Goal: Information Seeking & Learning: Check status

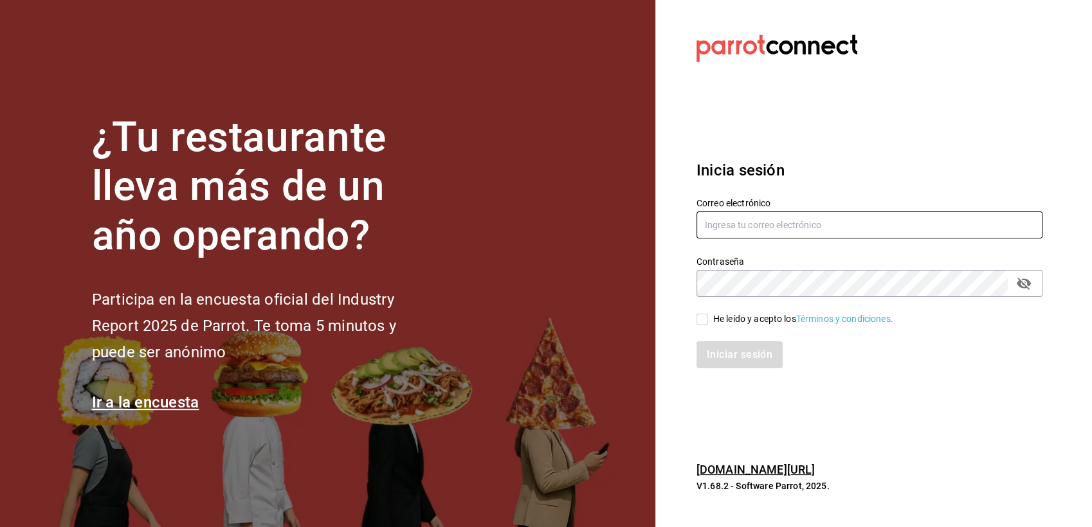
type input "multiuser@pickup.com"
click at [715, 318] on div "He leído y acepto los Términos y condiciones." at bounding box center [803, 320] width 180 height 14
click at [708, 318] on input "He leído y acepto los Términos y condiciones." at bounding box center [702, 320] width 12 height 12
checkbox input "true"
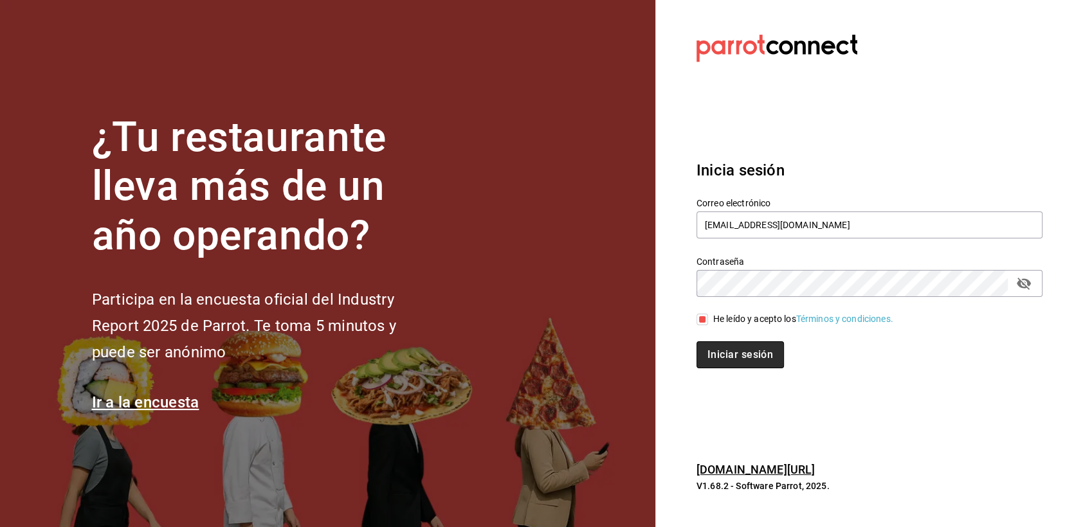
click at [723, 349] on button "Iniciar sesión" at bounding box center [739, 354] width 87 height 27
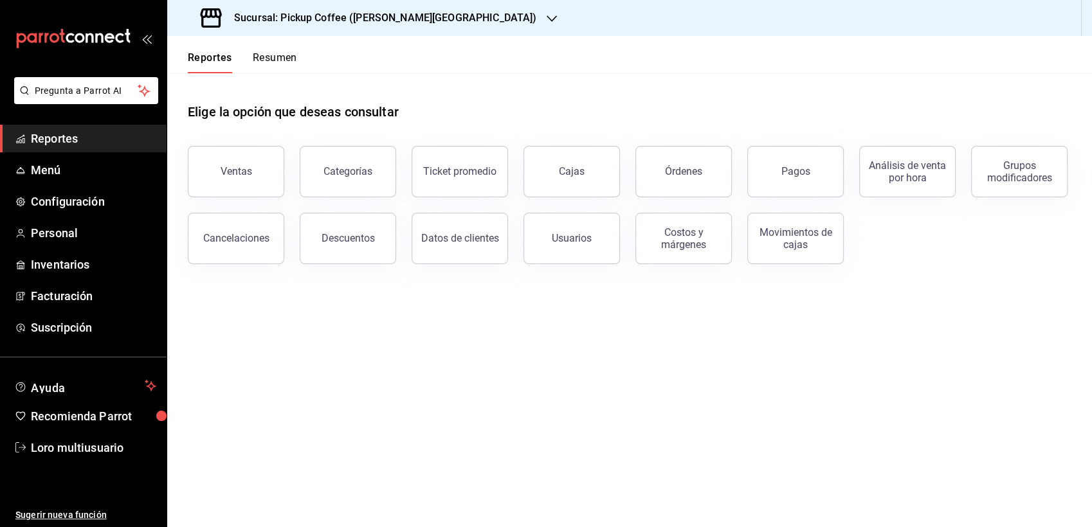
click at [343, 22] on h3 "Sucursal: Pickup Coffee ([PERSON_NAME][GEOGRAPHIC_DATA])" at bounding box center [380, 17] width 313 height 15
click at [288, 26] on div "Sucursal: Pickup Coffee (Quintana Roo)" at bounding box center [369, 18] width 385 height 36
click at [298, 17] on h3 "Sucursal: Pickup Coffee ([PERSON_NAME][GEOGRAPHIC_DATA])" at bounding box center [380, 17] width 313 height 15
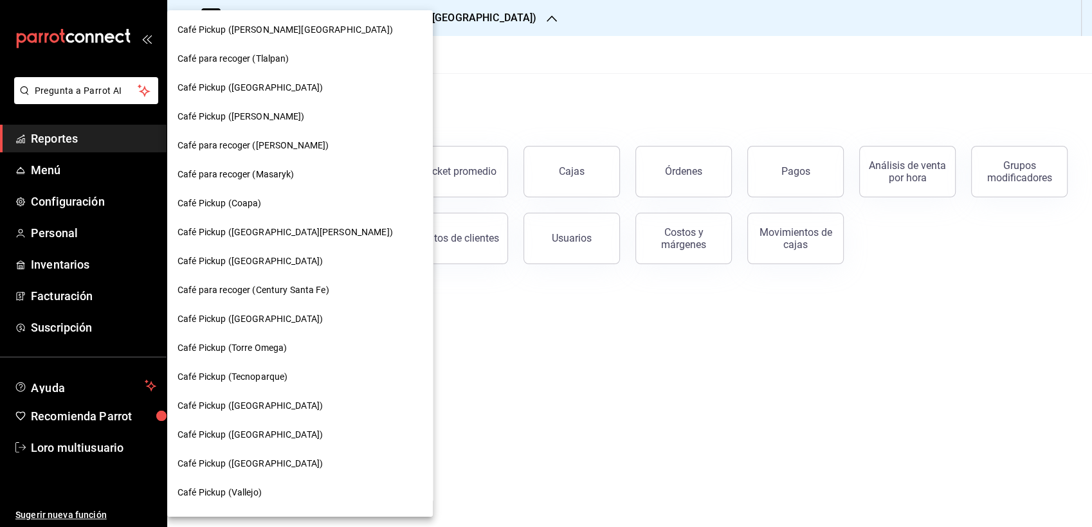
drag, startPoint x: 377, startPoint y: 430, endPoint x: 379, endPoint y: 188, distance: 241.8
click at [379, 188] on div "Café Pickup ([PERSON_NAME][GEOGRAPHIC_DATA]) Café para recoger (Tlalpan) Café P…" at bounding box center [546, 263] width 1092 height 527
click at [233, 111] on span "Café Pickup ([PERSON_NAME])" at bounding box center [240, 117] width 127 height 14
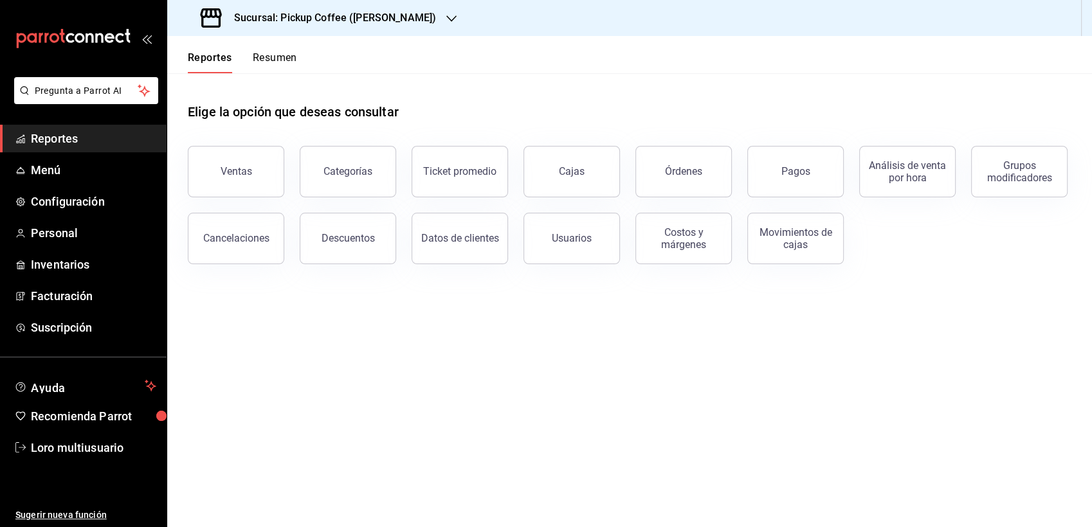
click at [329, 22] on h3 "Sucursal: Pickup Coffee (Miguel Angel)" at bounding box center [330, 17] width 212 height 15
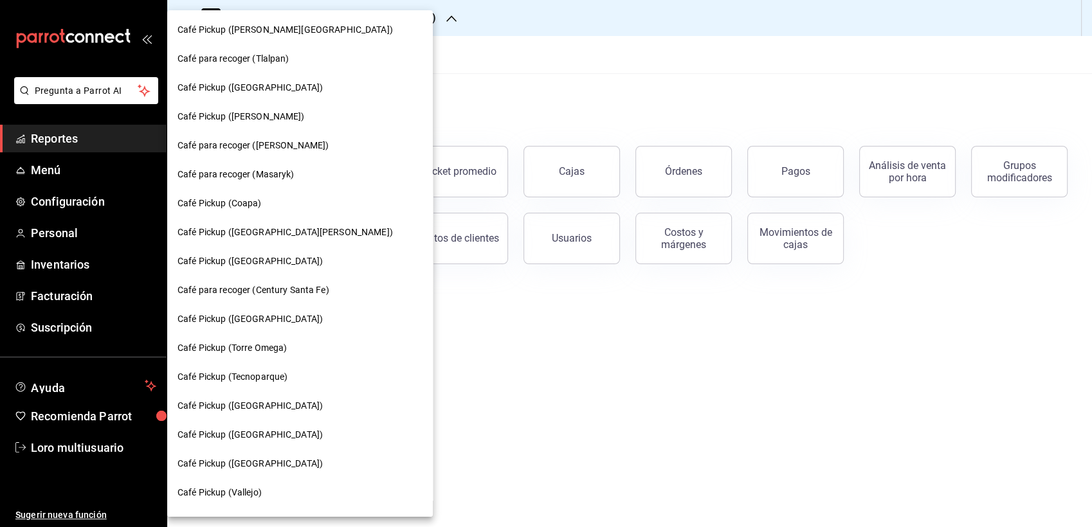
click at [278, 80] on div "Café Pickup ([GEOGRAPHIC_DATA])" at bounding box center [300, 87] width 266 height 29
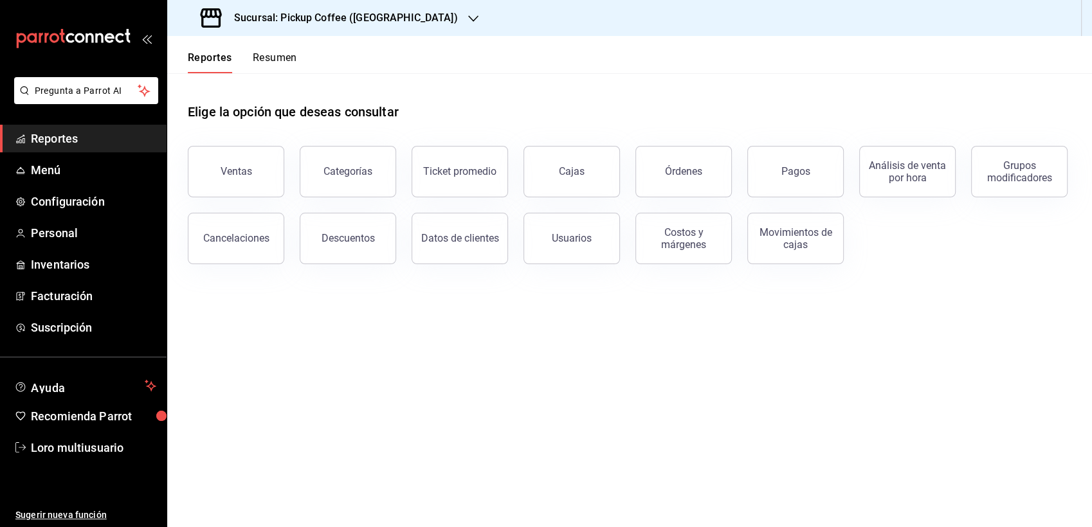
click at [328, 5] on div "Sucursal: Pickup Coffee ([GEOGRAPHIC_DATA])" at bounding box center [330, 18] width 306 height 36
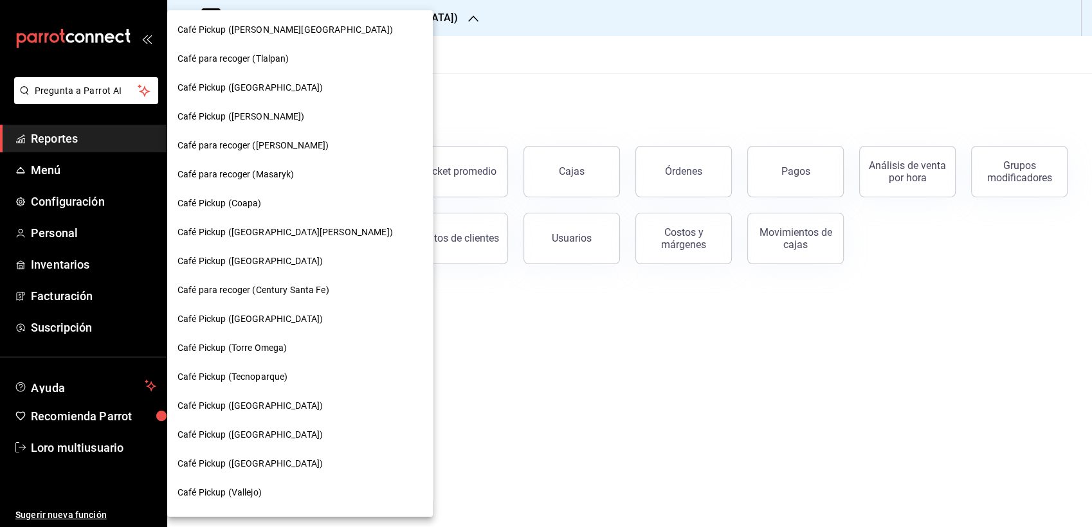
click at [298, 165] on div "Café para recoger (Masaryk)" at bounding box center [300, 174] width 266 height 29
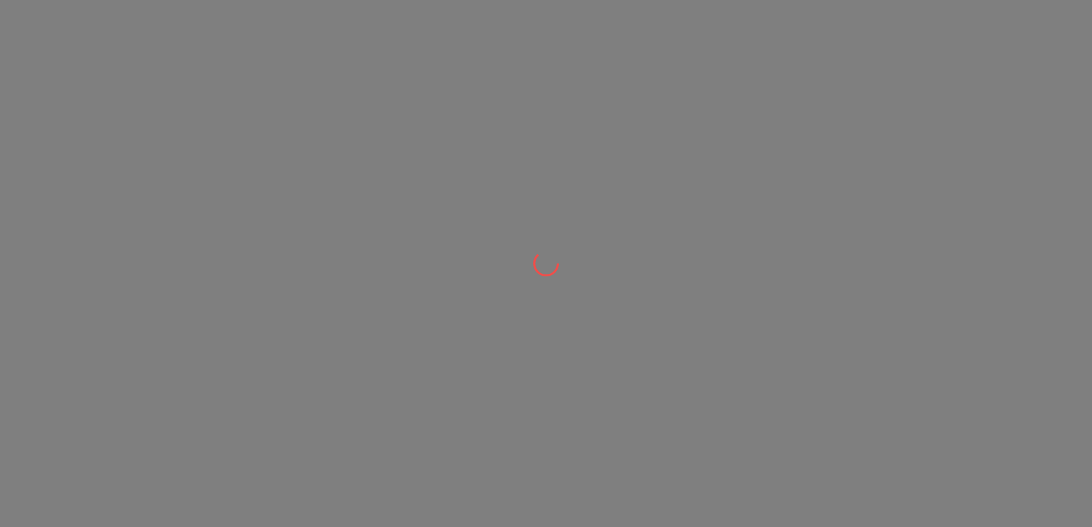
click at [24, 25] on div at bounding box center [546, 263] width 1092 height 527
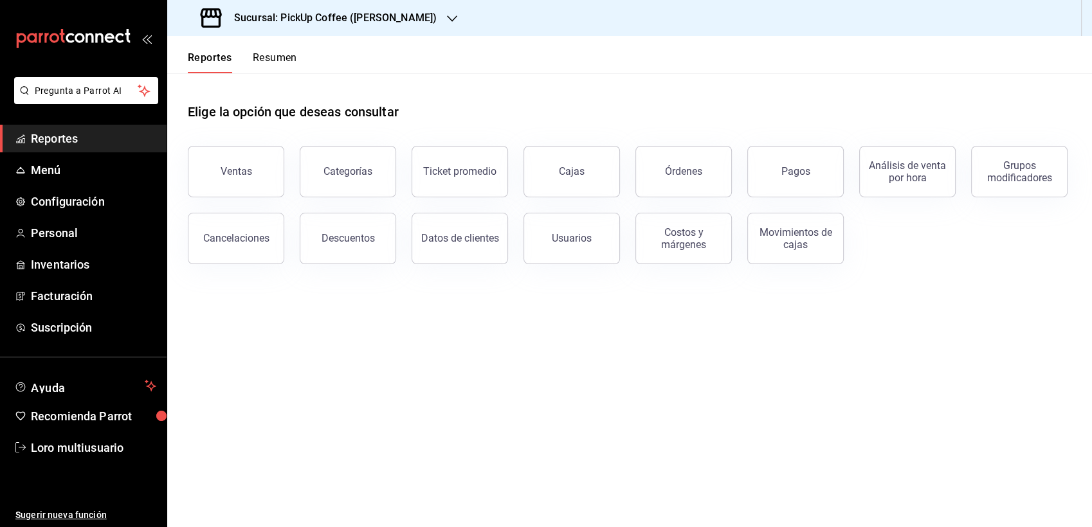
drag, startPoint x: 711, startPoint y: 81, endPoint x: 837, endPoint y: 80, distance: 126.0
click at [837, 80] on div "Elige la opción que deseas consultar" at bounding box center [630, 101] width 884 height 57
click at [871, 98] on div "Elige la opción que deseas consultar" at bounding box center [630, 101] width 884 height 57
click at [307, 28] on div "Sucursal: PickUp Coffee ([PERSON_NAME])" at bounding box center [319, 18] width 285 height 36
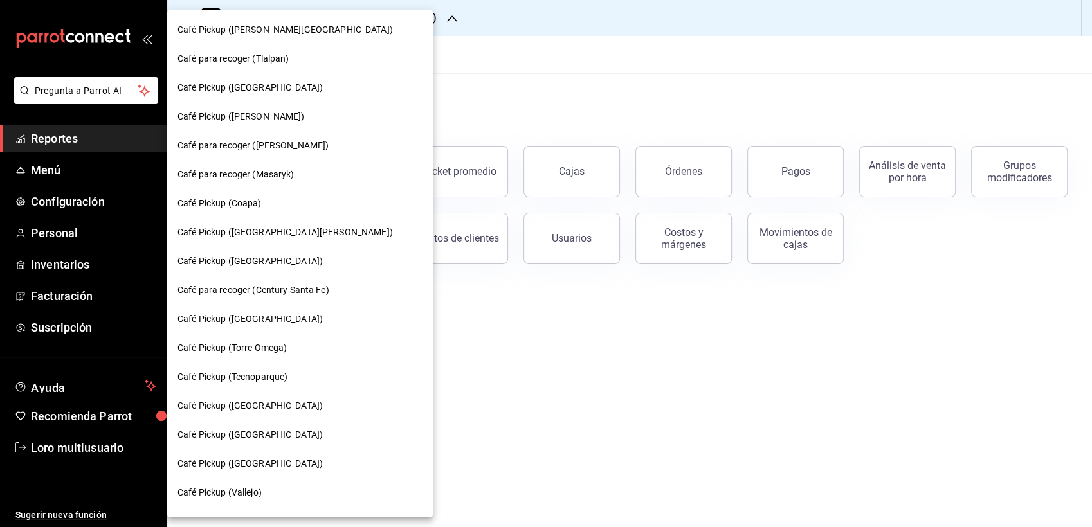
click at [968, 204] on div at bounding box center [546, 263] width 1092 height 527
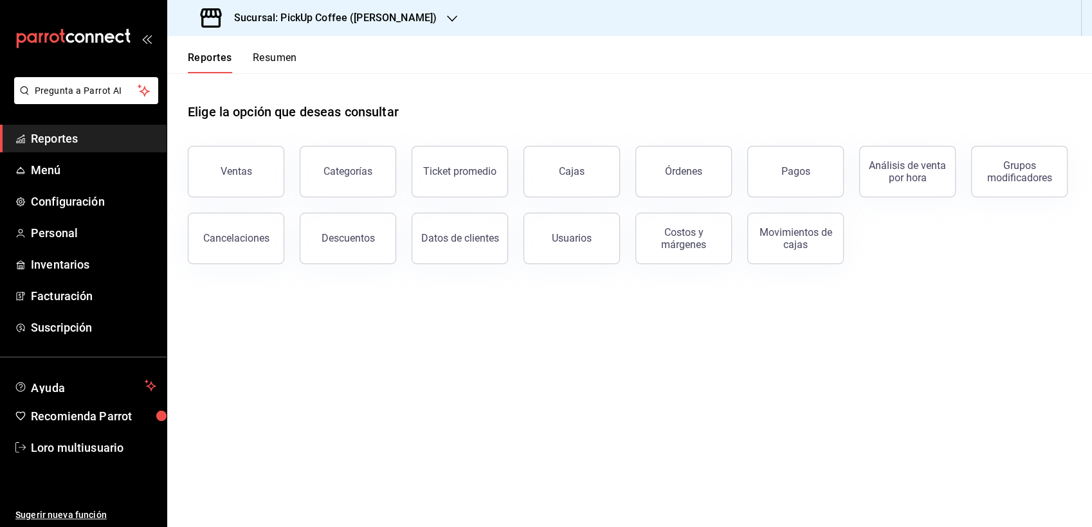
click at [345, 30] on div "Sucursal: PickUp Coffee ([PERSON_NAME])" at bounding box center [319, 18] width 285 height 36
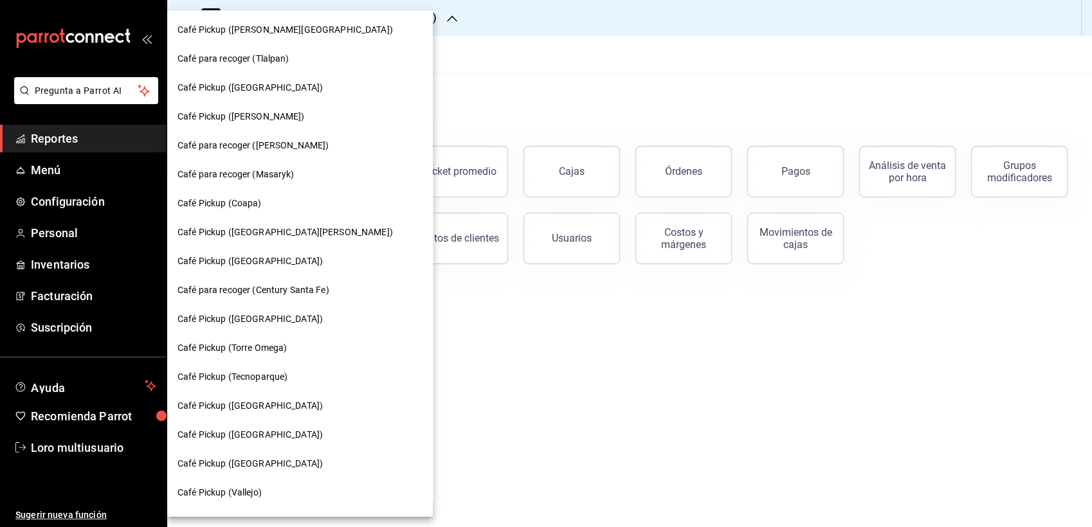
click at [511, 52] on div at bounding box center [546, 263] width 1092 height 527
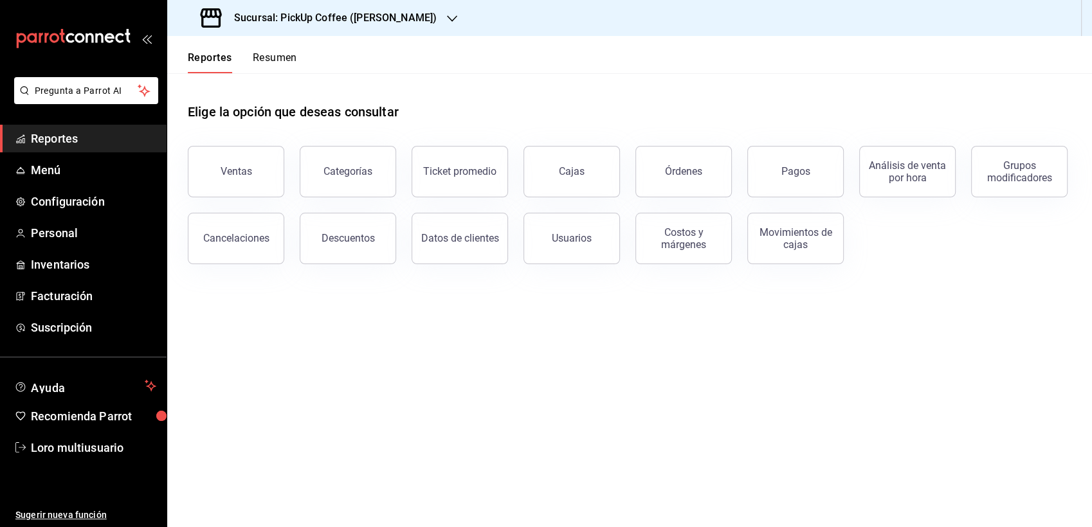
click at [275, 67] on button "Resumen" at bounding box center [275, 62] width 44 height 22
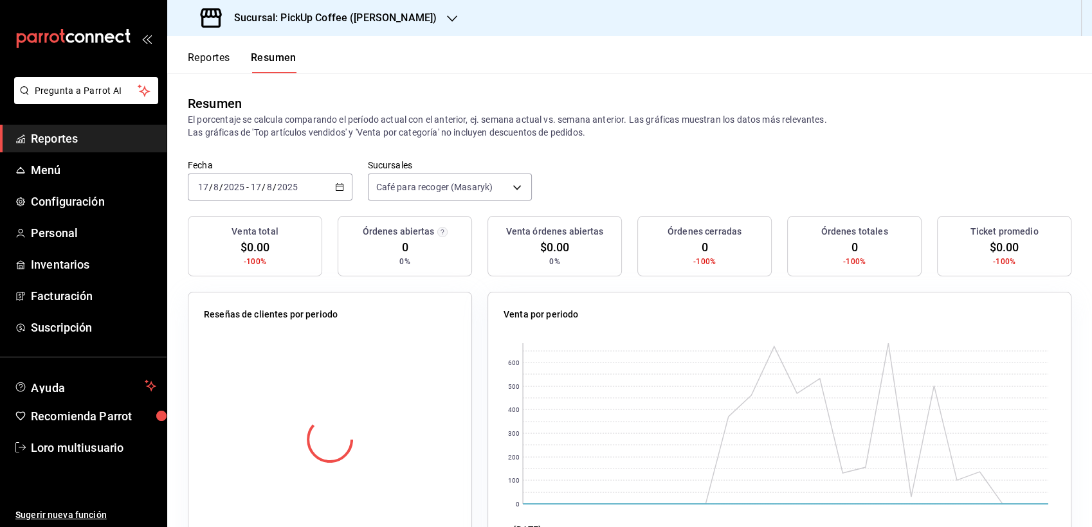
click at [288, 194] on div "[DATE] [DATE] - [DATE] [DATE]" at bounding box center [270, 187] width 165 height 27
click at [235, 382] on li "Rango de fechas" at bounding box center [248, 370] width 120 height 29
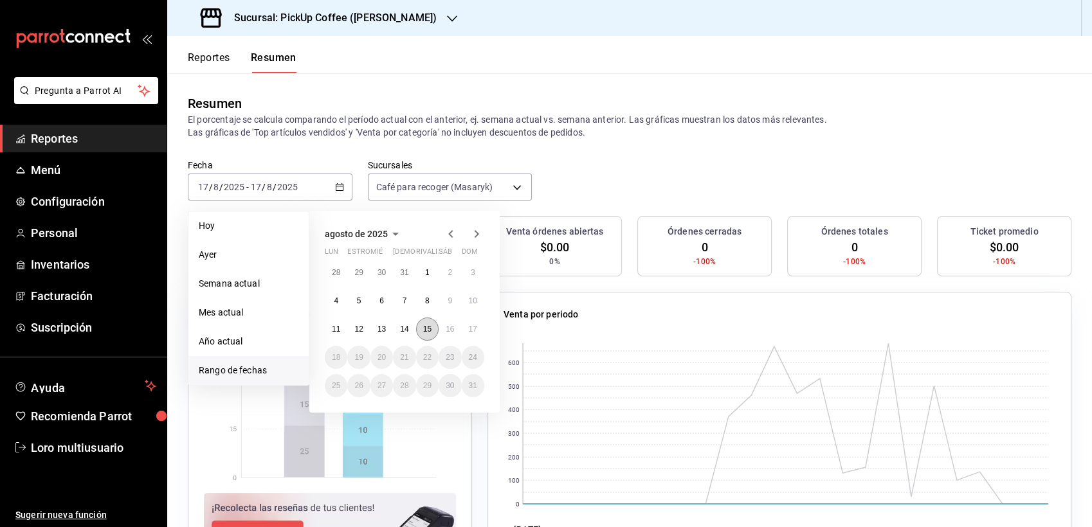
click at [424, 335] on button "15" at bounding box center [427, 329] width 23 height 23
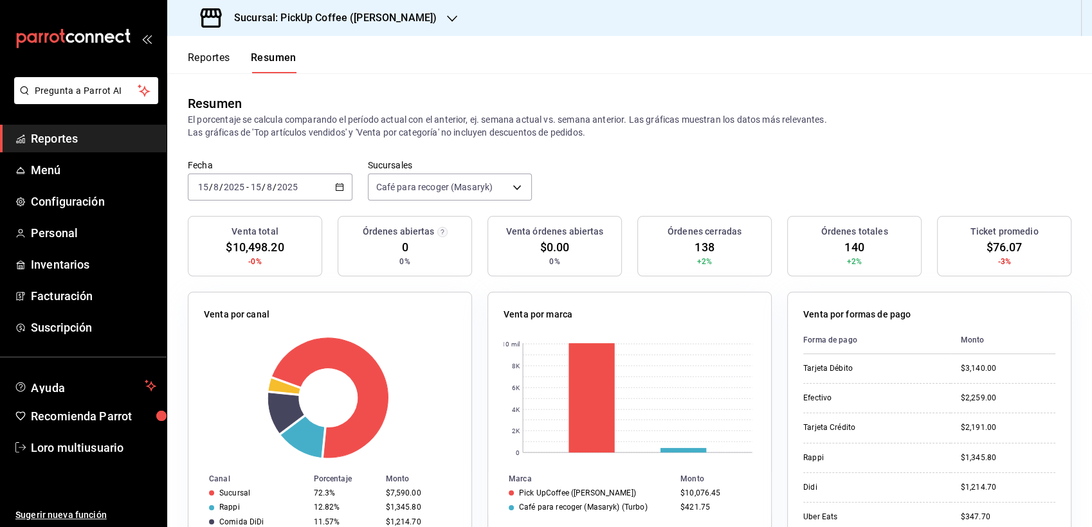
click at [282, 194] on div "[DATE] [DATE] - [DATE] [DATE]" at bounding box center [270, 187] width 165 height 27
click at [271, 187] on input "8" at bounding box center [269, 187] width 6 height 10
click at [284, 192] on input "2025" at bounding box center [288, 187] width 22 height 10
click at [262, 192] on span "/" at bounding box center [264, 187] width 4 height 10
click at [262, 189] on span "/" at bounding box center [264, 187] width 4 height 10
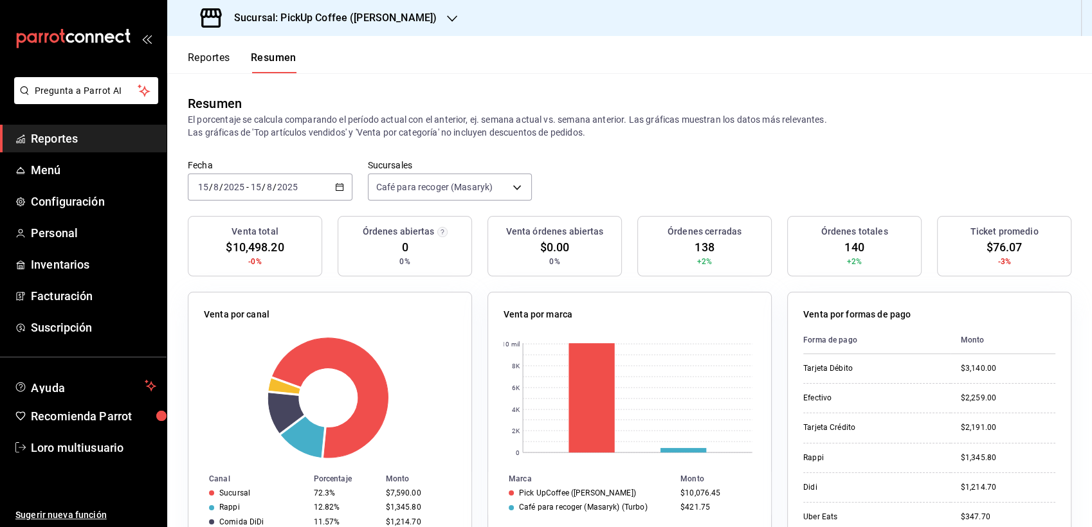
click at [262, 189] on span "/" at bounding box center [264, 187] width 4 height 10
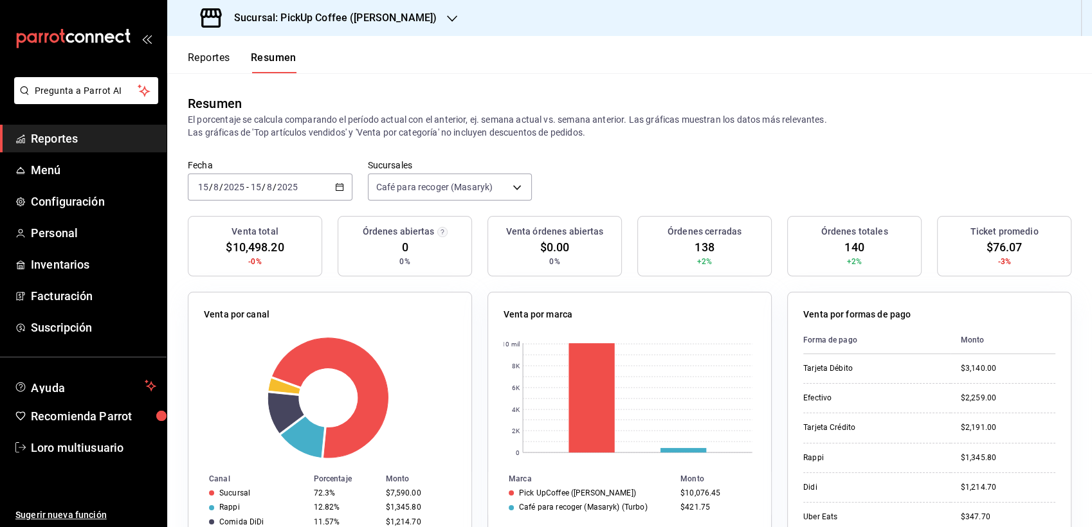
click at [262, 189] on span "/" at bounding box center [264, 187] width 4 height 10
drag, startPoint x: 255, startPoint y: 181, endPoint x: 235, endPoint y: 181, distance: 20.6
click at [235, 181] on div "[DATE] [DATE] - [DATE] [DATE]" at bounding box center [270, 187] width 165 height 27
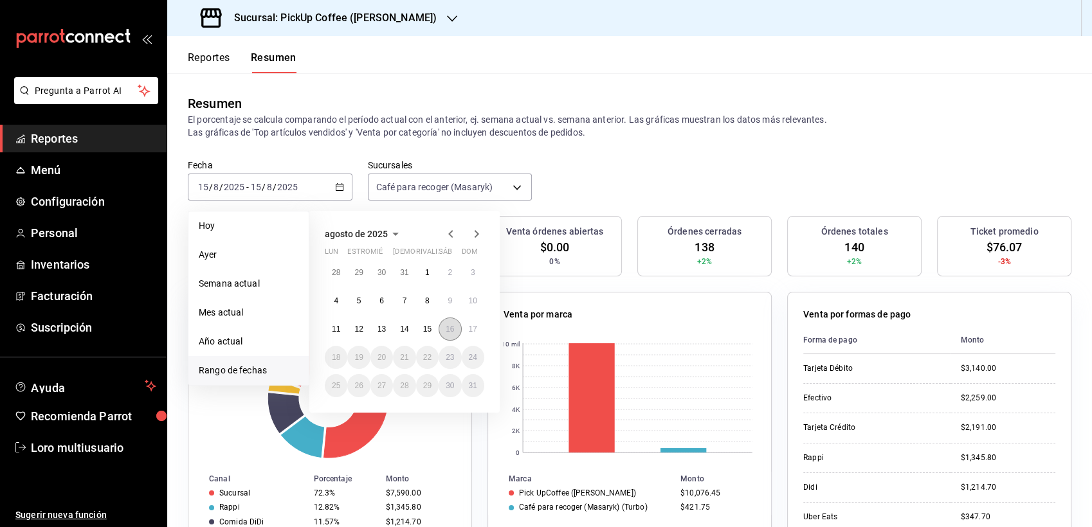
click at [445, 323] on button "16" at bounding box center [450, 329] width 23 height 23
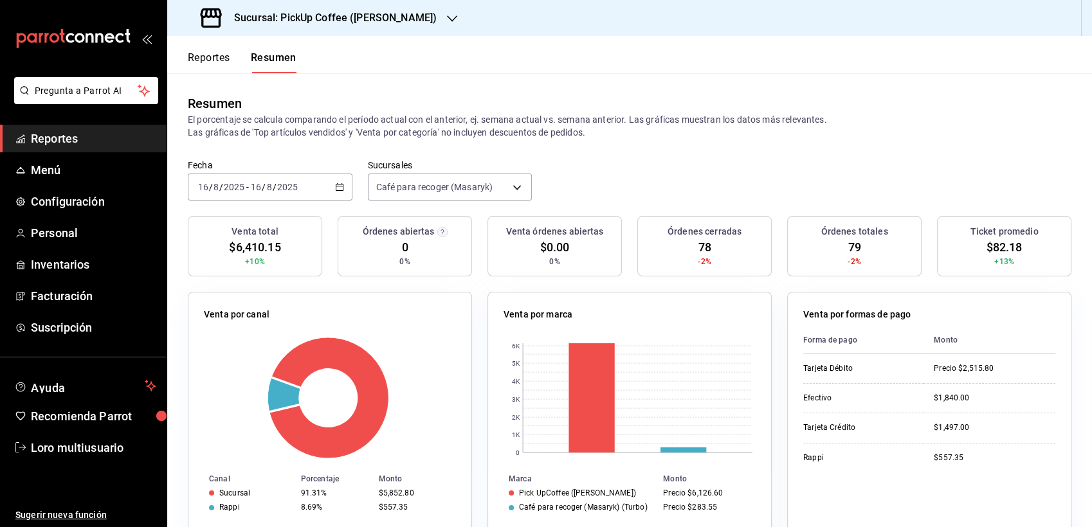
click at [252, 184] on input "16" at bounding box center [256, 187] width 12 height 10
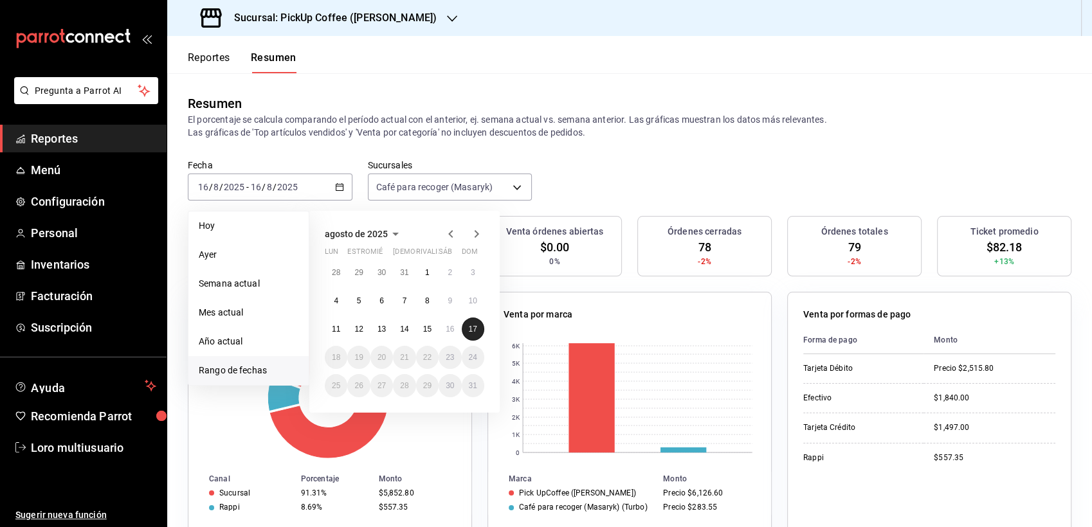
click at [476, 323] on button "17" at bounding box center [473, 329] width 23 height 23
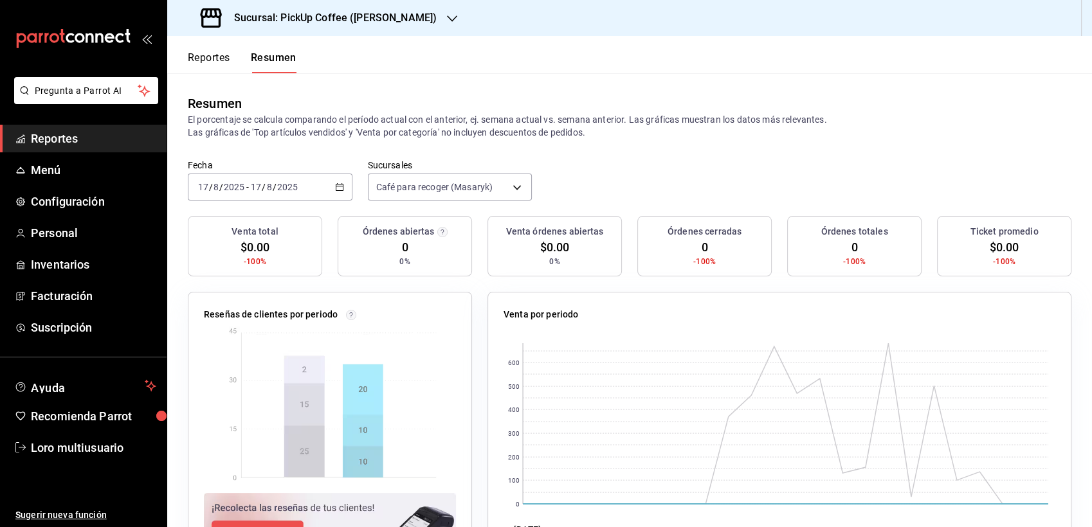
click at [327, 21] on h3 "Sucursal: PickUp Coffee ([PERSON_NAME])" at bounding box center [330, 17] width 213 height 15
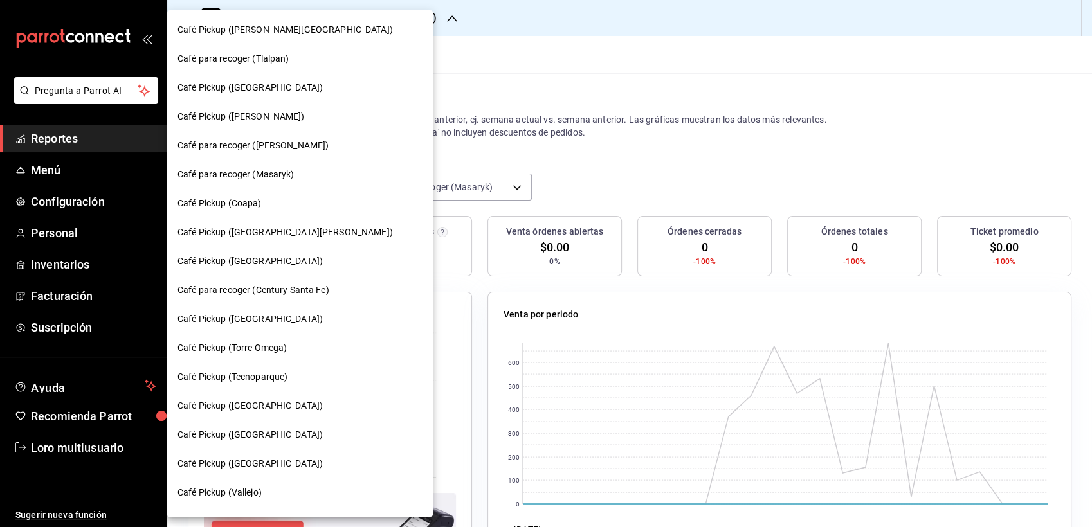
scroll to position [13, 0]
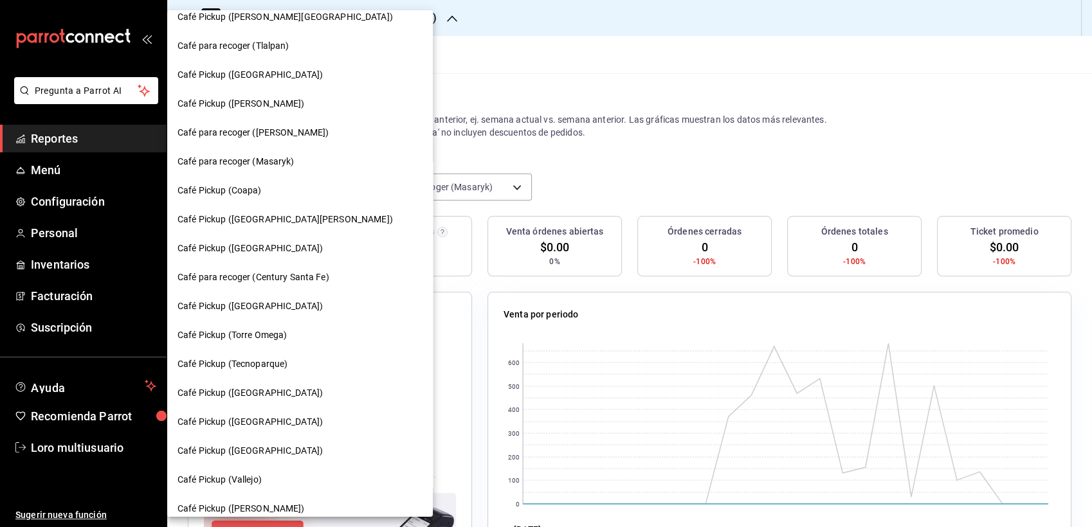
click at [273, 185] on div "Café Pickup (Coapa)" at bounding box center [299, 191] width 245 height 14
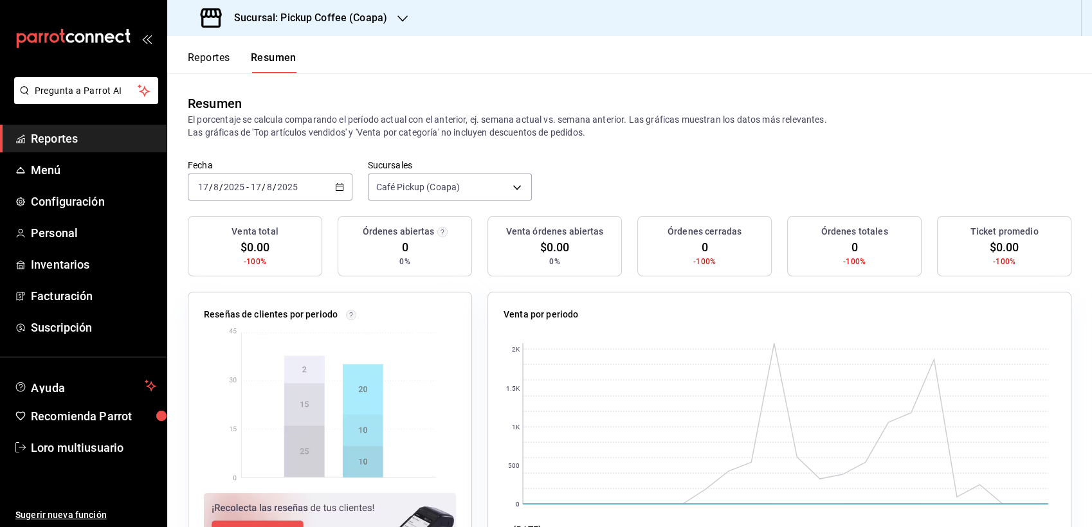
click at [264, 177] on div "[DATE] [DATE] - [DATE] [DATE]" at bounding box center [270, 187] width 165 height 27
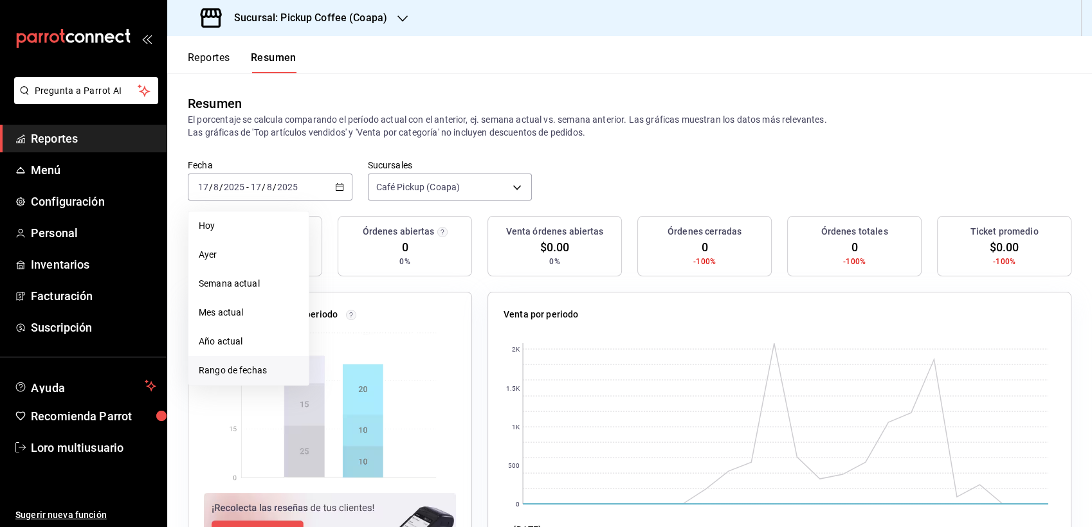
click at [231, 363] on li "Rango de fechas" at bounding box center [248, 370] width 120 height 29
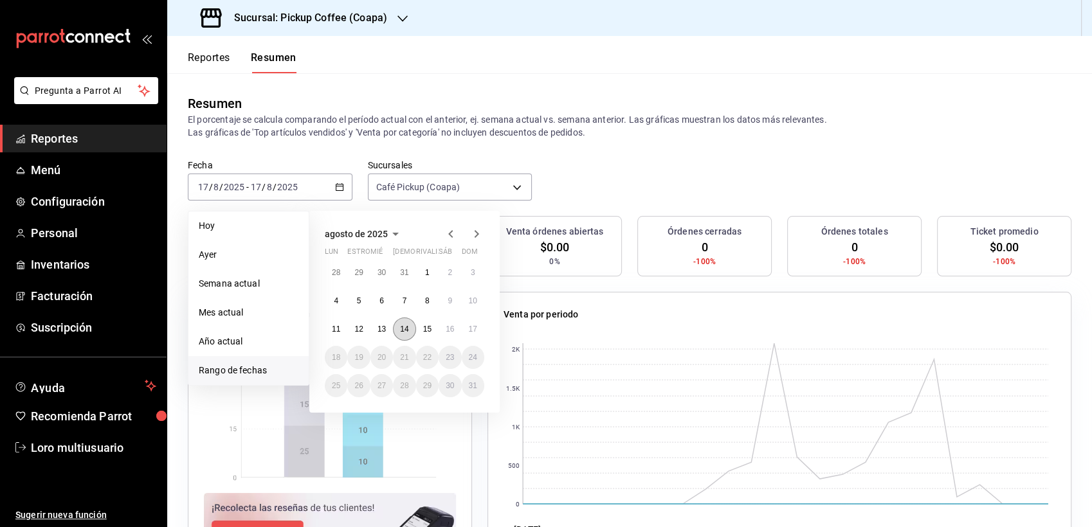
click at [401, 325] on abbr "14" at bounding box center [404, 329] width 8 height 9
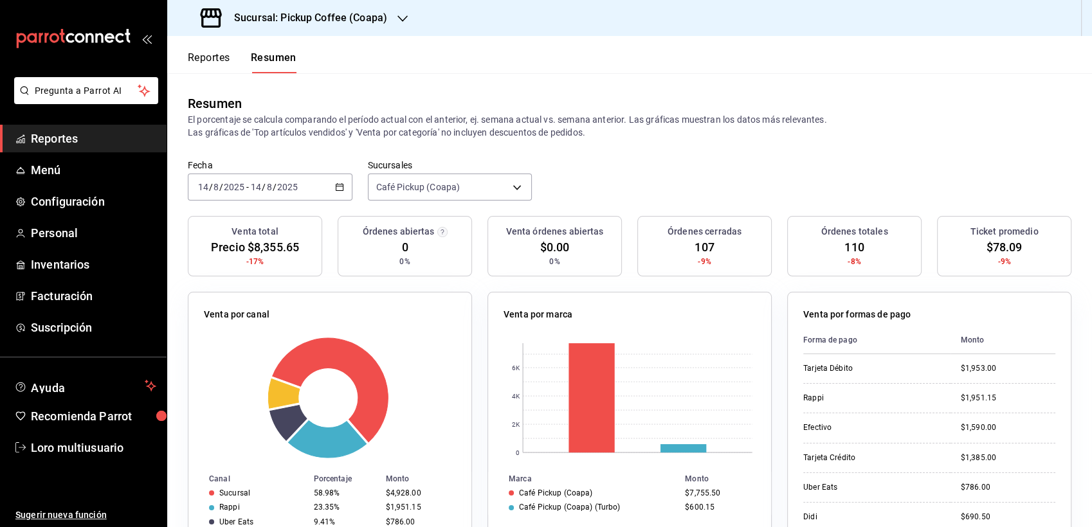
click at [252, 199] on div "[DATE] [DATE] - [DATE] [DATE]" at bounding box center [270, 187] width 165 height 27
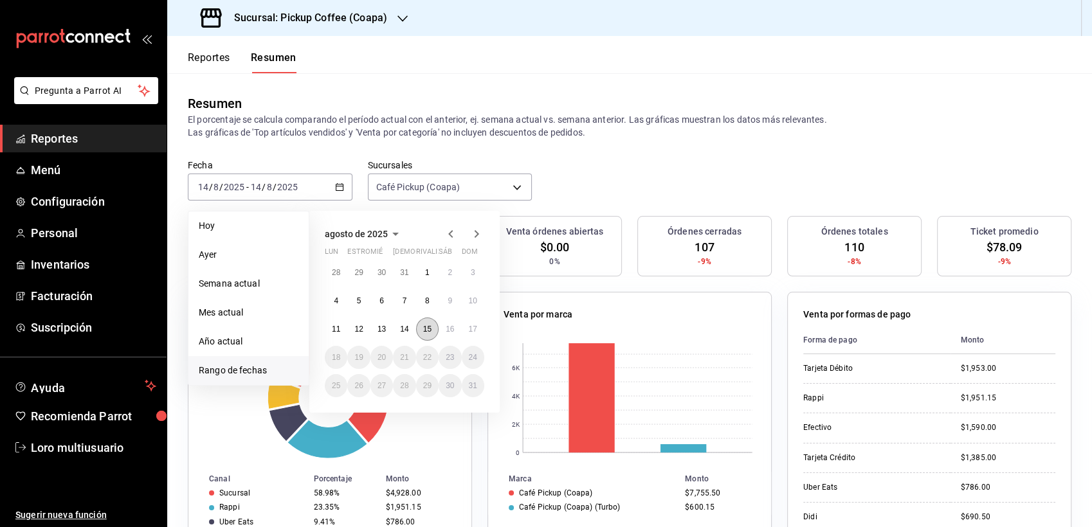
click at [424, 327] on abbr "15" at bounding box center [427, 329] width 8 height 9
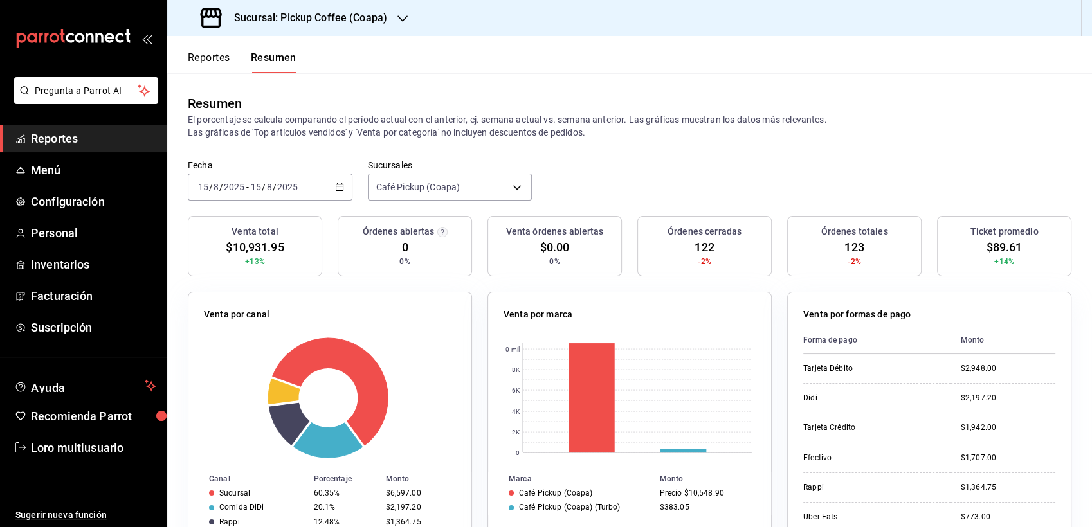
click at [324, 190] on div "[DATE] [DATE] - [DATE] [DATE]" at bounding box center [270, 187] width 165 height 27
drag, startPoint x: 284, startPoint y: 188, endPoint x: 314, endPoint y: 190, distance: 30.3
click at [314, 190] on div "[DATE] [DATE] - [DATE] [DATE]" at bounding box center [270, 187] width 165 height 27
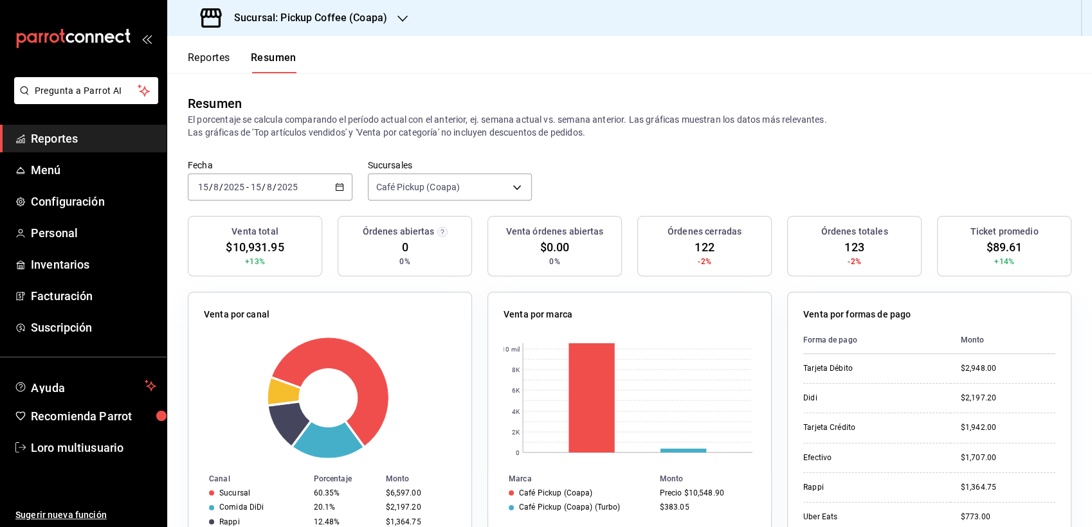
click at [314, 190] on div "[DATE] [DATE] - [DATE] [DATE]" at bounding box center [270, 187] width 165 height 27
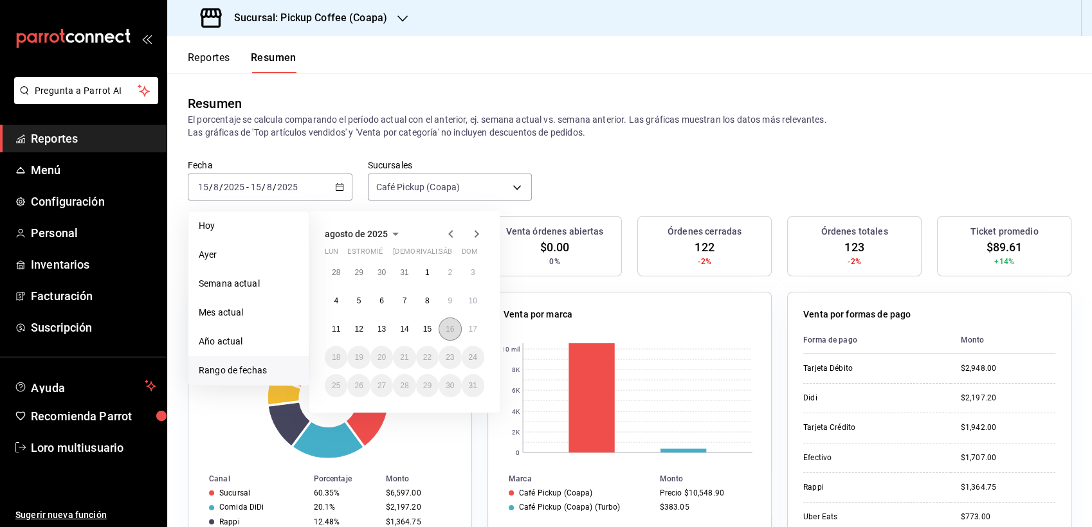
click at [453, 327] on abbr "16" at bounding box center [450, 329] width 8 height 9
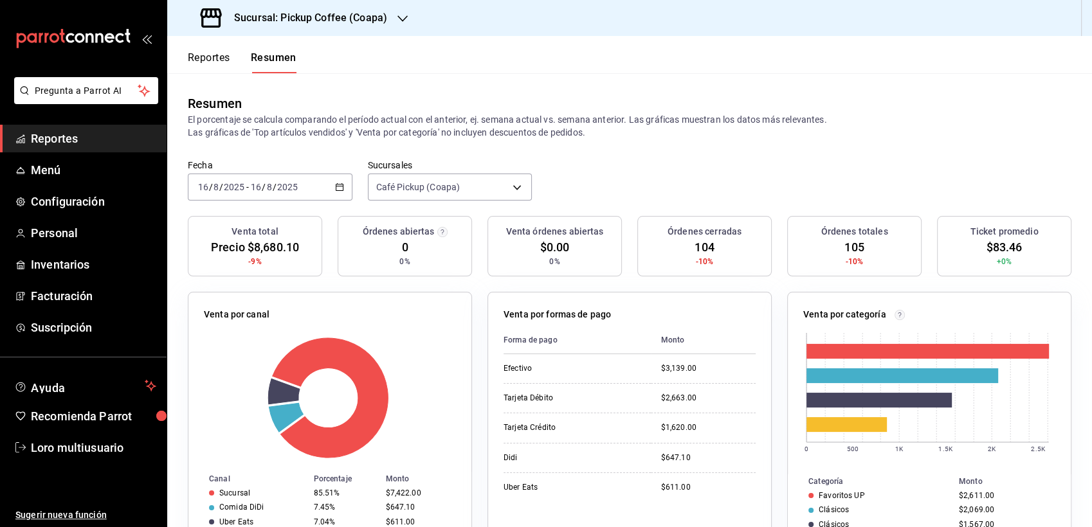
click at [288, 193] on div "[DATE] [DATE] - [DATE] [DATE]" at bounding box center [270, 187] width 165 height 27
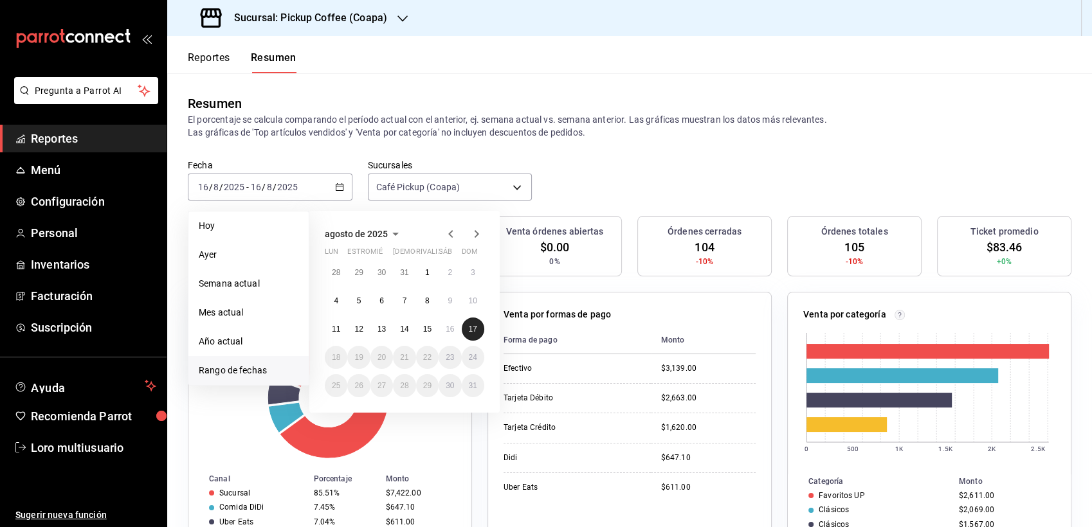
click at [468, 320] on button "17" at bounding box center [473, 329] width 23 height 23
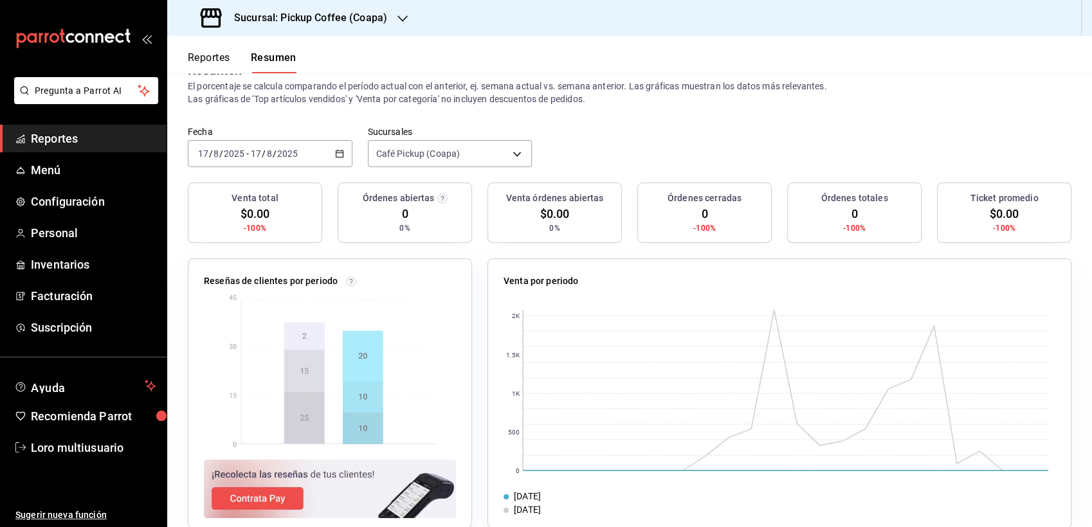
scroll to position [55, 0]
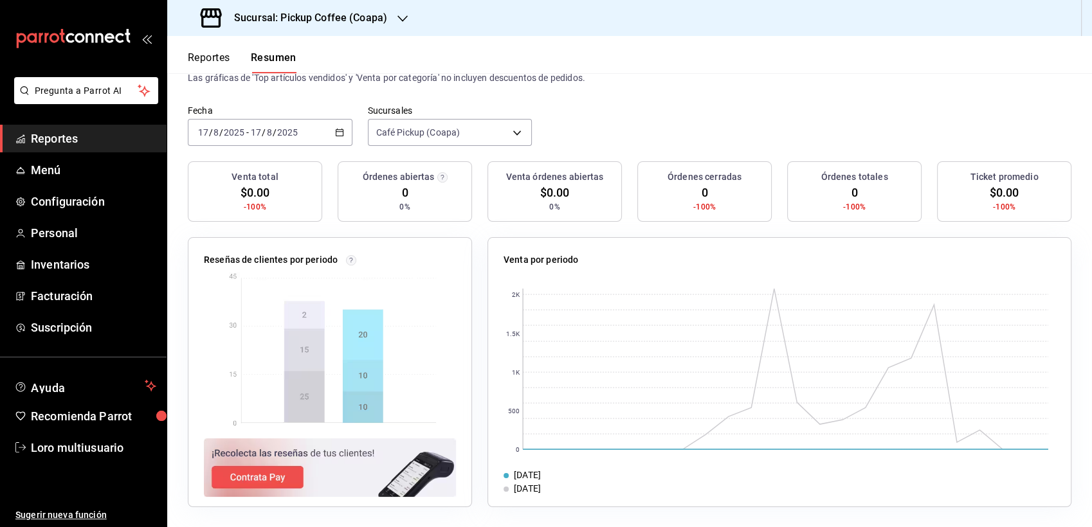
click at [355, 15] on h3 "Sucursal: Pickup Coffee (Coapa)" at bounding box center [305, 17] width 163 height 15
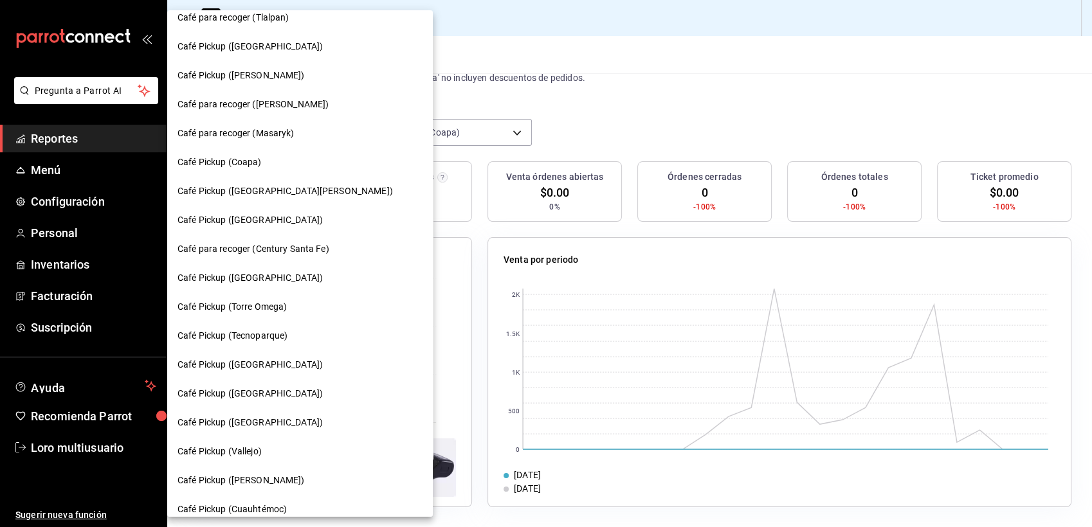
scroll to position [44, 0]
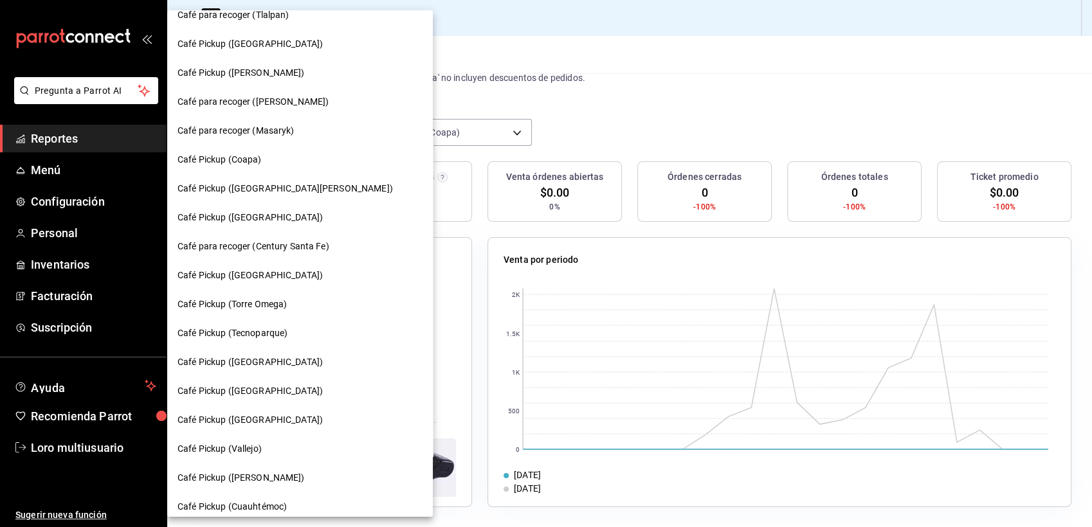
click at [268, 285] on div "Café Pickup ([GEOGRAPHIC_DATA])" at bounding box center [300, 275] width 266 height 29
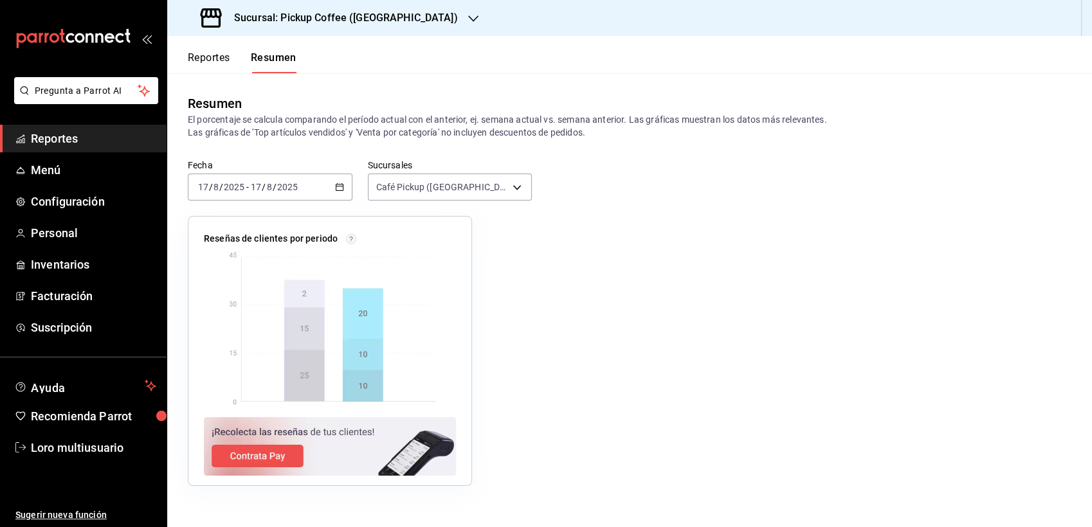
click at [266, 185] on input "8" at bounding box center [269, 187] width 6 height 10
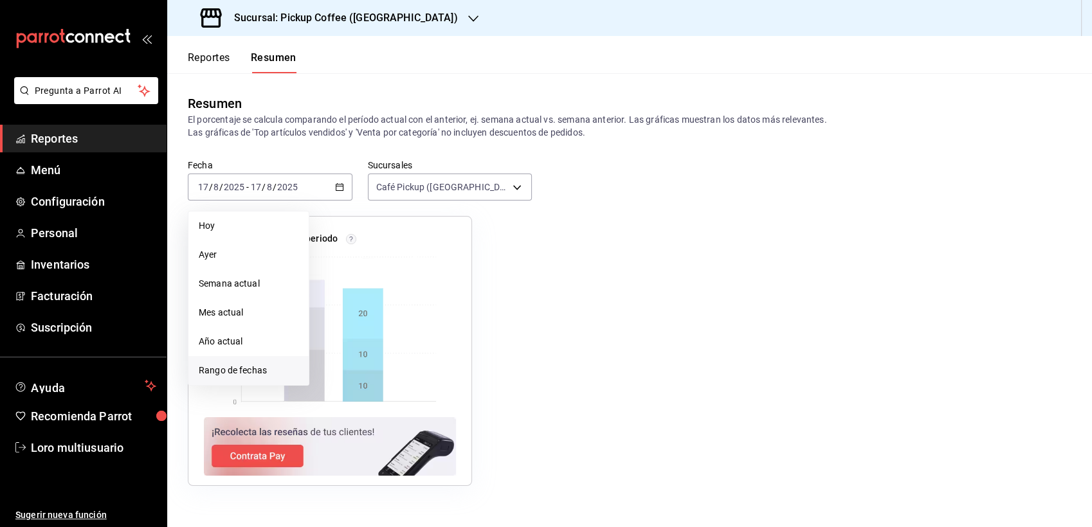
click at [247, 365] on span "Rango de fechas" at bounding box center [249, 371] width 100 height 14
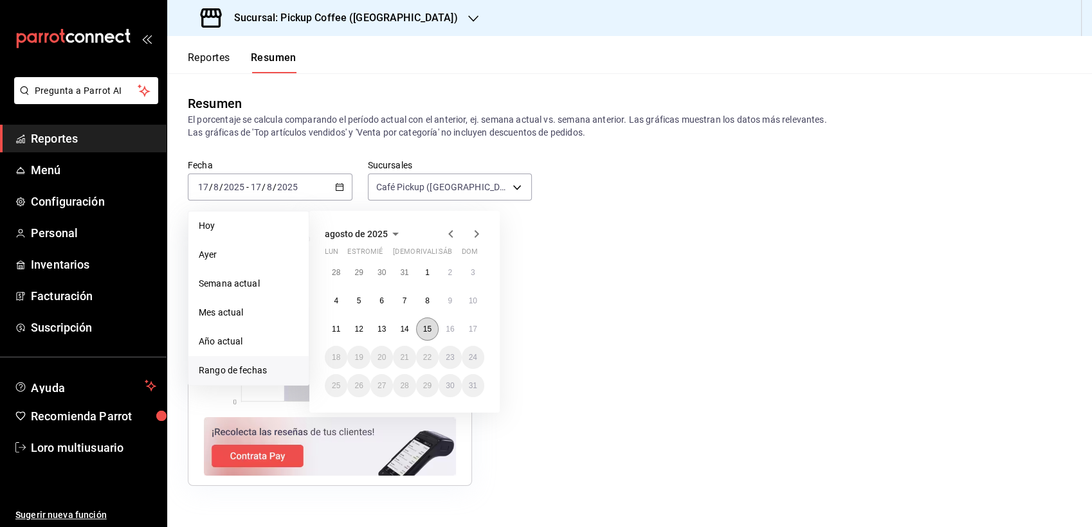
click at [424, 322] on button "15" at bounding box center [427, 329] width 23 height 23
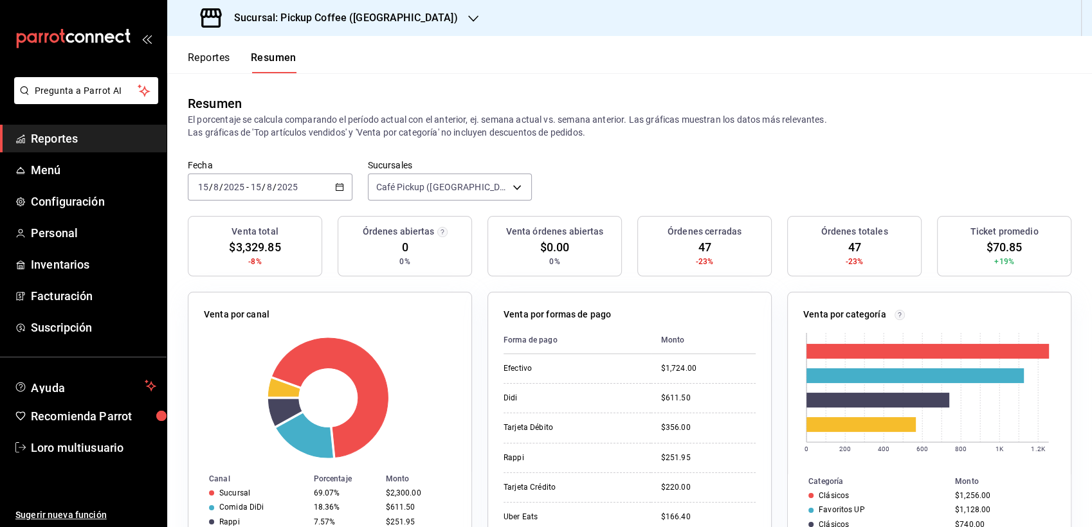
click at [262, 190] on span "/" at bounding box center [264, 187] width 4 height 10
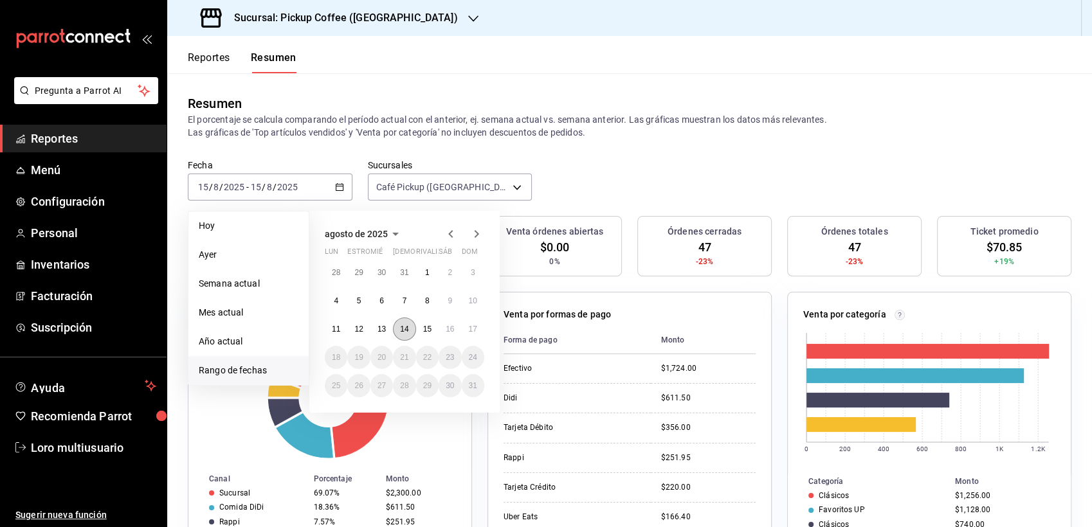
click at [406, 321] on button "14" at bounding box center [404, 329] width 23 height 23
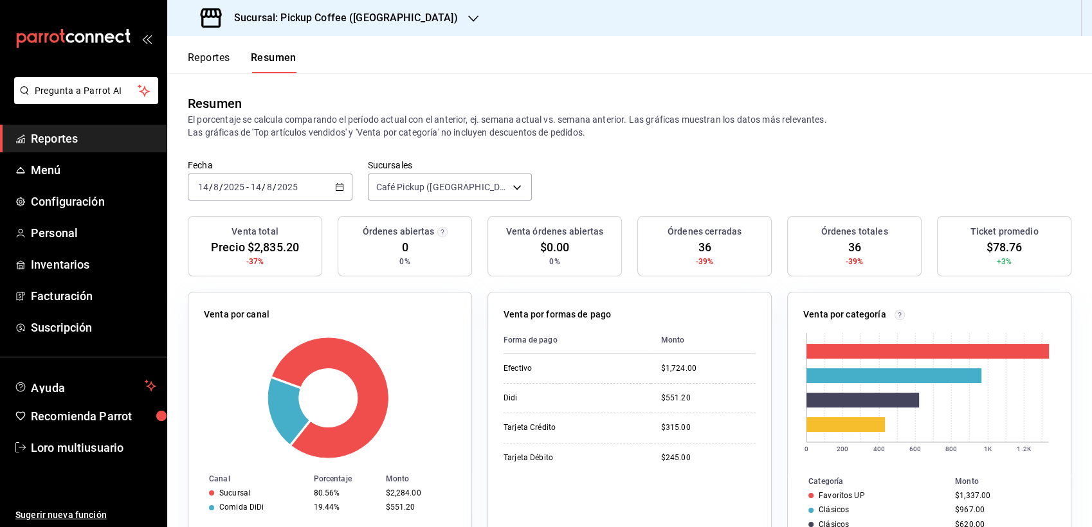
click at [322, 182] on div "[DATE] [DATE] - [DATE] [DATE]" at bounding box center [270, 187] width 165 height 27
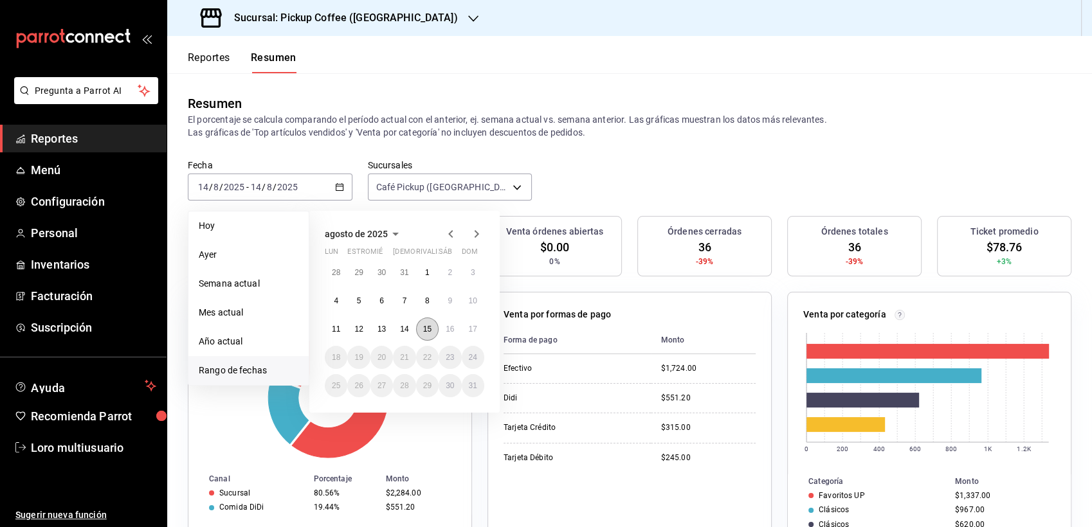
click at [428, 335] on button "15" at bounding box center [427, 329] width 23 height 23
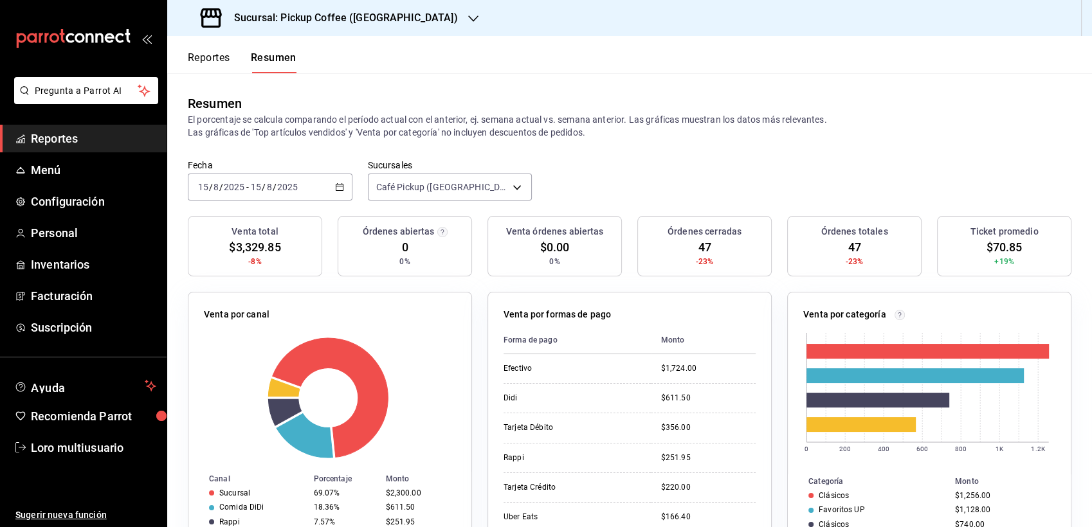
click at [282, 188] on input "2025" at bounding box center [288, 187] width 22 height 10
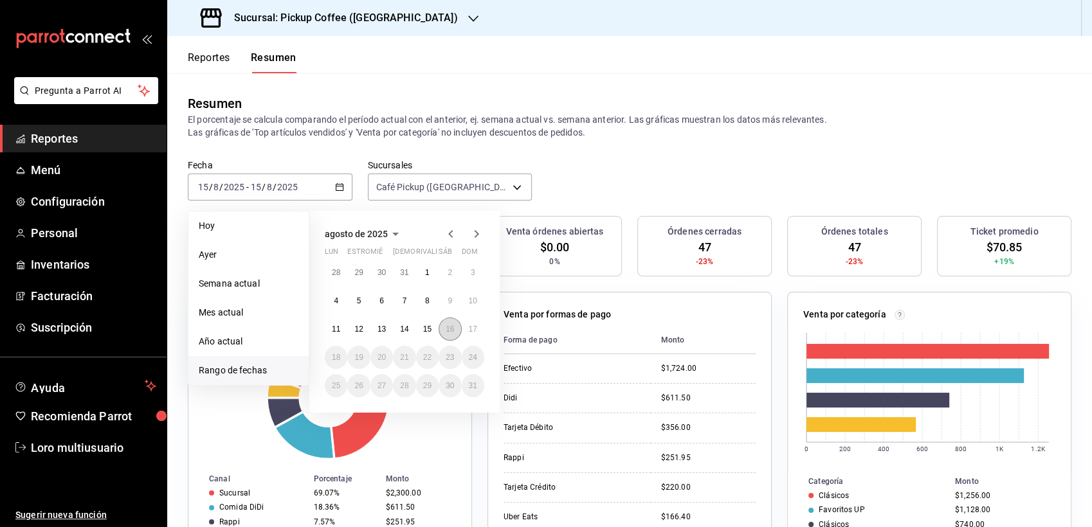
click at [440, 326] on button "16" at bounding box center [450, 329] width 23 height 23
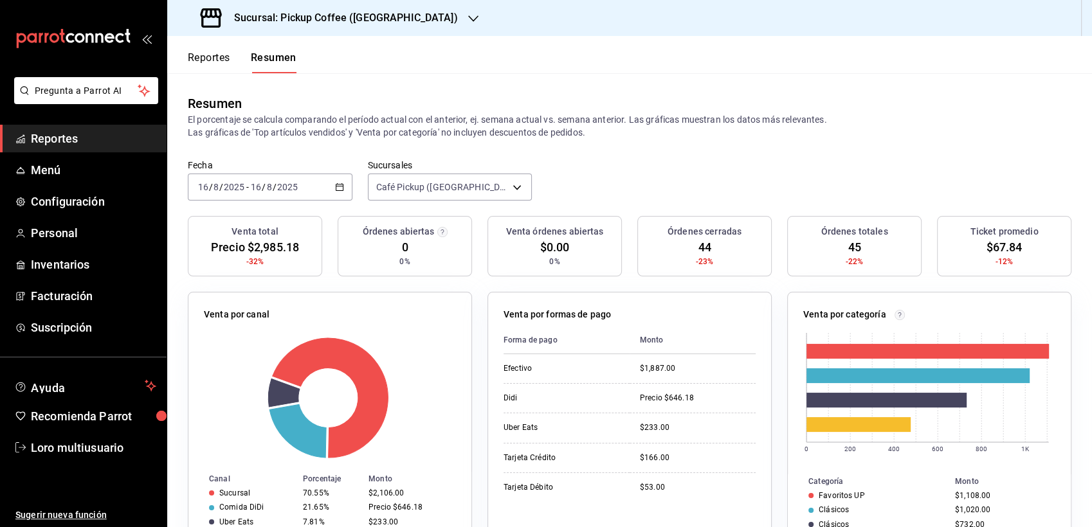
click at [364, 24] on h3 "Sucursal: Pickup Coffee ([GEOGRAPHIC_DATA])" at bounding box center [341, 17] width 234 height 15
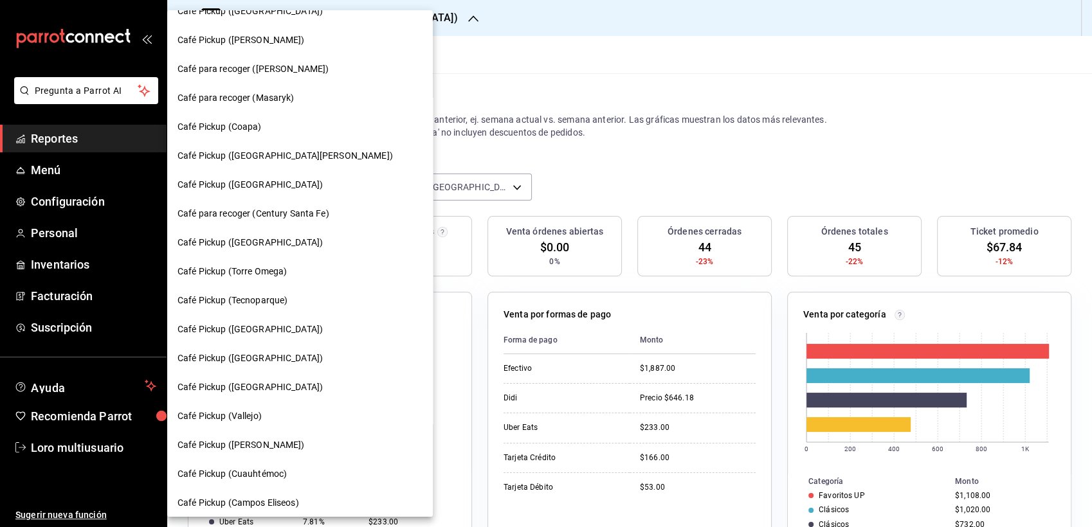
scroll to position [89, 0]
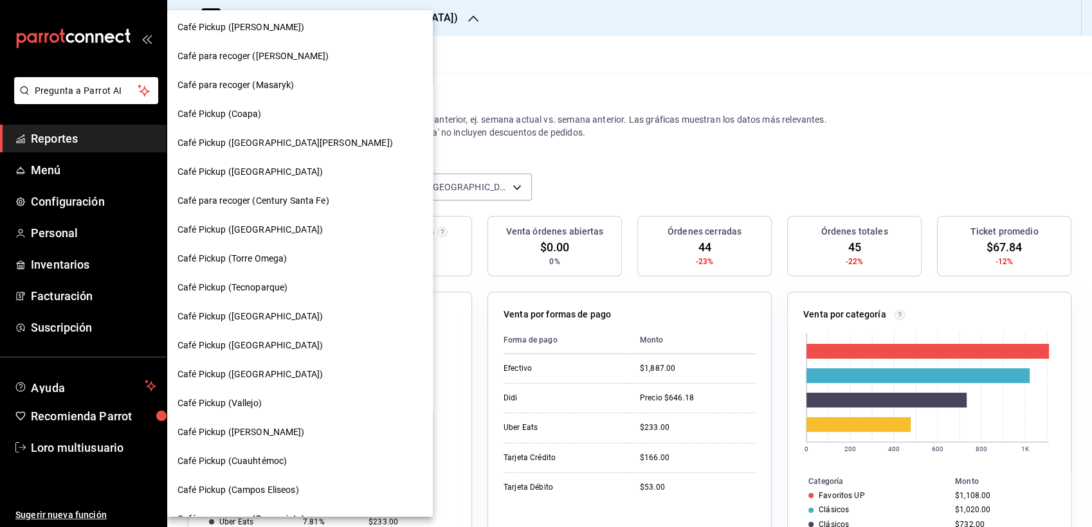
click at [239, 316] on span "Café Pickup ([GEOGRAPHIC_DATA])" at bounding box center [249, 317] width 145 height 14
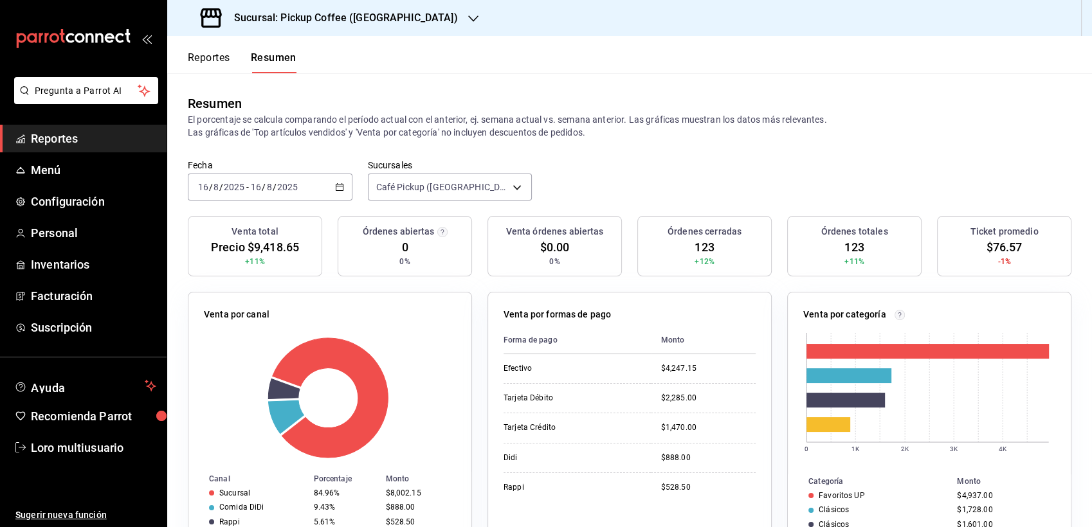
click at [275, 195] on div "[DATE] [DATE] - [DATE] [DATE]" at bounding box center [270, 187] width 165 height 27
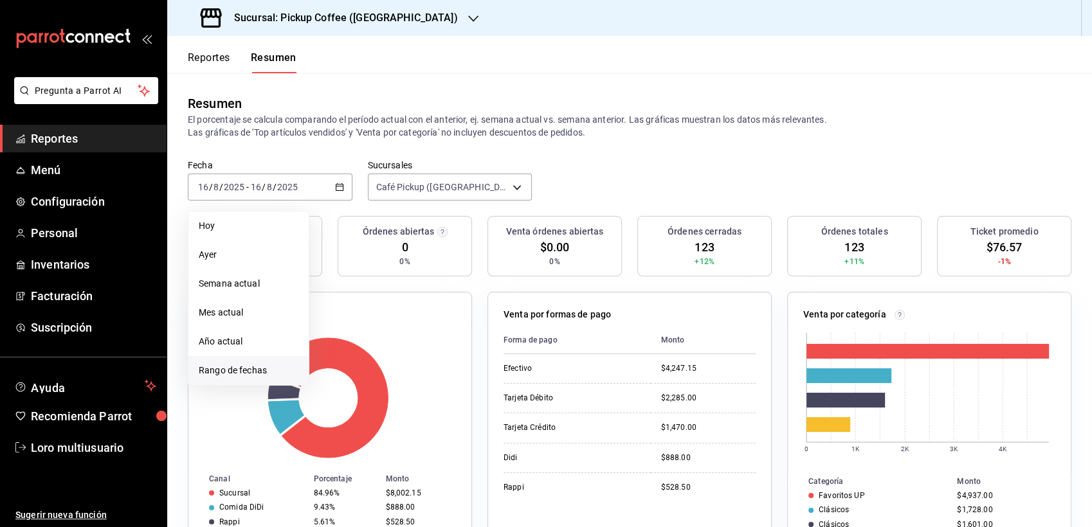
click at [264, 370] on span "Rango de fechas" at bounding box center [249, 371] width 100 height 14
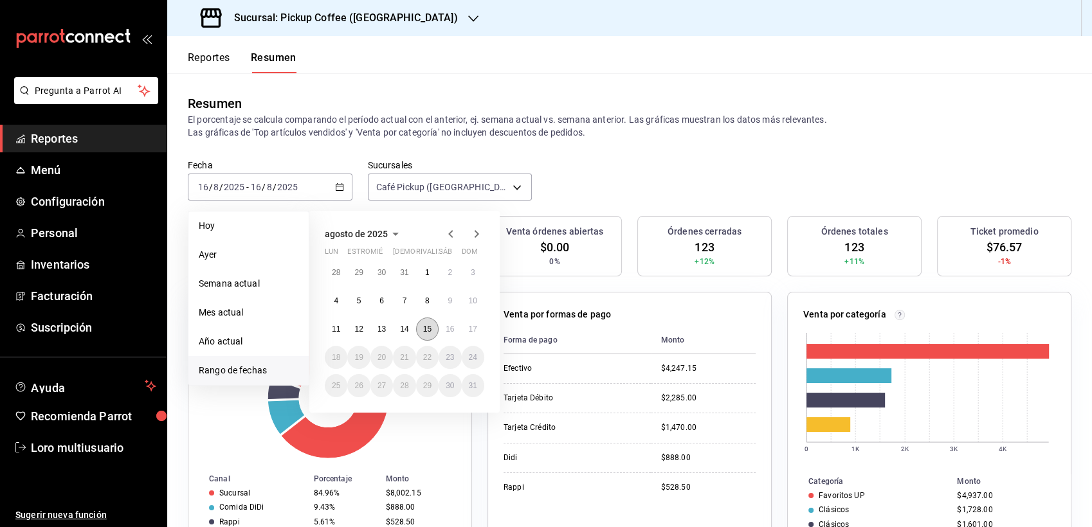
click at [430, 323] on button "15" at bounding box center [427, 329] width 23 height 23
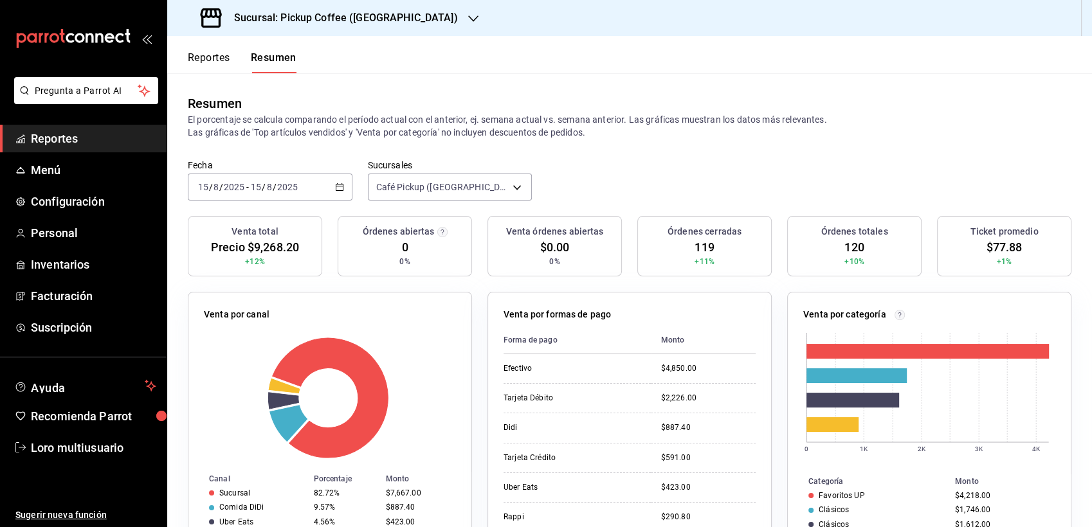
click at [330, 189] on div "[DATE] [DATE] - [DATE] [DATE]" at bounding box center [270, 187] width 165 height 27
drag, startPoint x: 330, startPoint y: 189, endPoint x: 257, endPoint y: 188, distance: 72.7
click at [257, 188] on div "[DATE] [DATE] - [DATE] [DATE]" at bounding box center [270, 187] width 165 height 27
click at [269, 194] on div "[DATE] [DATE] - [DATE] [DATE]" at bounding box center [270, 187] width 165 height 27
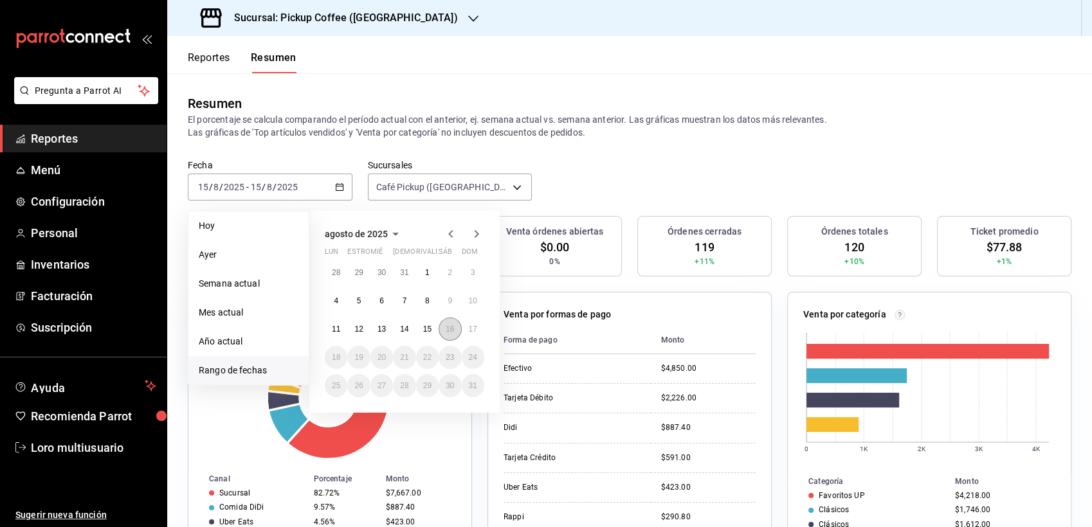
click at [448, 322] on button "16" at bounding box center [450, 329] width 23 height 23
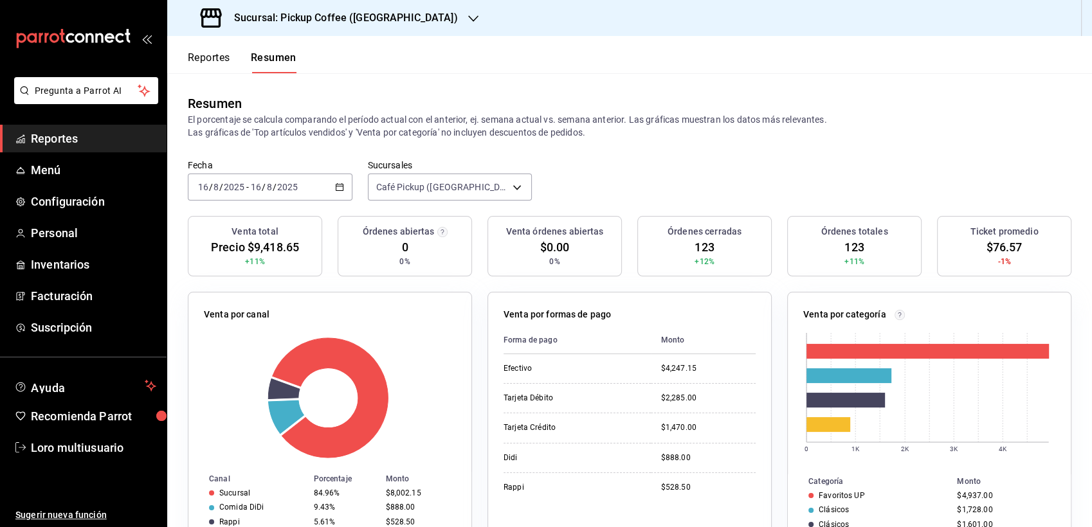
click at [273, 194] on div "[DATE] [DATE] - [DATE] [DATE]" at bounding box center [270, 187] width 165 height 27
click at [409, 152] on div "Resumen El porcentaje se calcula comparando el período actual con el anterior, …" at bounding box center [629, 116] width 925 height 86
click at [371, 12] on h3 "Sucursal: Pickup Coffee ([GEOGRAPHIC_DATA])" at bounding box center [341, 17] width 234 height 15
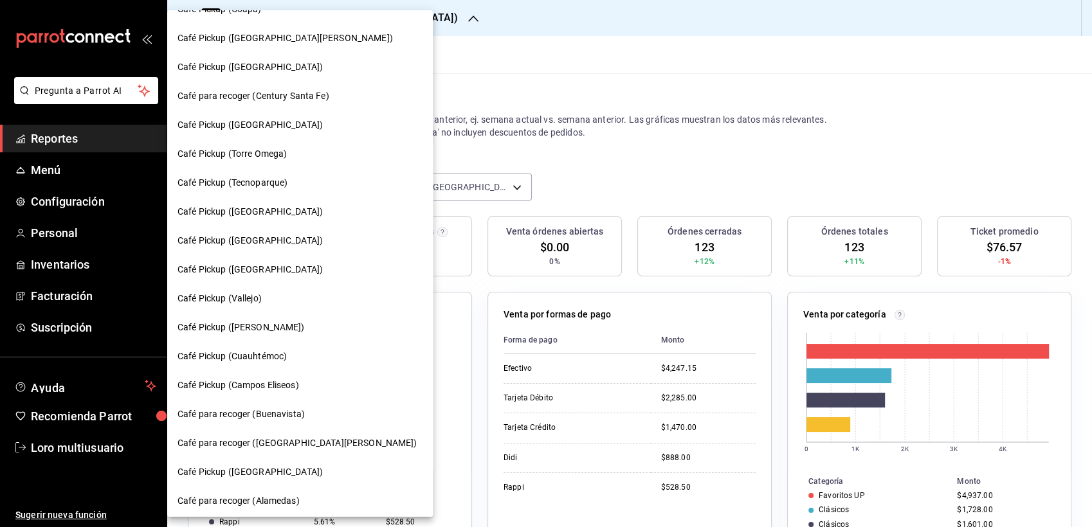
scroll to position [197, 0]
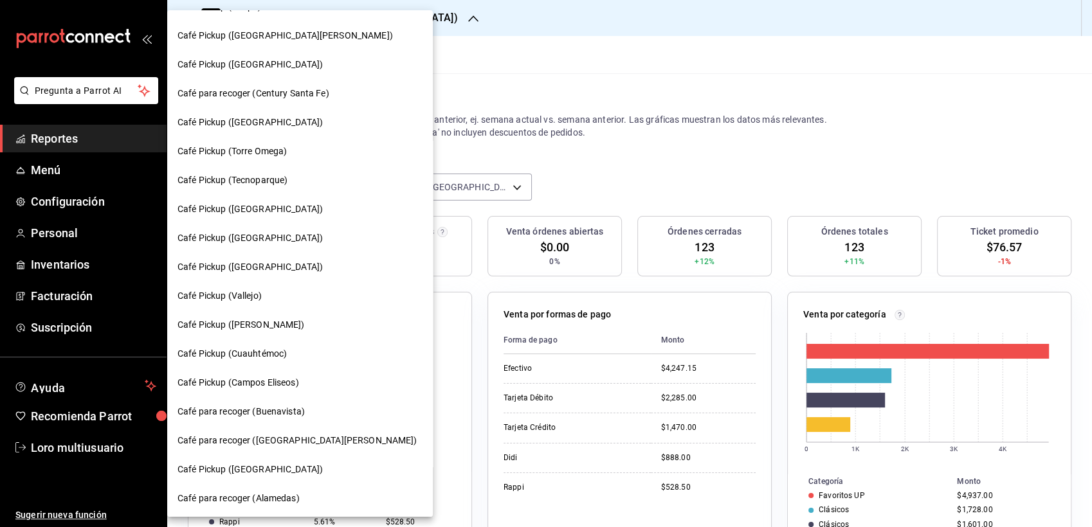
click at [265, 354] on span "Café Pickup (Cuauhtémoc)" at bounding box center [231, 354] width 109 height 14
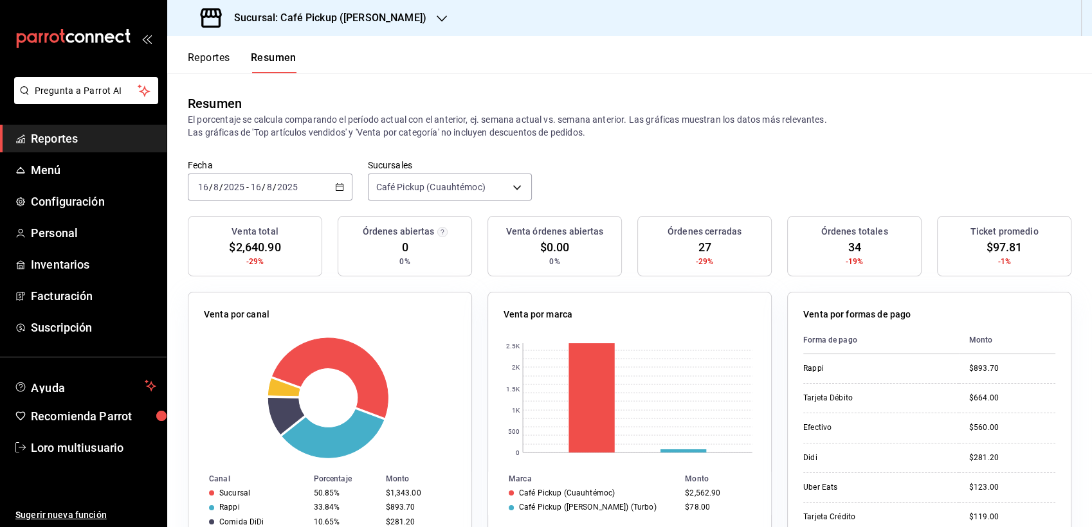
click at [297, 205] on div "Fecha [DATE] [DATE] - [DATE] [DATE] Sucursales Café Pickup ([PERSON_NAME]) [obj…" at bounding box center [629, 187] width 925 height 57
click at [301, 183] on div "[DATE] [DATE] - [DATE] [DATE]" at bounding box center [270, 187] width 165 height 27
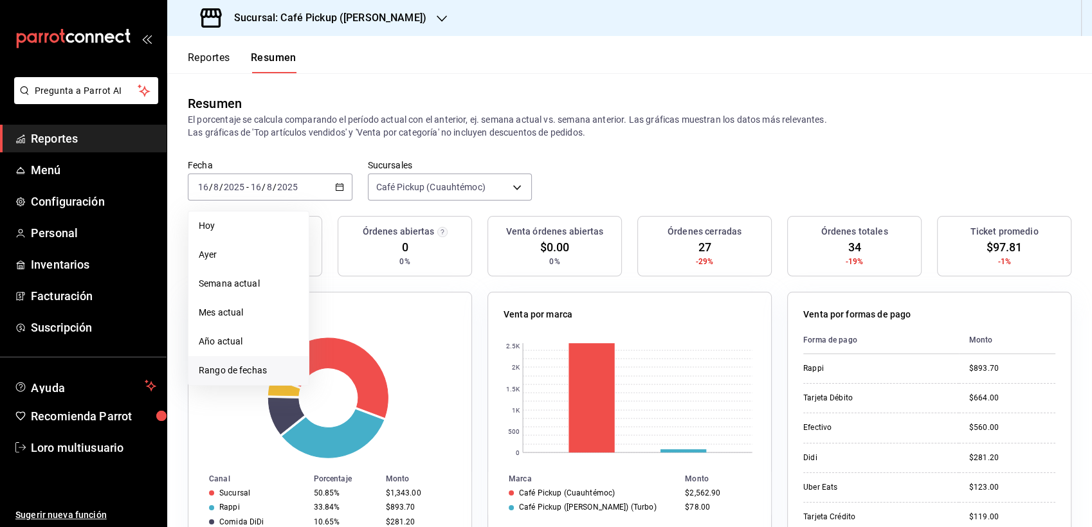
click at [259, 367] on span "Rango de fechas" at bounding box center [249, 371] width 100 height 14
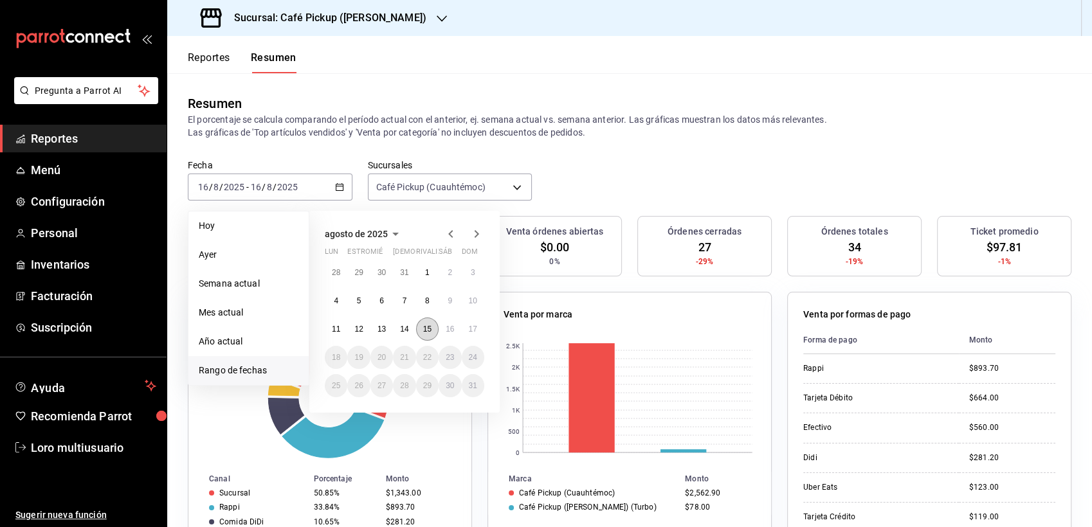
click at [432, 323] on button "15" at bounding box center [427, 329] width 23 height 23
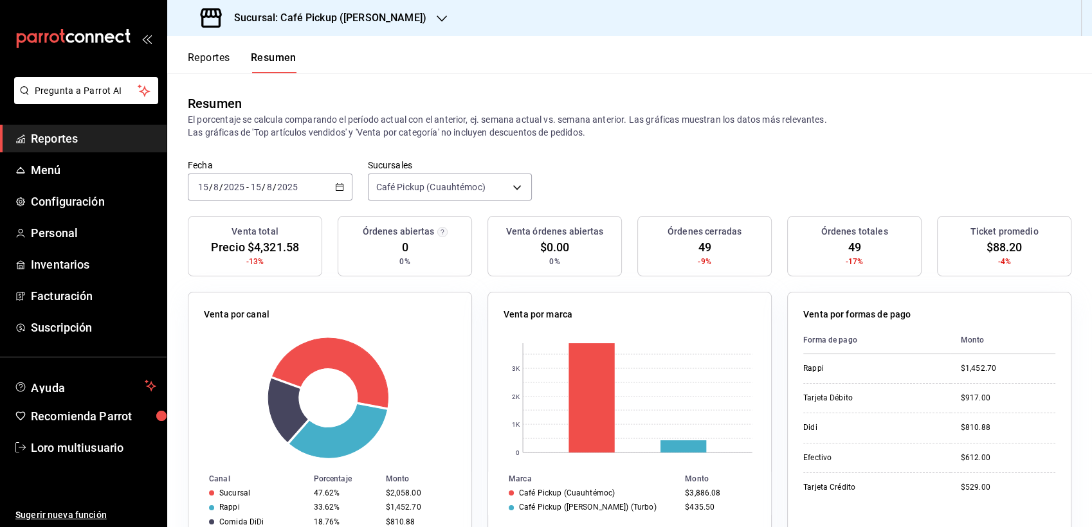
click at [239, 182] on input "2025" at bounding box center [234, 187] width 22 height 10
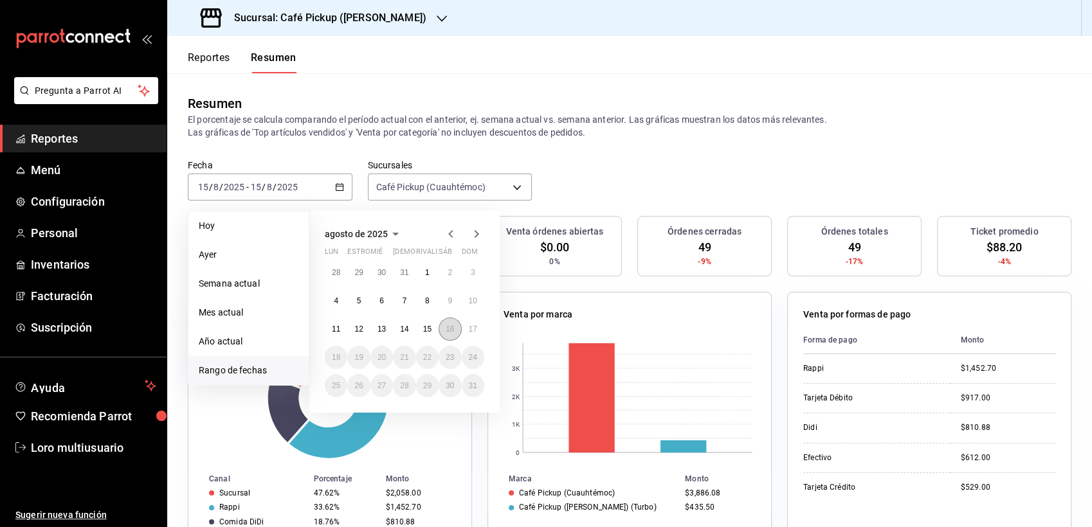
click at [451, 332] on abbr "16" at bounding box center [450, 329] width 8 height 9
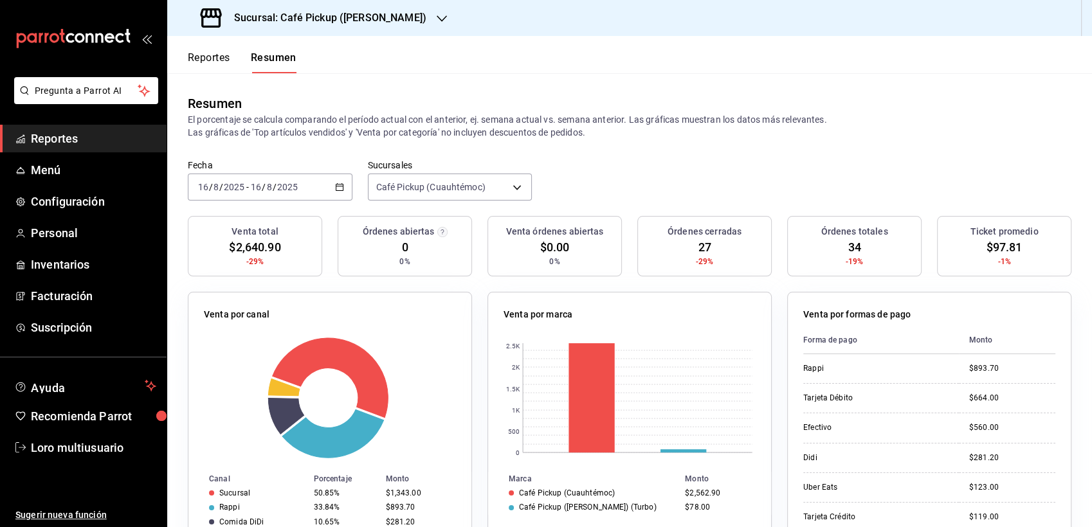
click at [329, 10] on h3 "Sucursal: Café Pickup ([PERSON_NAME])" at bounding box center [325, 17] width 203 height 15
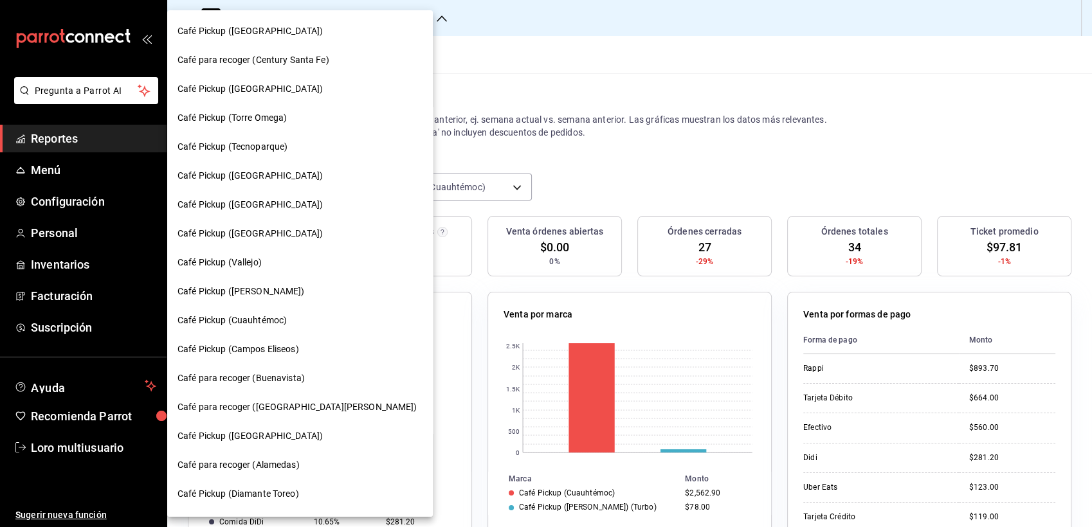
scroll to position [230, 0]
click at [272, 352] on span "Café Pickup (Campos Eliseos)" at bounding box center [238, 350] width 122 height 14
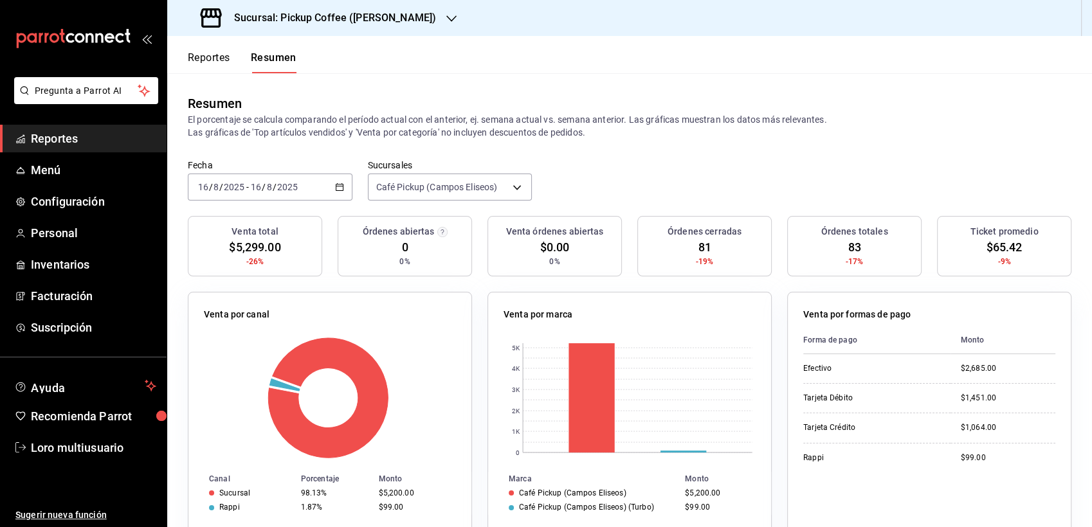
click at [309, 183] on div "[DATE] [DATE] - [DATE] [DATE]" at bounding box center [270, 187] width 165 height 27
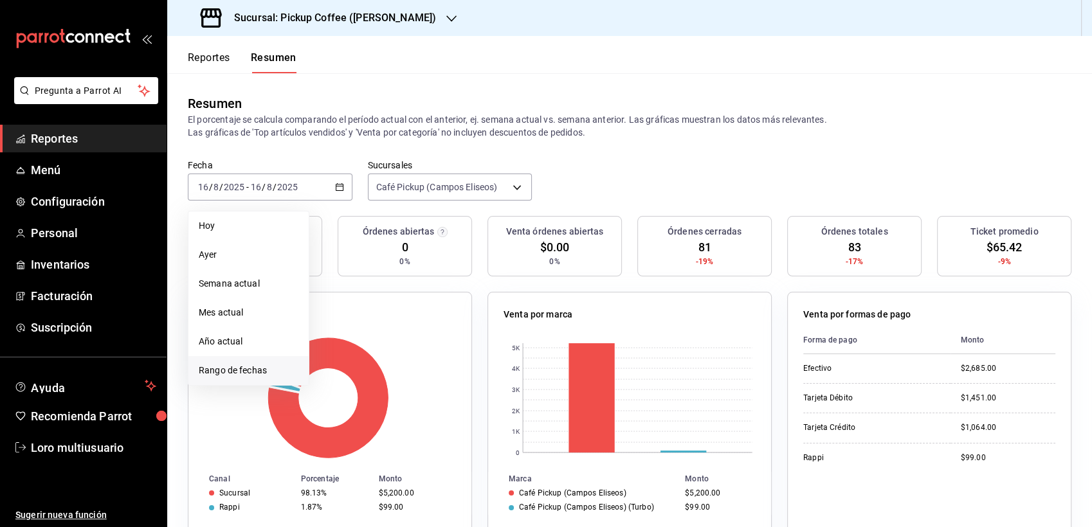
click at [255, 376] on span "Rango de fechas" at bounding box center [249, 371] width 100 height 14
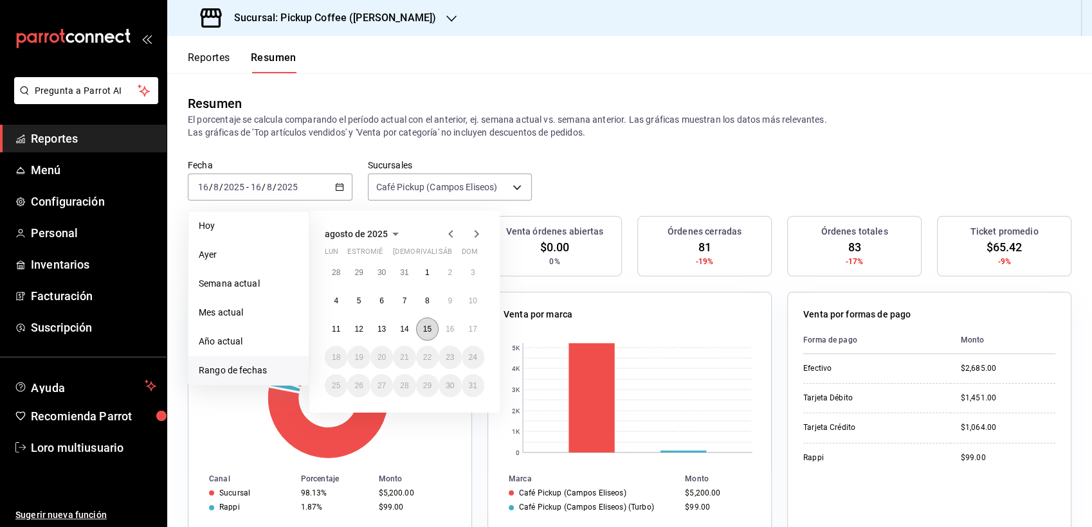
click at [424, 328] on abbr "15" at bounding box center [427, 329] width 8 height 9
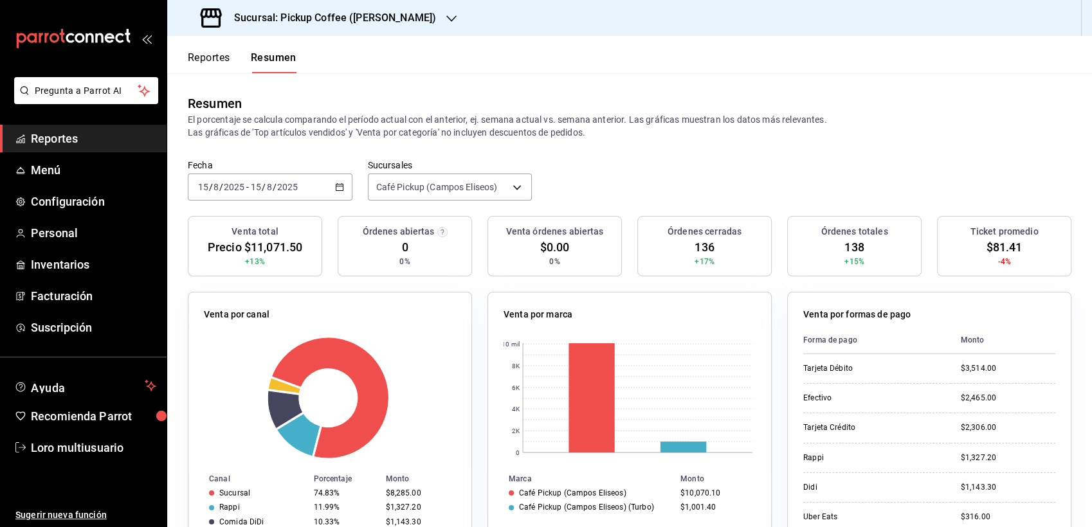
click at [278, 183] on input "2025" at bounding box center [288, 187] width 22 height 10
click at [291, 193] on div "[DATE] [DATE] - [DATE] [DATE]" at bounding box center [270, 187] width 165 height 27
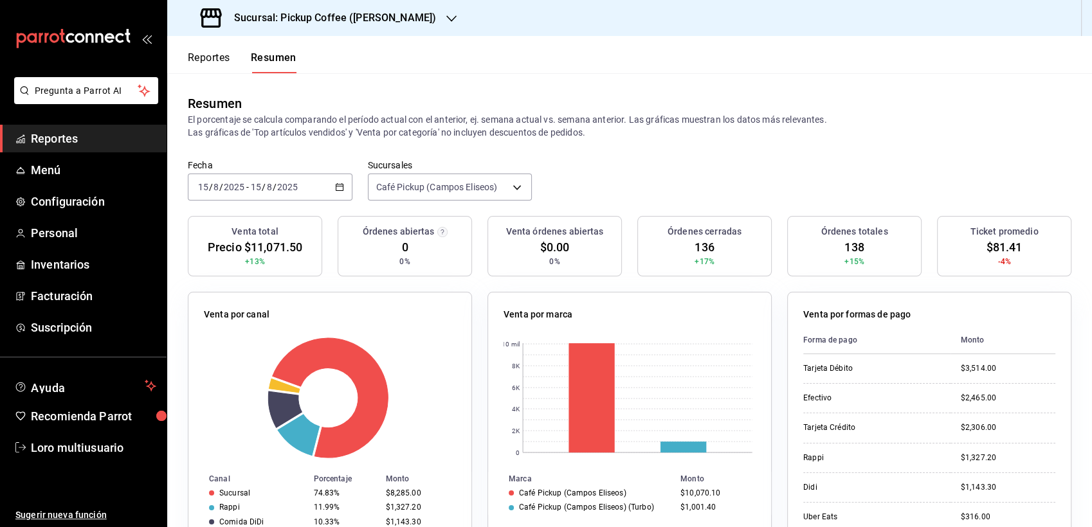
click at [291, 193] on div "[DATE] [DATE] - [DATE] [DATE]" at bounding box center [270, 187] width 165 height 27
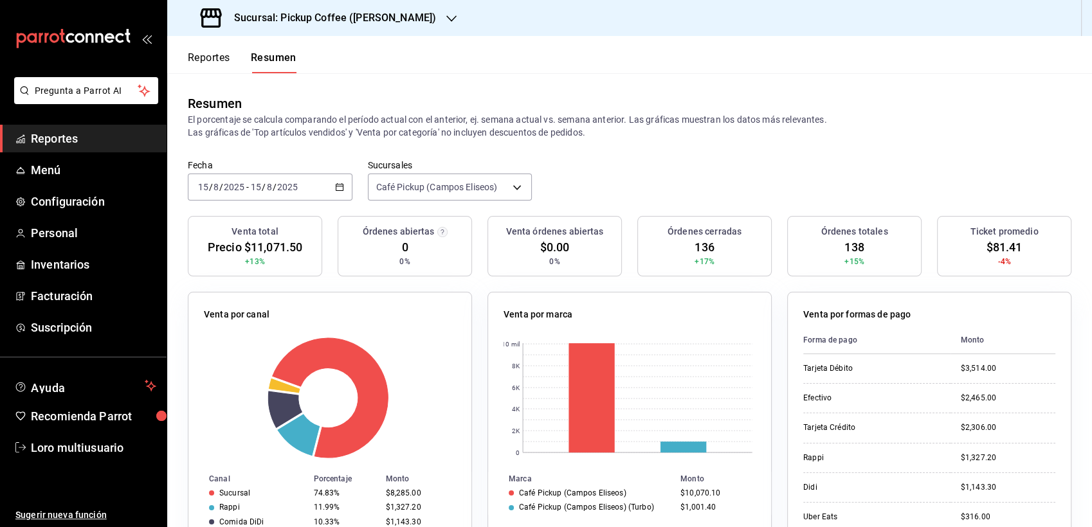
click at [291, 193] on div "[DATE] [DATE] - [DATE] [DATE]" at bounding box center [270, 187] width 165 height 27
click at [268, 185] on input "8" at bounding box center [269, 187] width 6 height 10
click at [277, 191] on input "2025" at bounding box center [288, 187] width 22 height 10
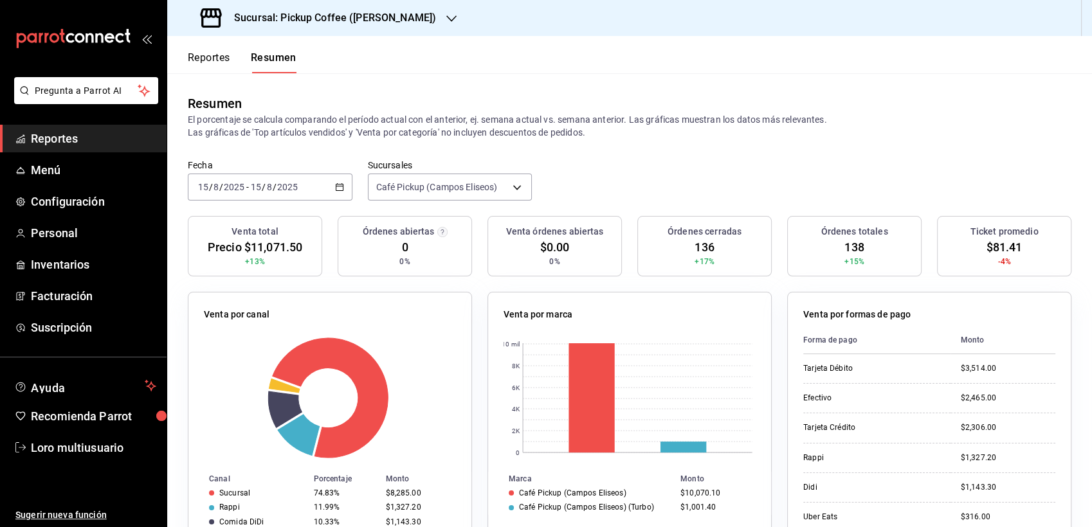
click at [279, 195] on div "[DATE] [DATE] - [DATE] [DATE]" at bounding box center [270, 187] width 165 height 27
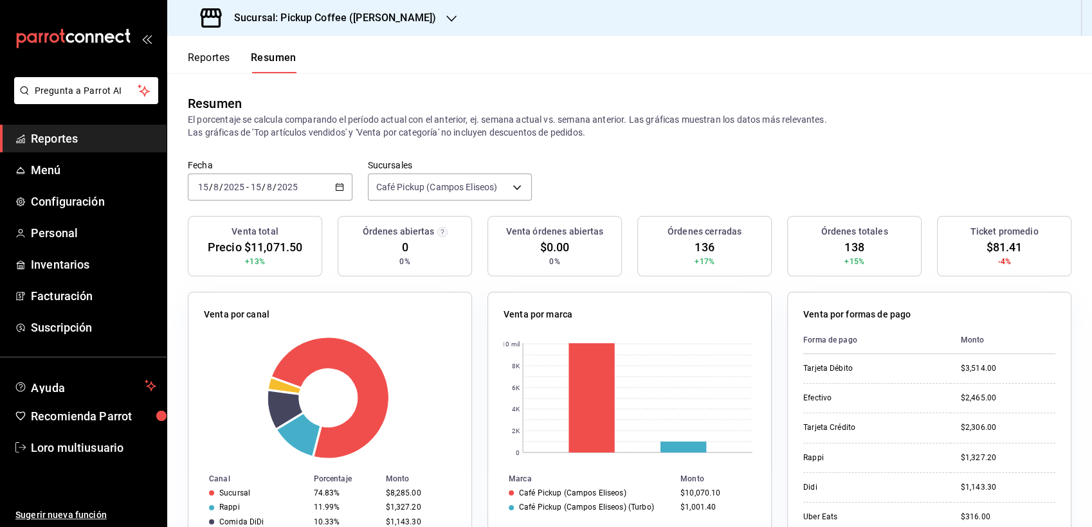
click at [278, 195] on div "[DATE] [DATE] - [DATE] [DATE]" at bounding box center [270, 187] width 165 height 27
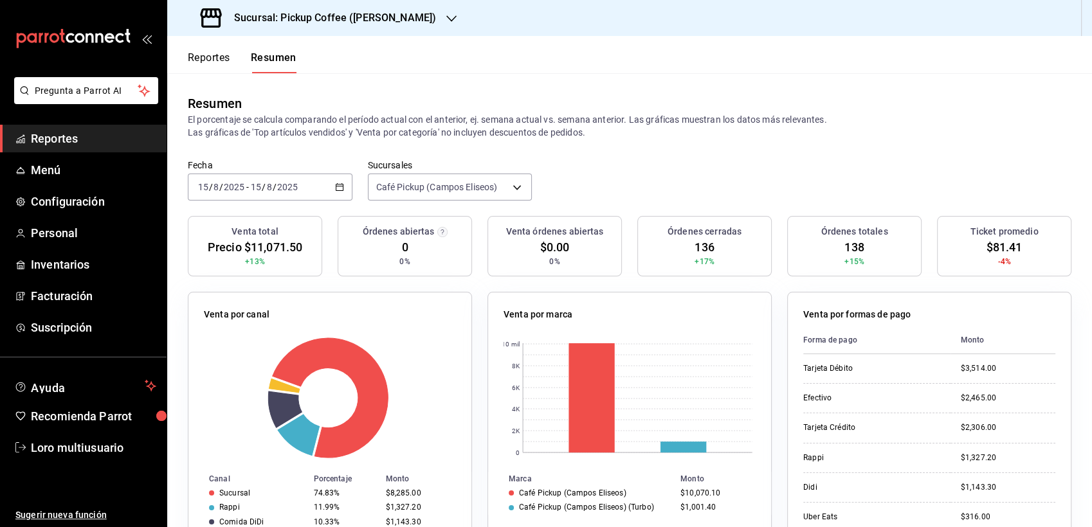
click at [278, 195] on div "[DATE] [DATE] - [DATE] [DATE]" at bounding box center [270, 187] width 165 height 27
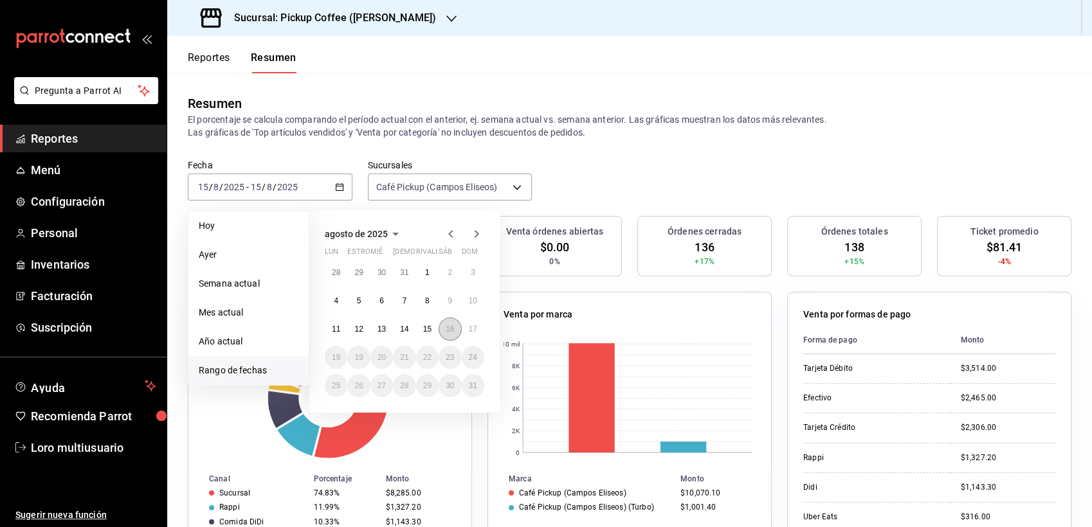
click at [442, 331] on button "16" at bounding box center [450, 329] width 23 height 23
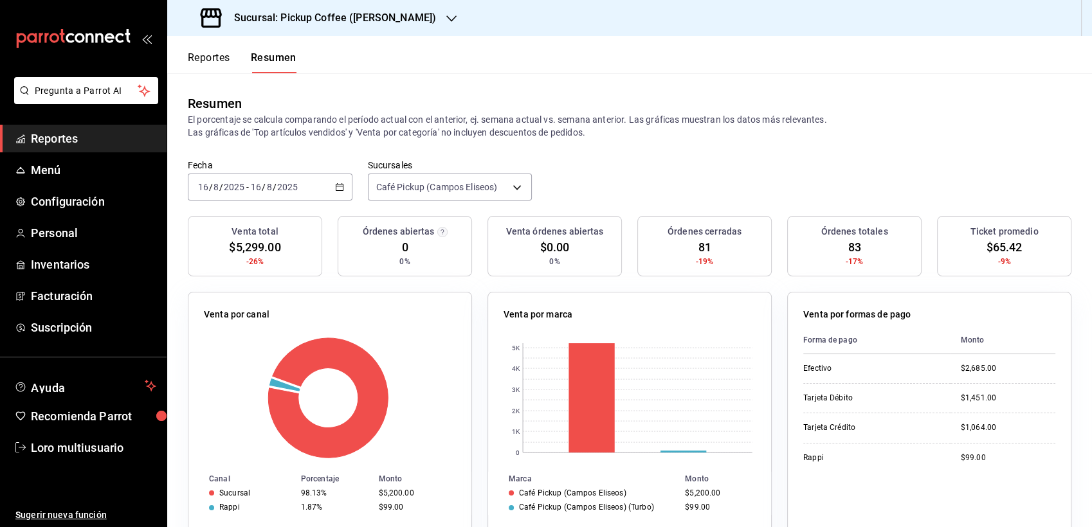
click at [292, 17] on h3 "Sucursal: Pickup Coffee ([PERSON_NAME])" at bounding box center [330, 17] width 212 height 15
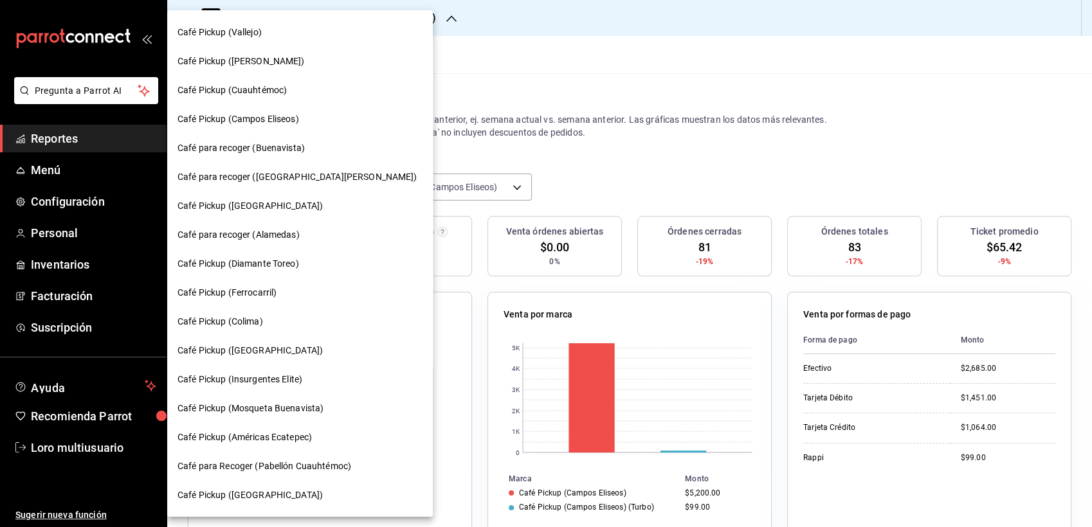
scroll to position [381, 0]
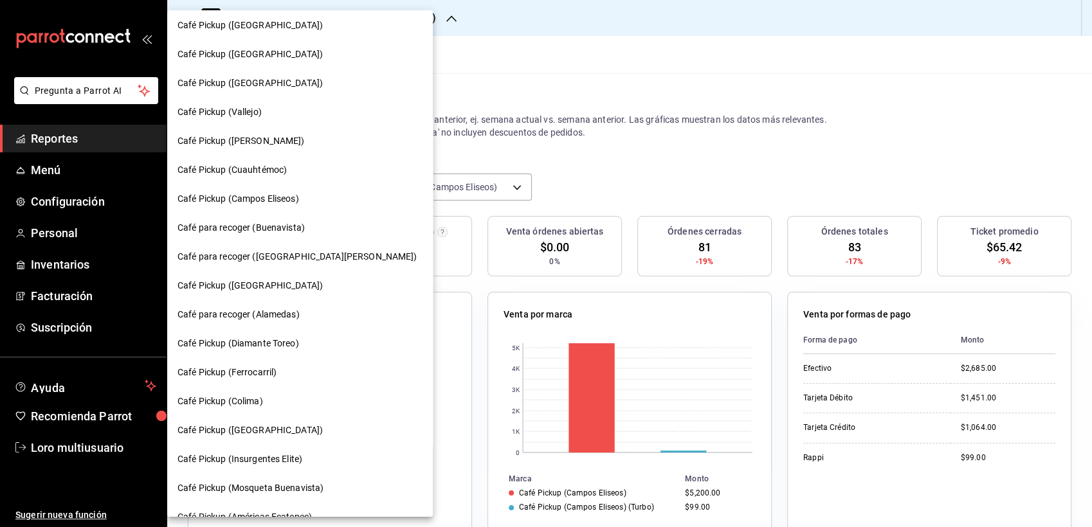
click at [303, 230] on span "Café para recoger (Buenavista)" at bounding box center [240, 228] width 127 height 14
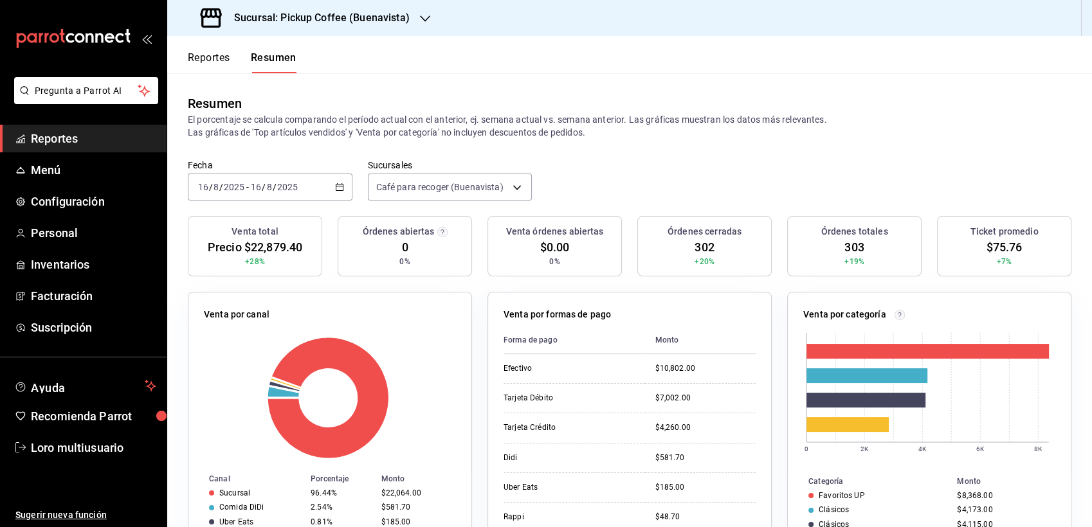
click at [305, 180] on div "[DATE] [DATE] - [DATE] [DATE]" at bounding box center [270, 187] width 165 height 27
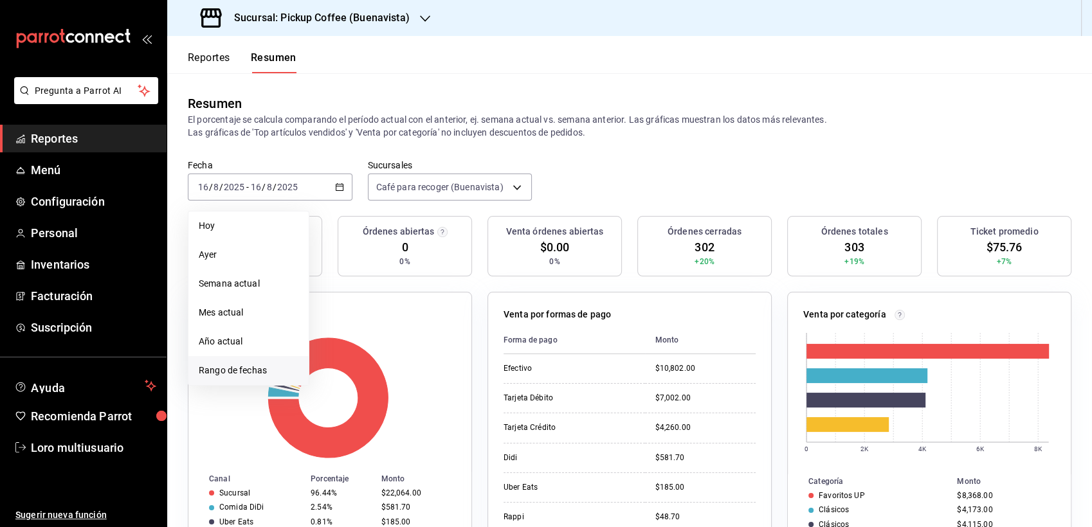
click at [251, 371] on span "Rango de fechas" at bounding box center [249, 371] width 100 height 14
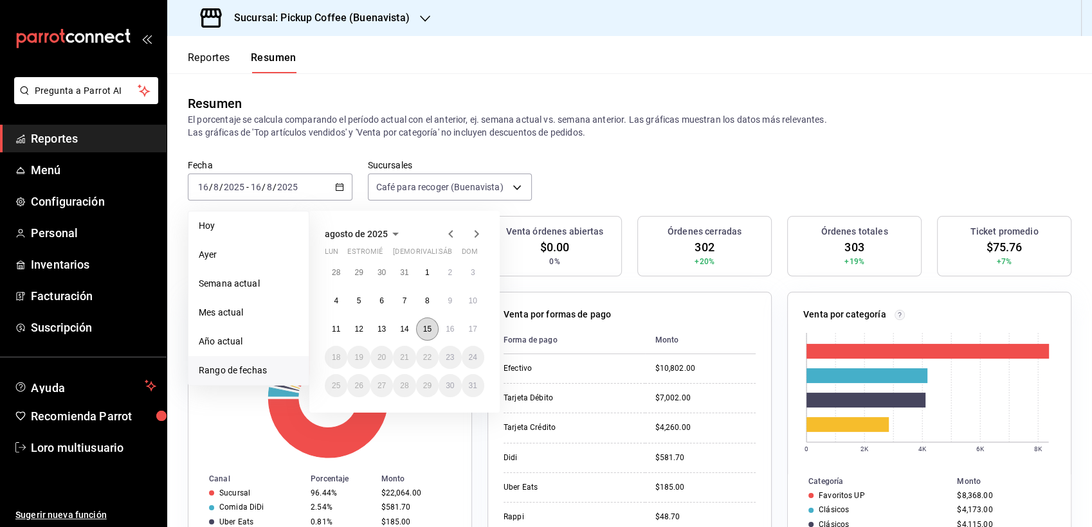
click at [425, 334] on button "15" at bounding box center [427, 329] width 23 height 23
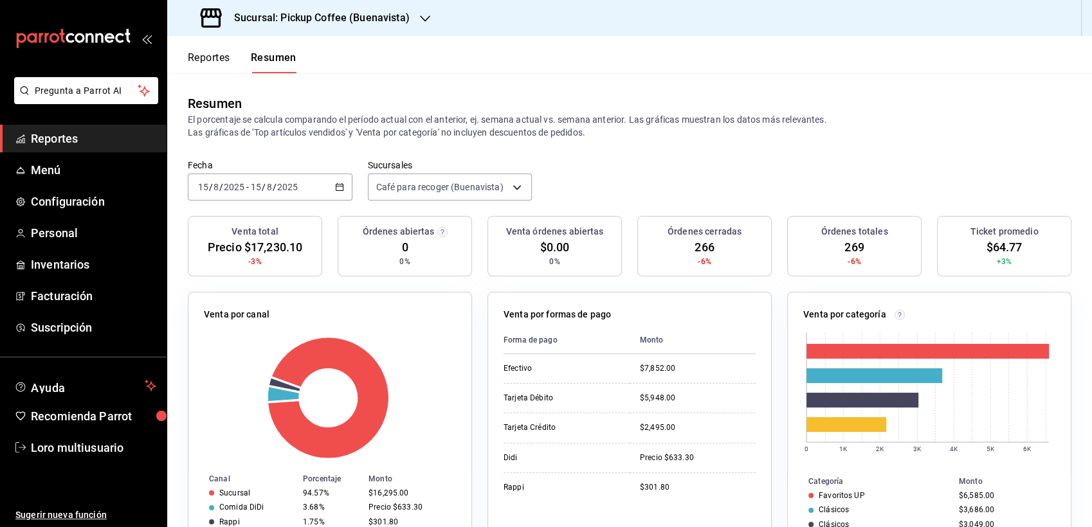
click at [275, 185] on span "/" at bounding box center [275, 187] width 4 height 10
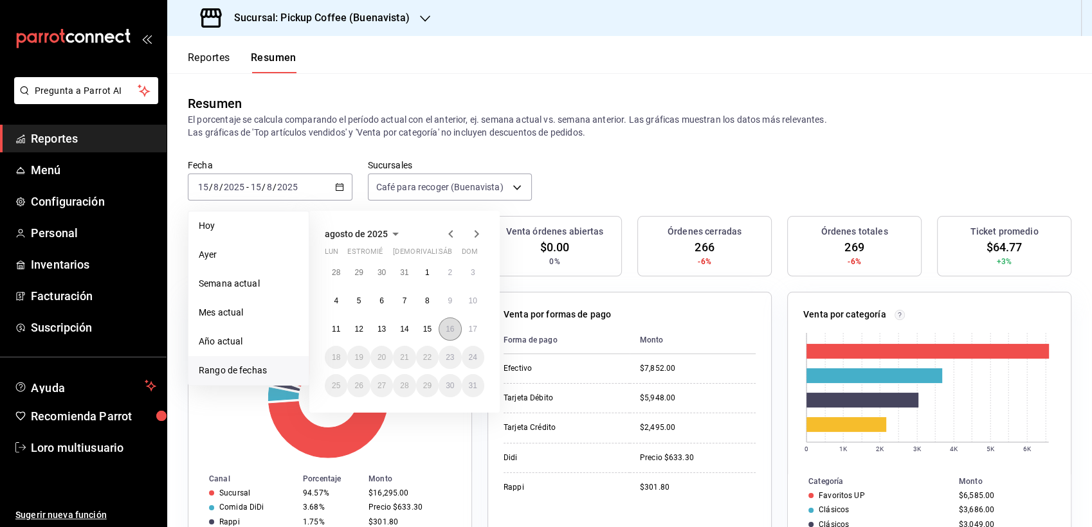
click at [448, 329] on abbr "16" at bounding box center [450, 329] width 8 height 9
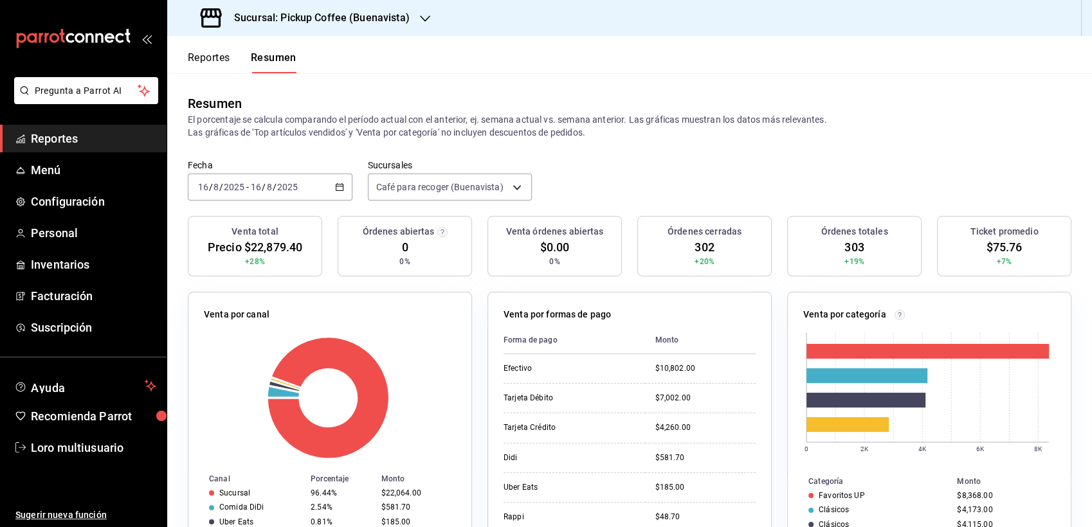
click at [287, 188] on input "2025" at bounding box center [288, 187] width 22 height 10
click at [639, 286] on div "Venta por formas de pago Forma de pago Monto Efectivo $10,802.00 Tarjeta Débito…" at bounding box center [622, 420] width 300 height 286
click at [370, 18] on h3 "Sucursal: Pickup Coffee (Buenavista)" at bounding box center [317, 17] width 186 height 15
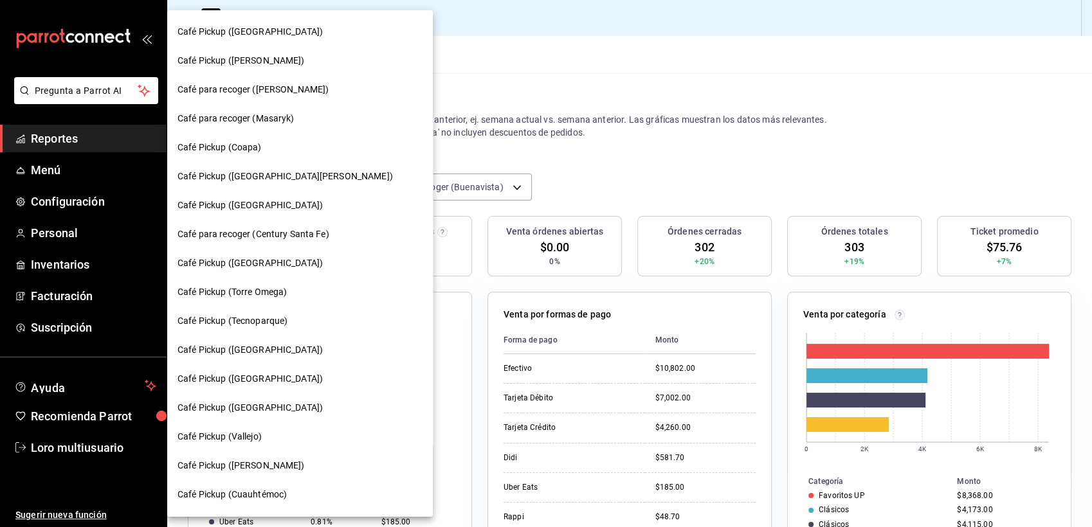
scroll to position [89, 0]
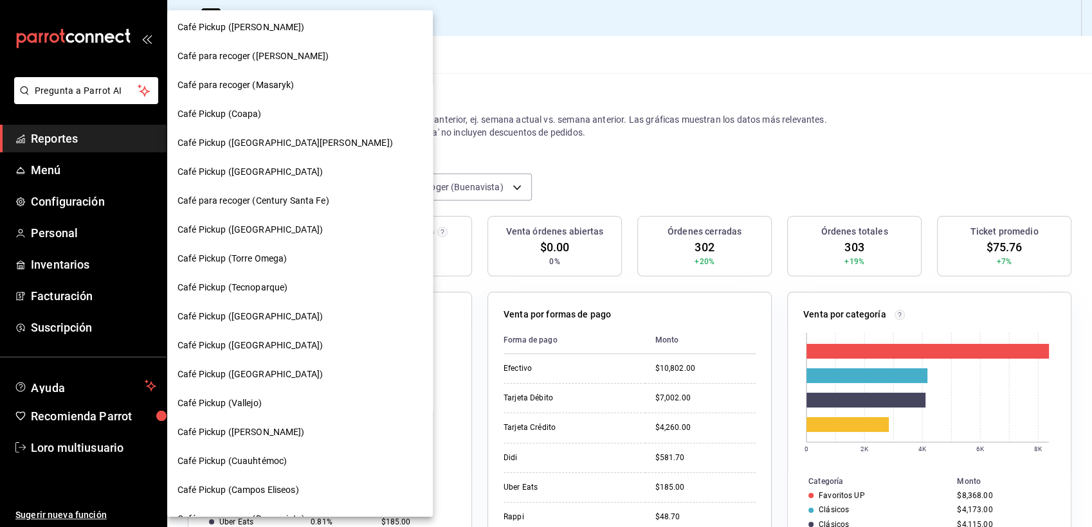
click at [243, 289] on span "Café Pickup (Tecnoparque)" at bounding box center [232, 288] width 110 height 14
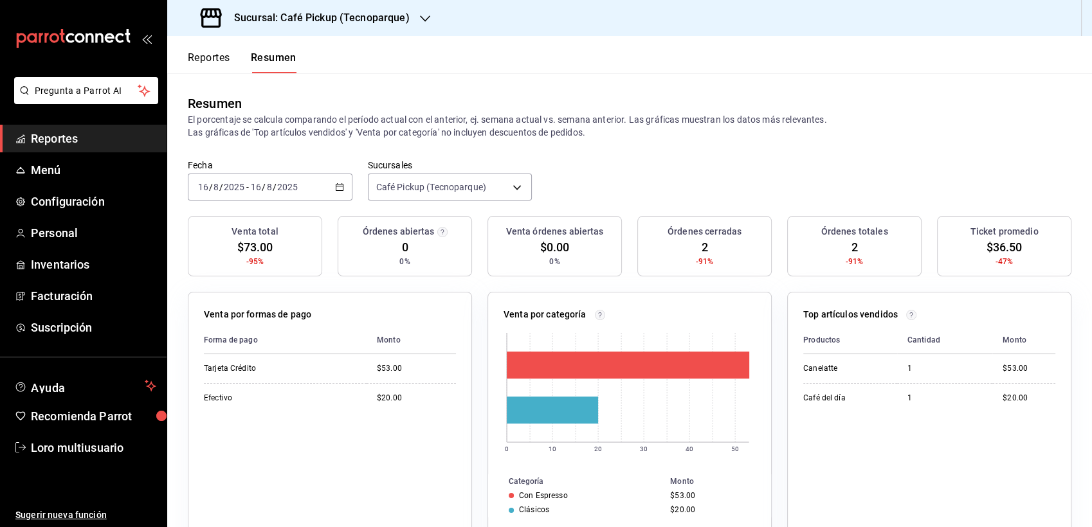
click at [273, 193] on div "[DATE] [DATE] - [DATE] [DATE]" at bounding box center [270, 187] width 165 height 27
click at [225, 367] on span "Rango de fechas" at bounding box center [249, 371] width 100 height 14
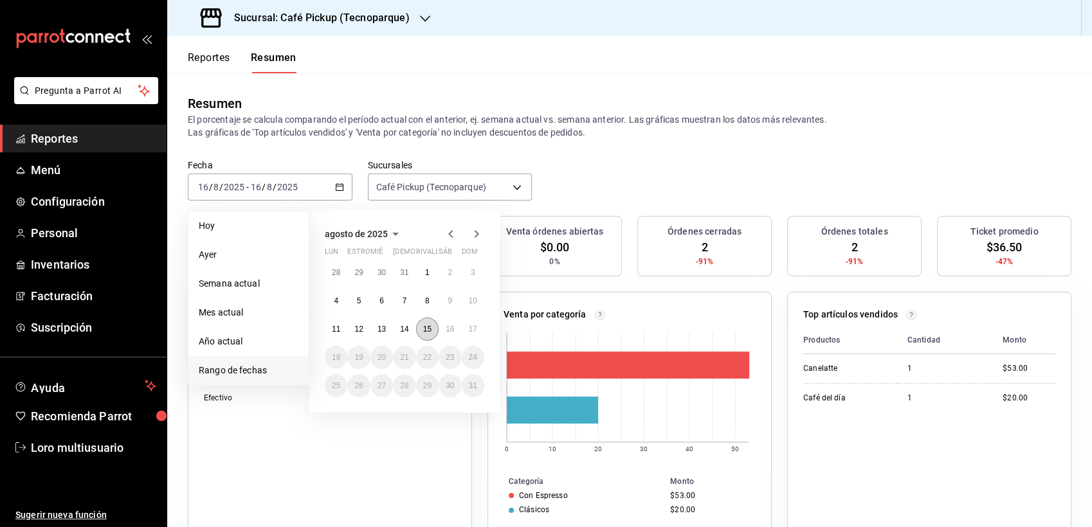
click at [423, 322] on button "15" at bounding box center [427, 329] width 23 height 23
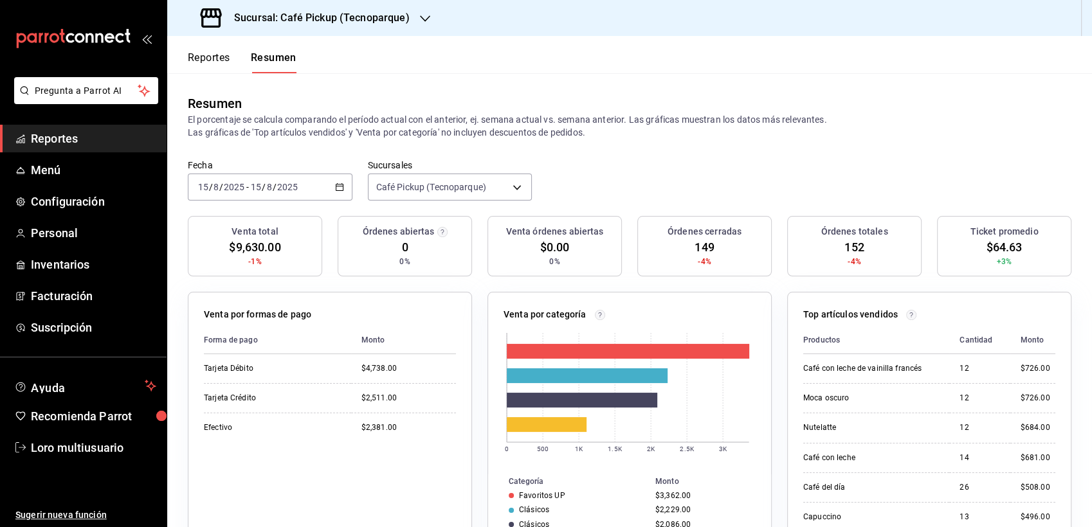
click at [329, 23] on h3 "Sucursal: Café Pickup (Tecnoparque)" at bounding box center [317, 17] width 186 height 15
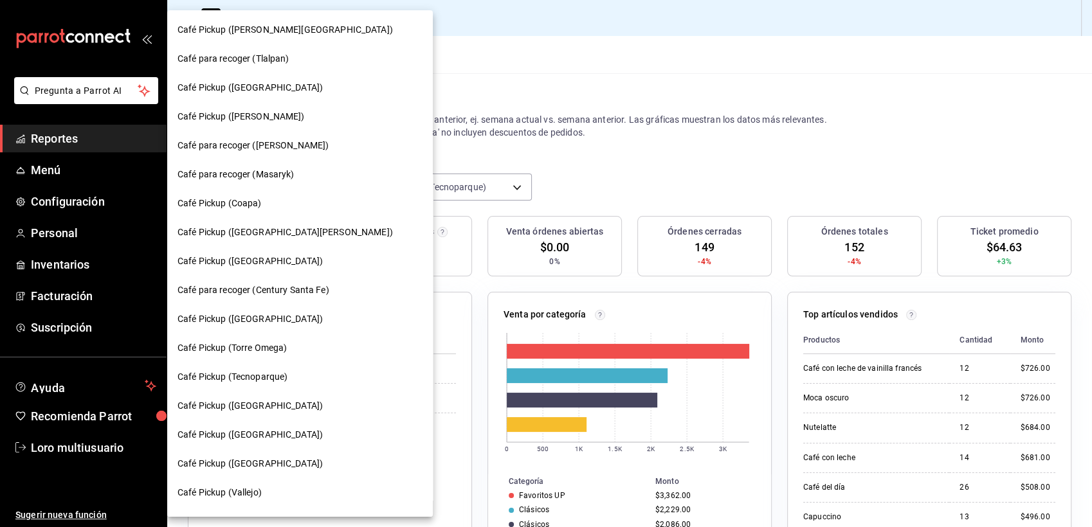
click at [377, 426] on div at bounding box center [546, 263] width 1092 height 527
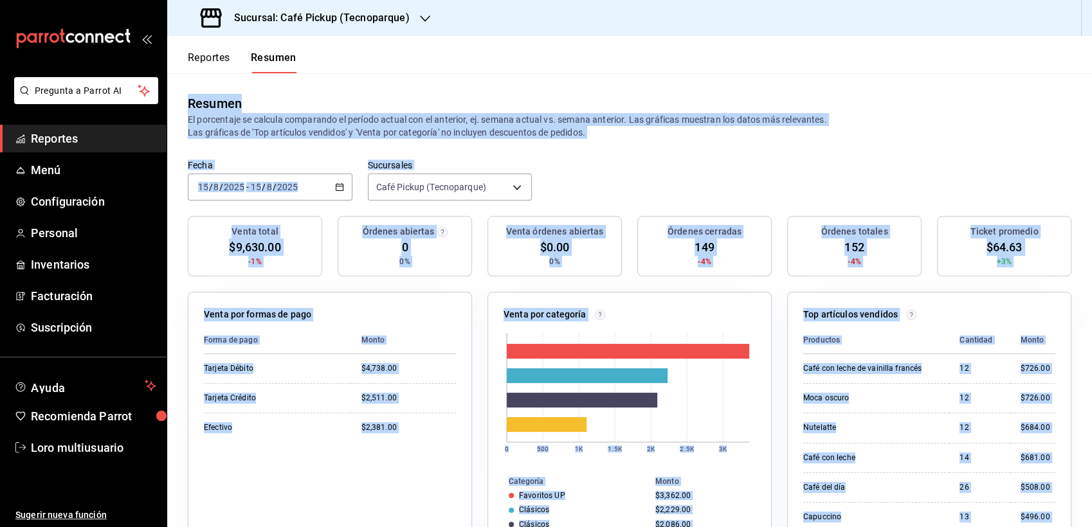
drag, startPoint x: 377, startPoint y: 426, endPoint x: 190, endPoint y: 94, distance: 381.8
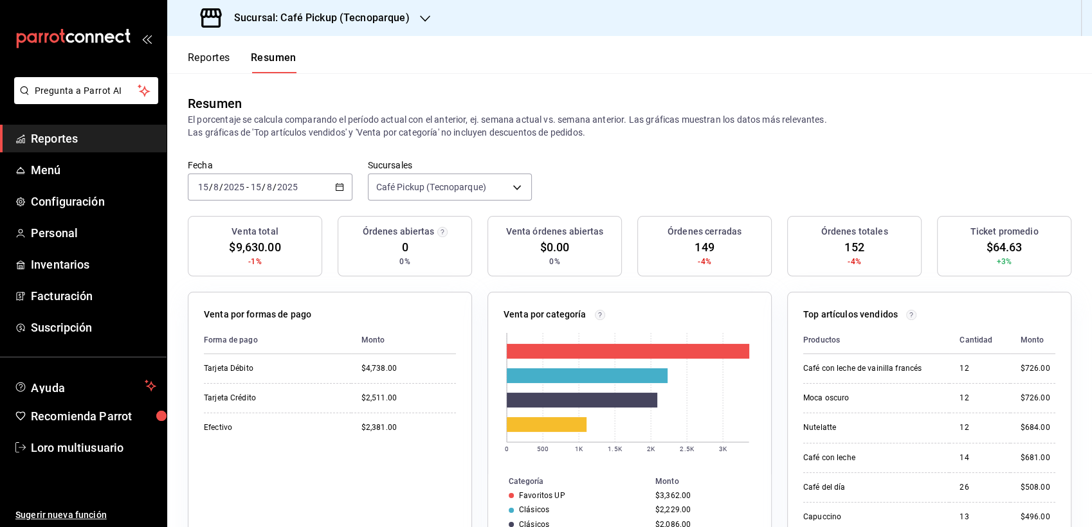
click at [490, 44] on header "Reportes Resumen" at bounding box center [629, 54] width 925 height 37
click at [297, 182] on input "2025" at bounding box center [288, 187] width 22 height 10
click at [309, 187] on div "[DATE] [DATE] - [DATE] [DATE]" at bounding box center [270, 187] width 165 height 27
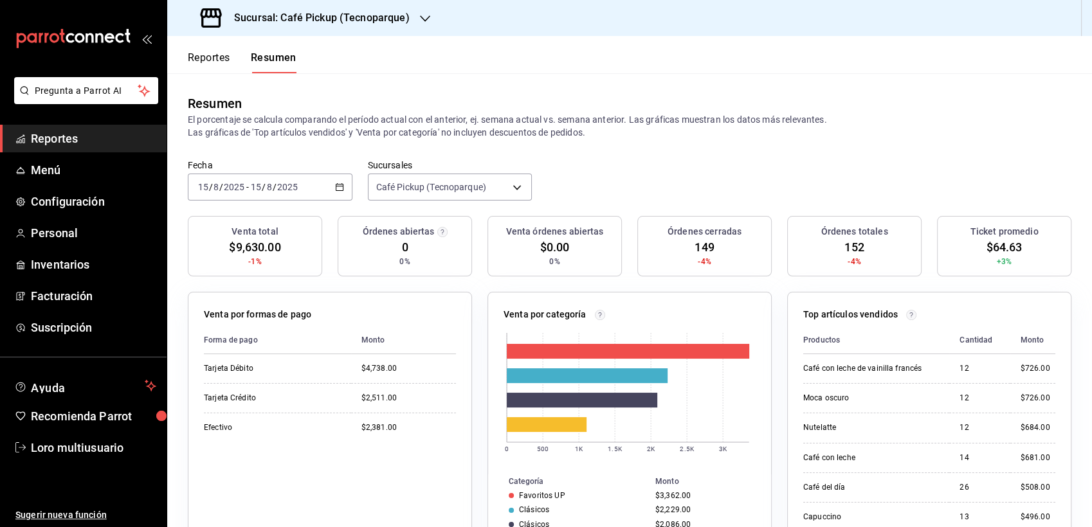
click at [309, 187] on div "[DATE] [DATE] - [DATE] [DATE]" at bounding box center [270, 187] width 165 height 27
click at [327, 25] on h3 "Sucursal: Café Pickup (Tecnoparque)" at bounding box center [317, 17] width 186 height 15
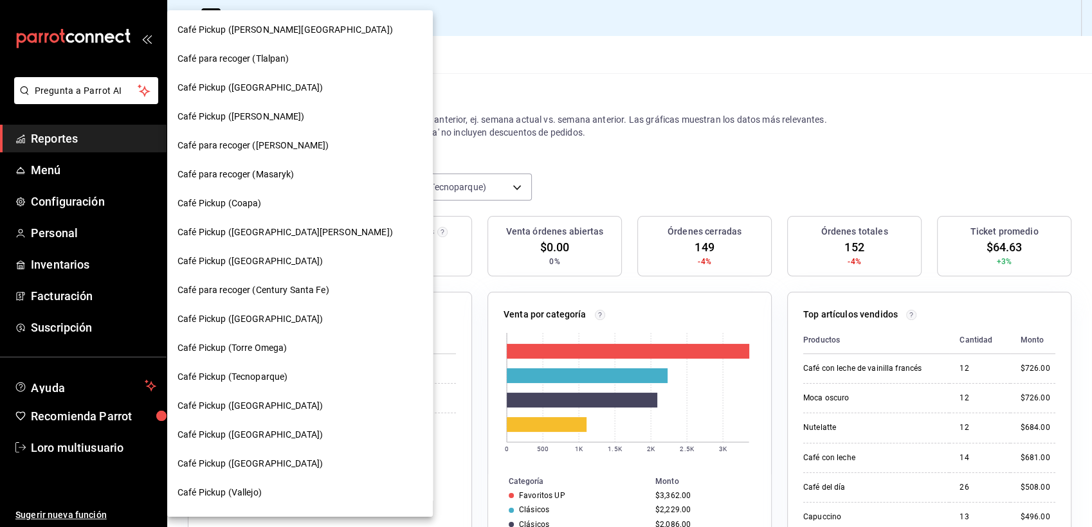
click at [327, 25] on div "Café Pickup ([PERSON_NAME][GEOGRAPHIC_DATA])" at bounding box center [299, 30] width 245 height 14
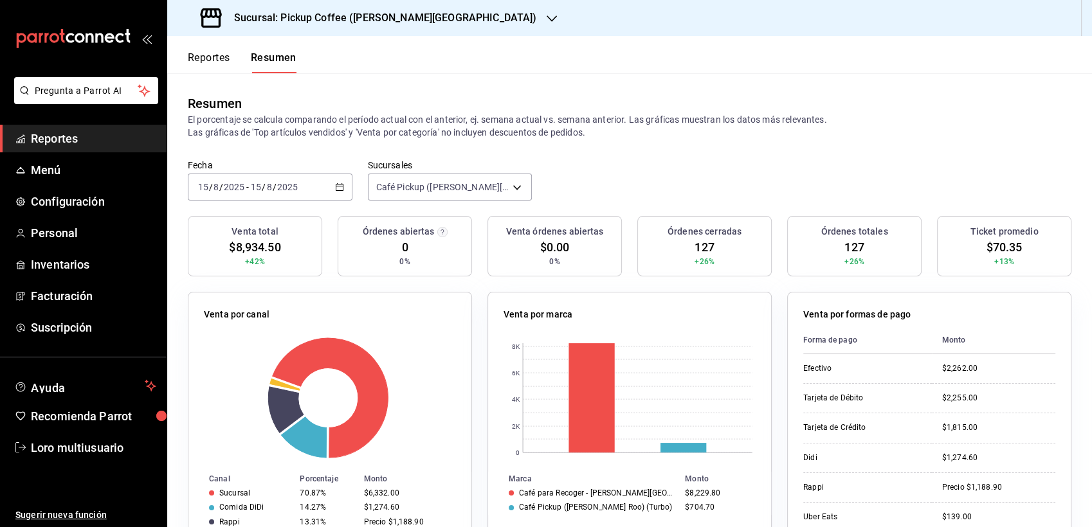
click at [290, 23] on h3 "Sucursal: Pickup Coffee ([PERSON_NAME][GEOGRAPHIC_DATA])" at bounding box center [380, 17] width 313 height 15
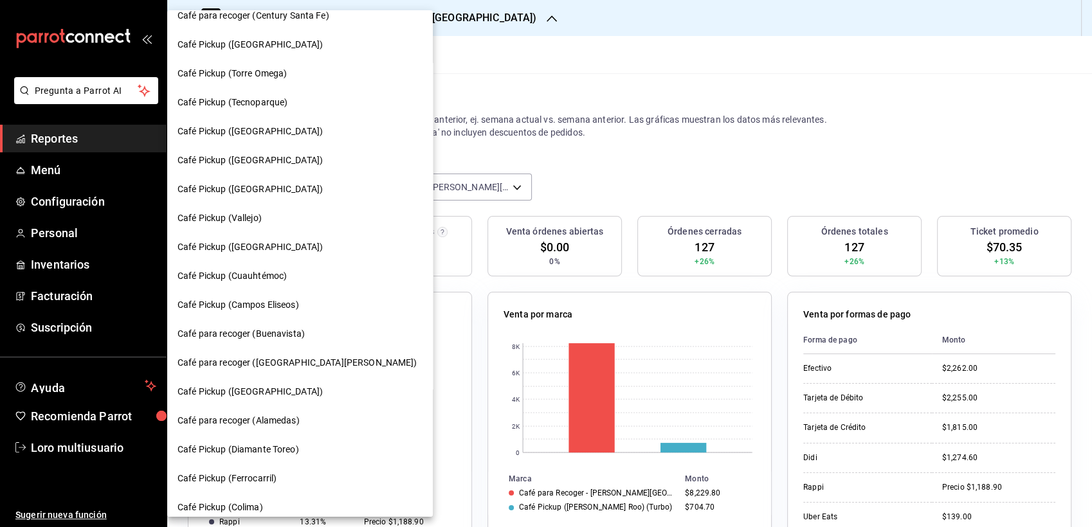
scroll to position [298, 0]
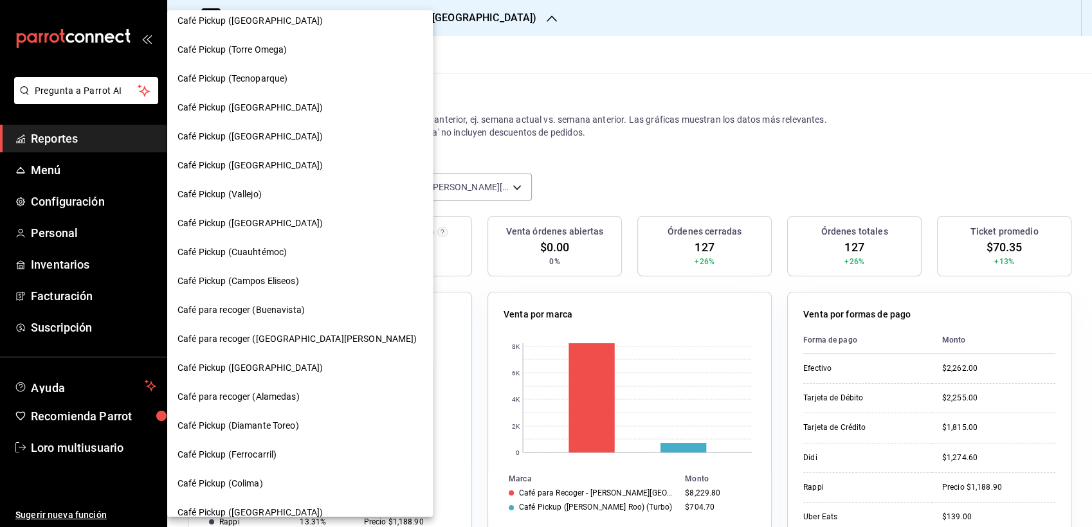
click at [263, 334] on span "Café para recoger ([GEOGRAPHIC_DATA][PERSON_NAME])" at bounding box center [297, 339] width 240 height 14
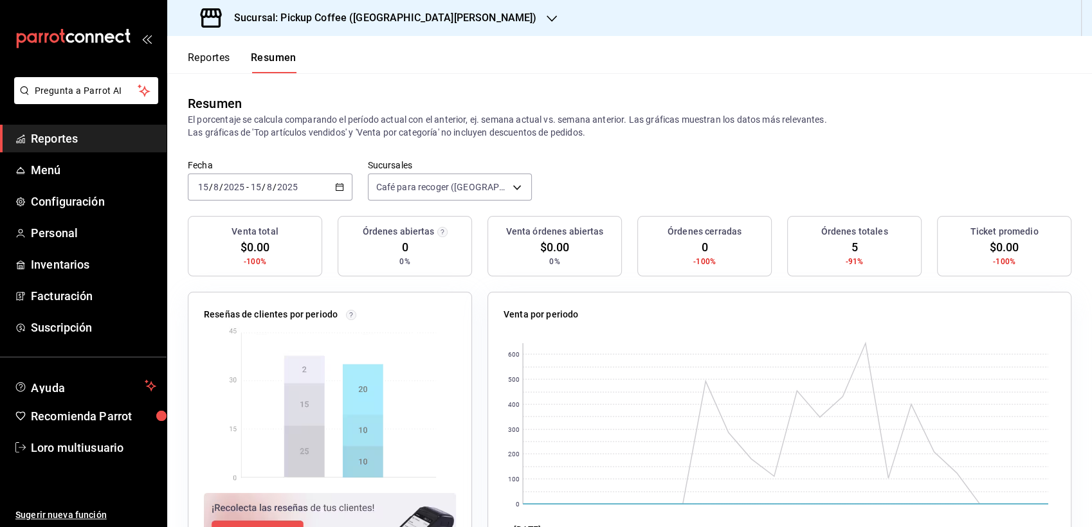
click at [274, 184] on span "/" at bounding box center [275, 187] width 4 height 10
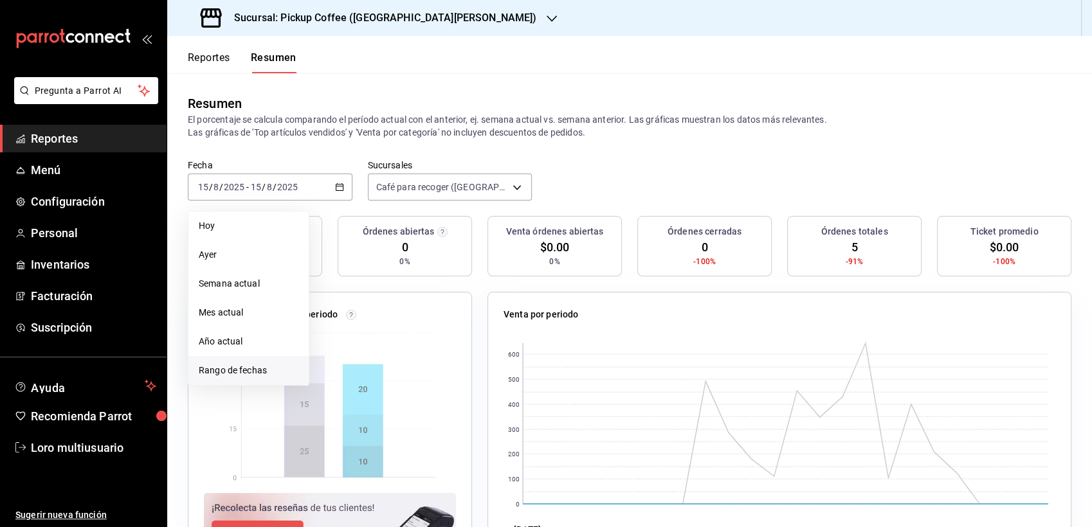
click at [240, 374] on span "Rango de fechas" at bounding box center [249, 371] width 100 height 14
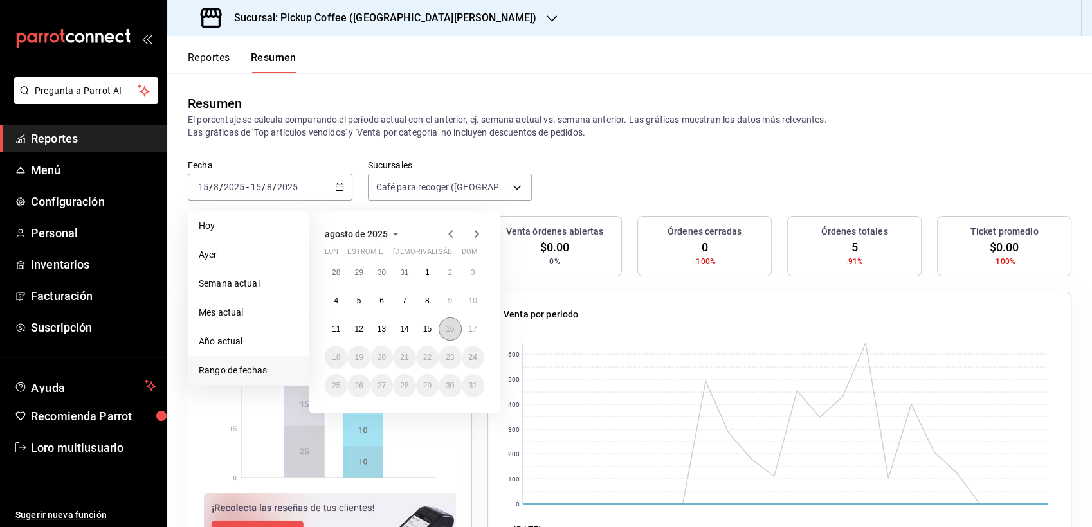
click at [451, 321] on button "16" at bounding box center [450, 329] width 23 height 23
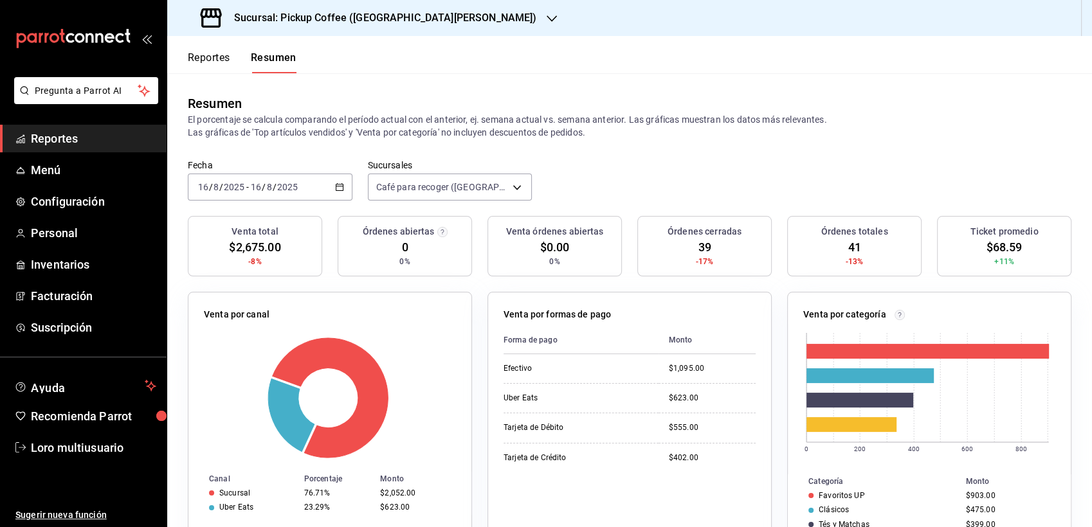
click at [300, 185] on div "[DATE] [DATE] - [DATE] [DATE]" at bounding box center [270, 187] width 165 height 27
click at [597, 400] on div "Uber Eats" at bounding box center [567, 398] width 129 height 11
click at [284, 16] on h3 "Sucursal: Pickup Coffee (San Jerónimo)" at bounding box center [380, 17] width 313 height 15
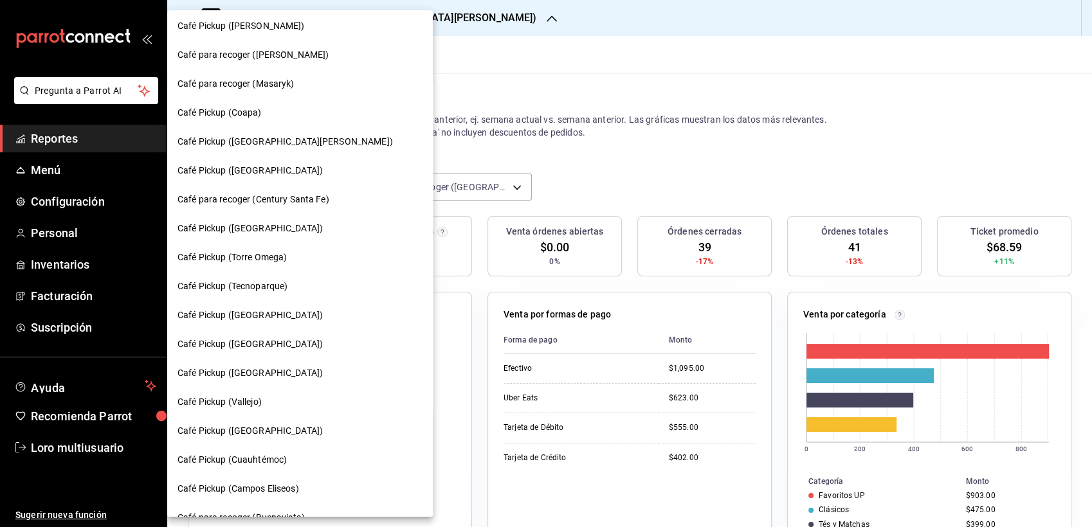
scroll to position [143, 0]
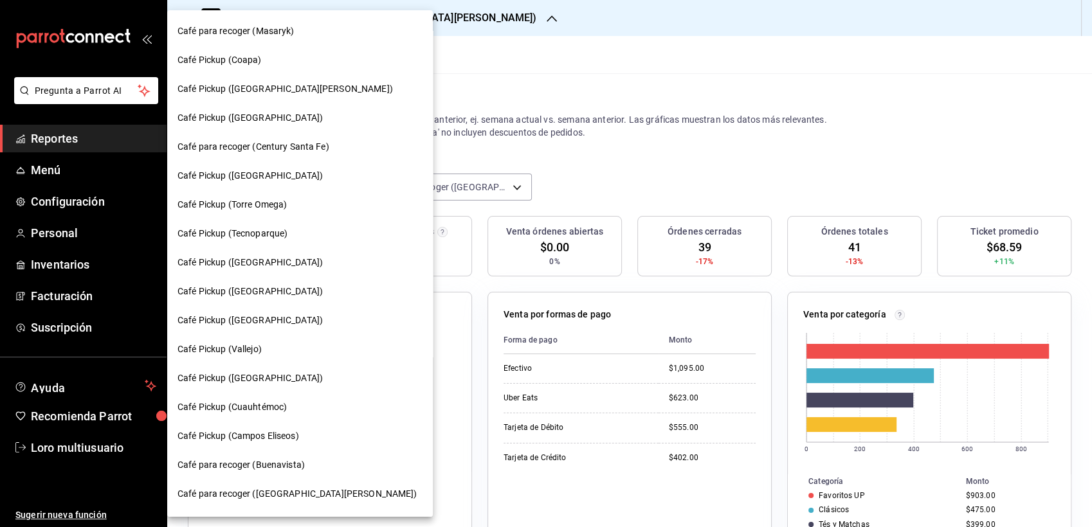
click at [231, 289] on span "Café Pickup ([GEOGRAPHIC_DATA])" at bounding box center [249, 292] width 145 height 14
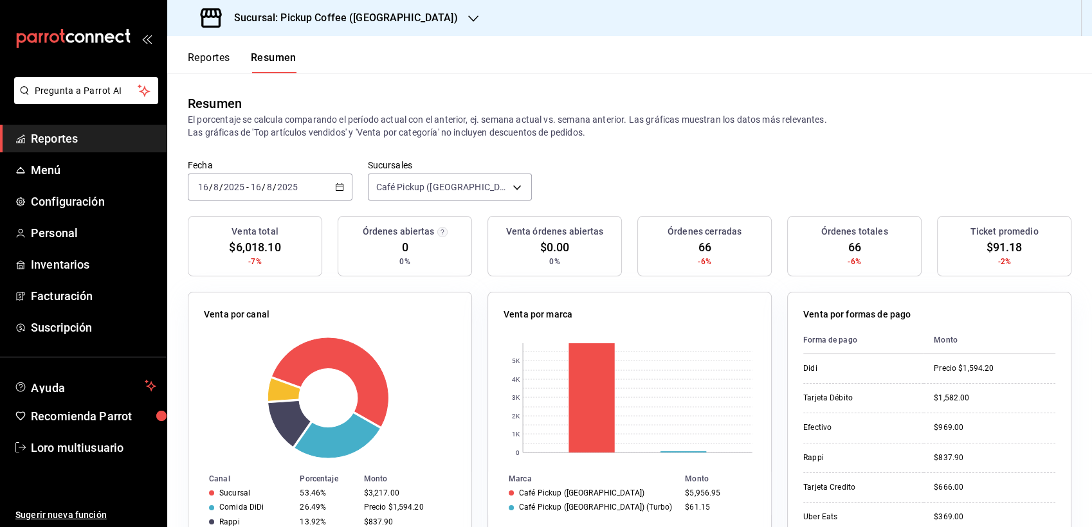
click at [275, 174] on div "[DATE] [DATE] - [DATE] [DATE]" at bounding box center [270, 187] width 165 height 27
click at [274, 179] on div "[DATE] [DATE] - [DATE] [DATE]" at bounding box center [270, 187] width 165 height 27
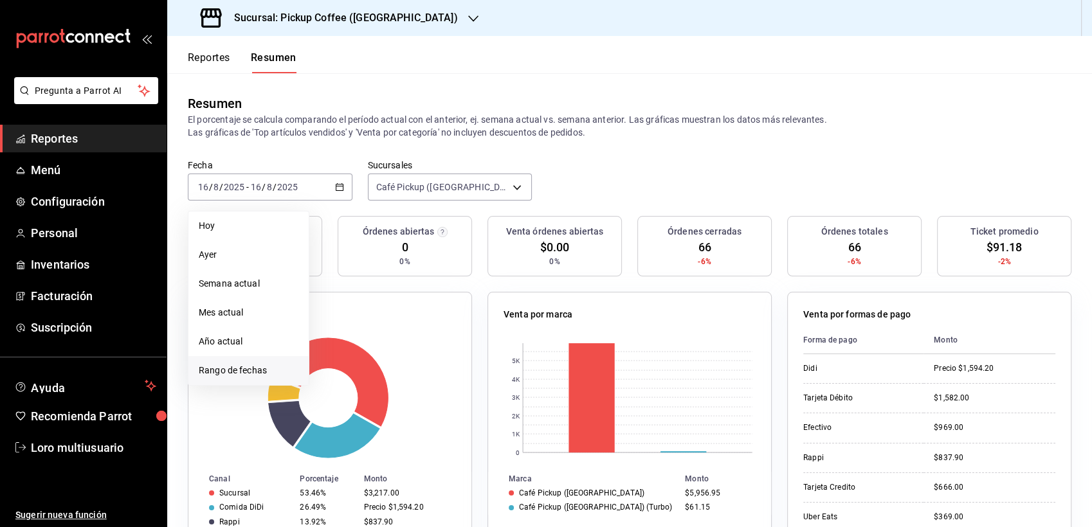
click at [234, 373] on span "Rango de fechas" at bounding box center [249, 371] width 100 height 14
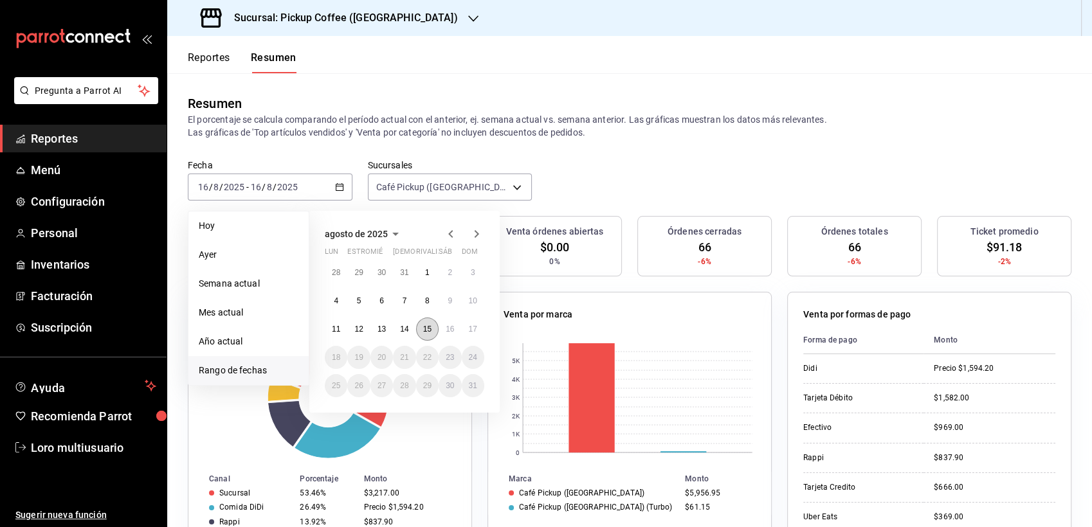
click at [431, 328] on abbr "15" at bounding box center [427, 329] width 8 height 9
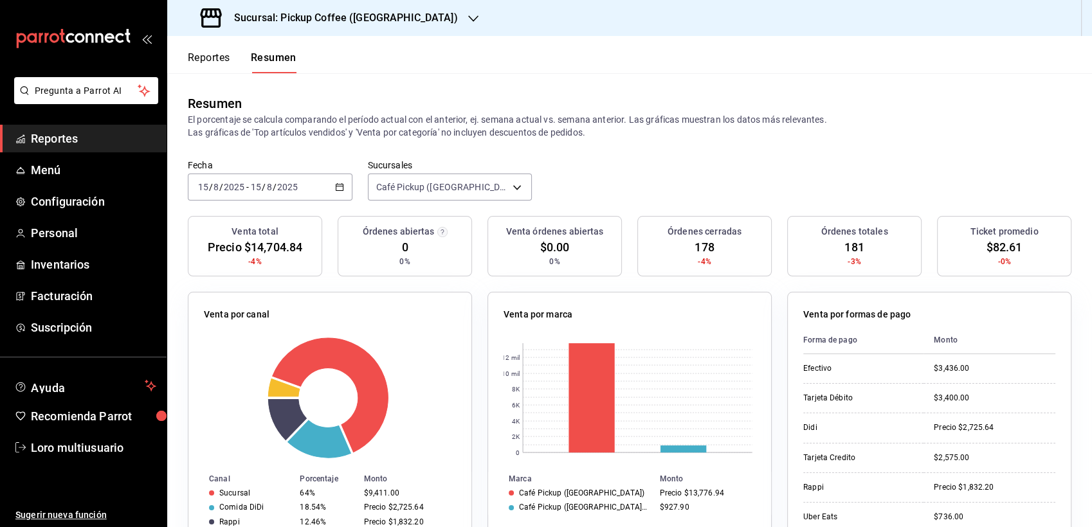
click at [342, 14] on h3 "Sucursal: Pickup Coffee (Nápoles)" at bounding box center [341, 17] width 234 height 15
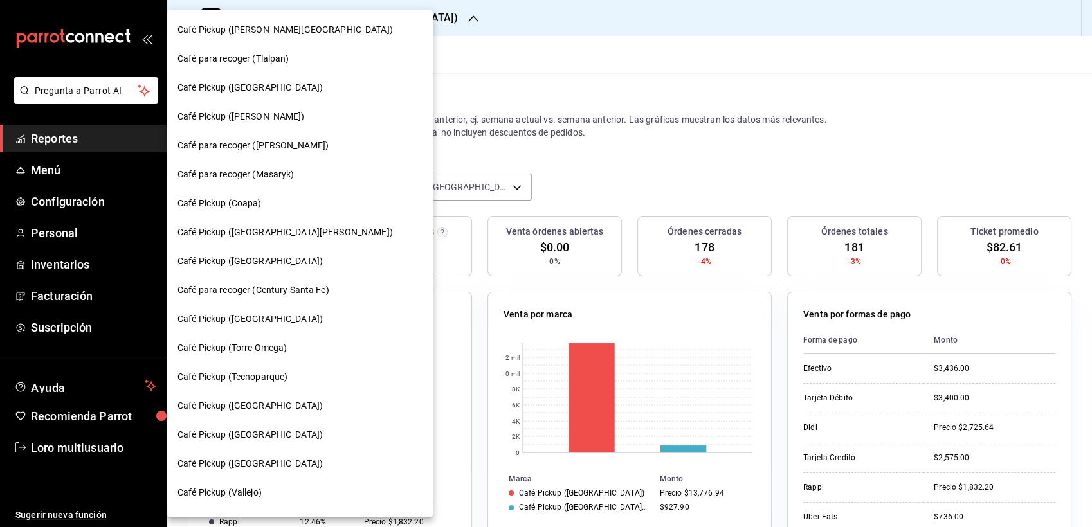
click at [248, 266] on span "Café Pickup ([GEOGRAPHIC_DATA])" at bounding box center [249, 262] width 145 height 14
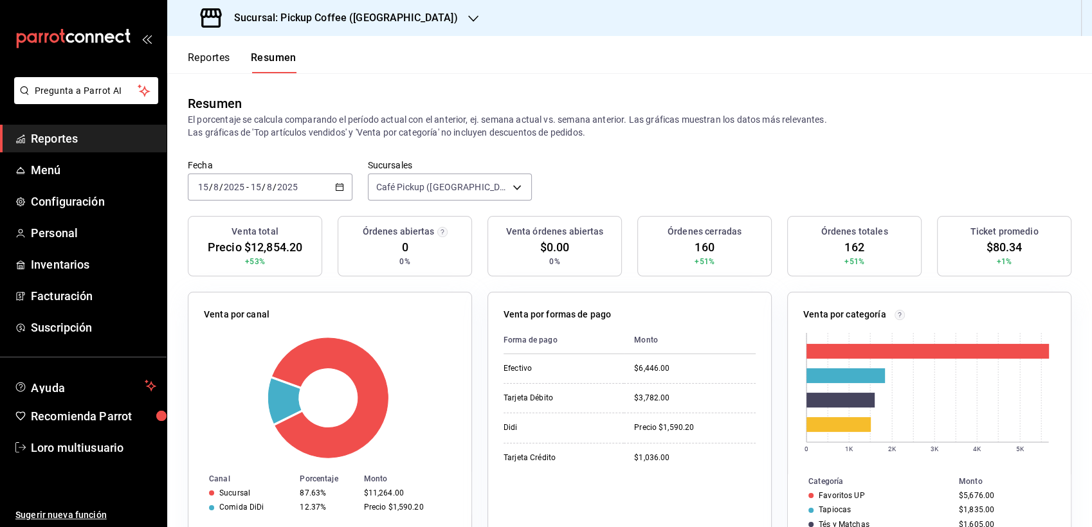
click at [281, 185] on input "2025" at bounding box center [288, 187] width 22 height 10
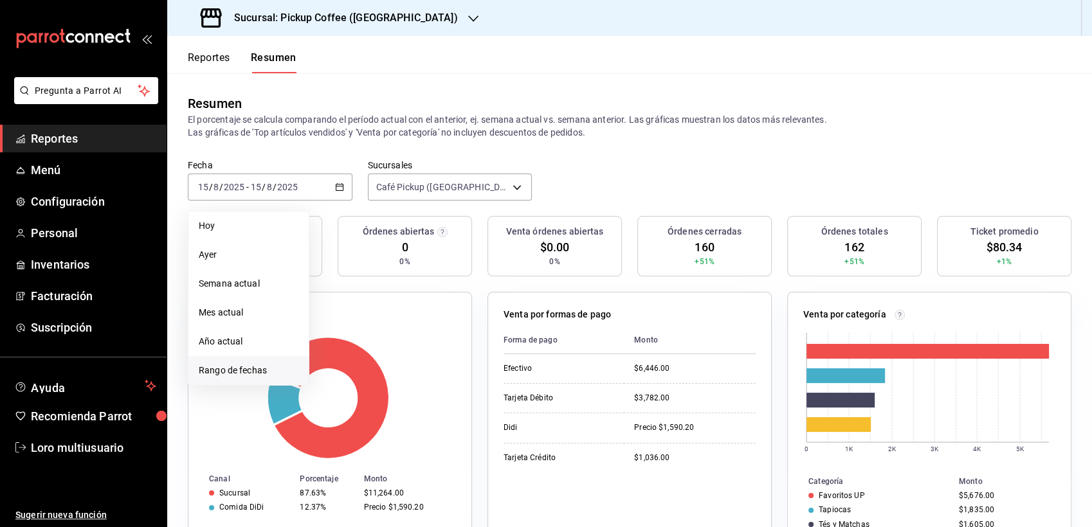
click at [231, 374] on span "Rango de fechas" at bounding box center [249, 371] width 100 height 14
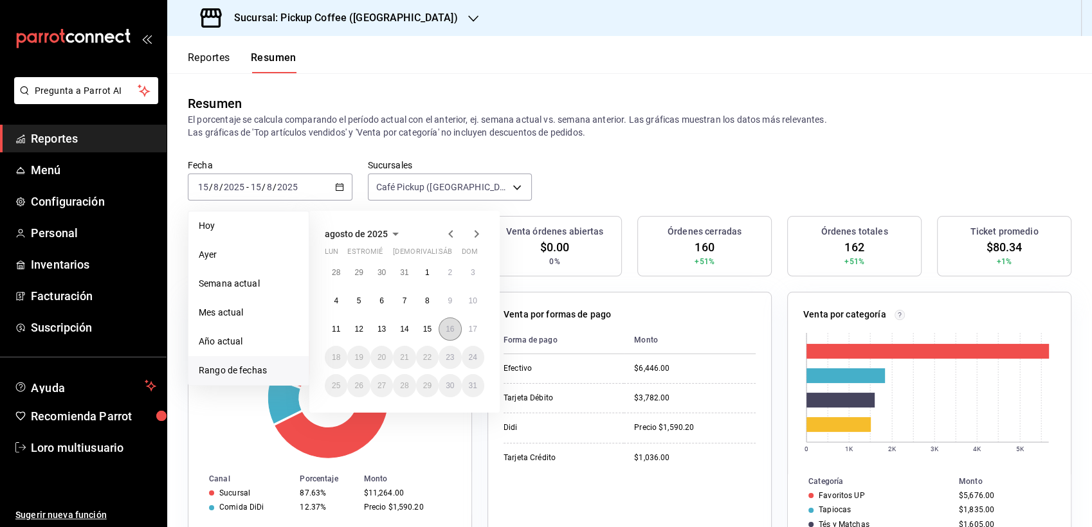
click at [453, 334] on button "16" at bounding box center [450, 329] width 23 height 23
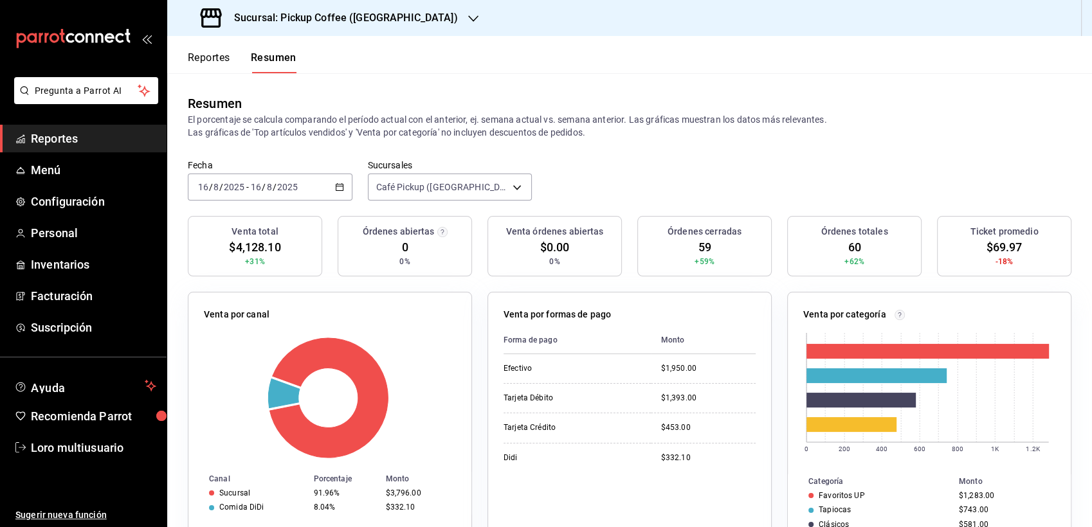
click at [289, 28] on div "Sucursal: Pickup Coffee (UNAM)" at bounding box center [330, 18] width 306 height 36
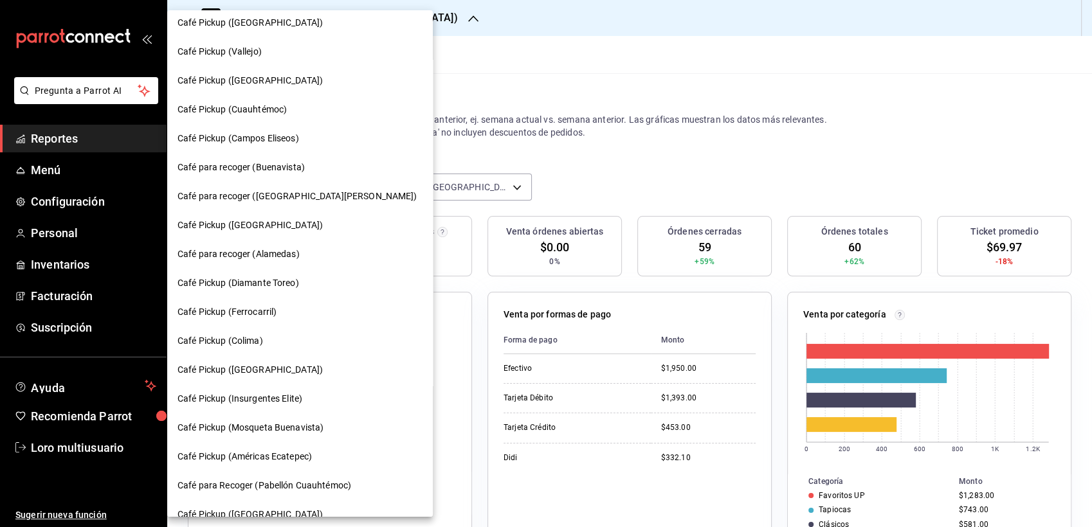
scroll to position [439, 0]
click at [298, 258] on span "Café para recoger (Alamedas)" at bounding box center [238, 256] width 122 height 14
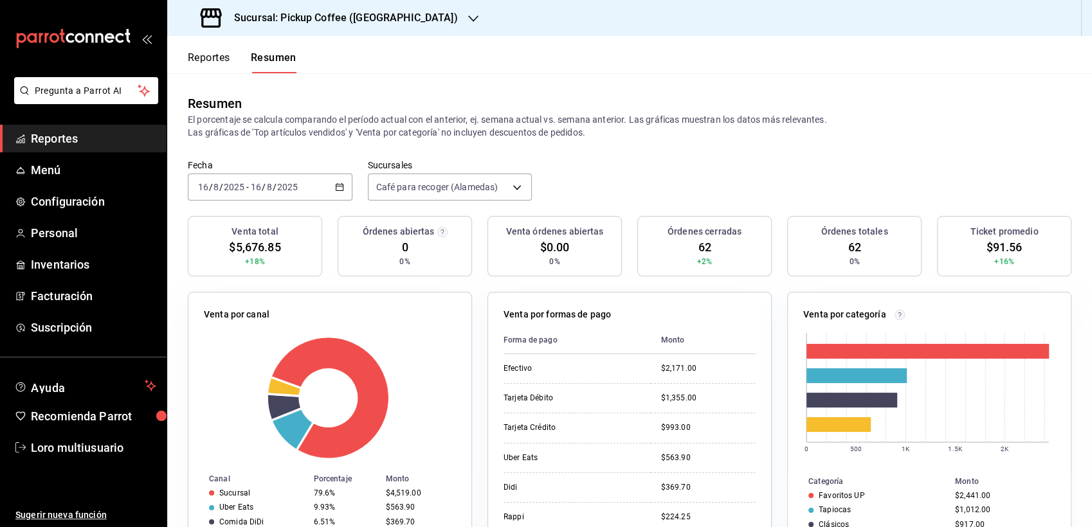
click at [296, 177] on div "[DATE] [DATE] - [DATE] [DATE]" at bounding box center [270, 187] width 165 height 27
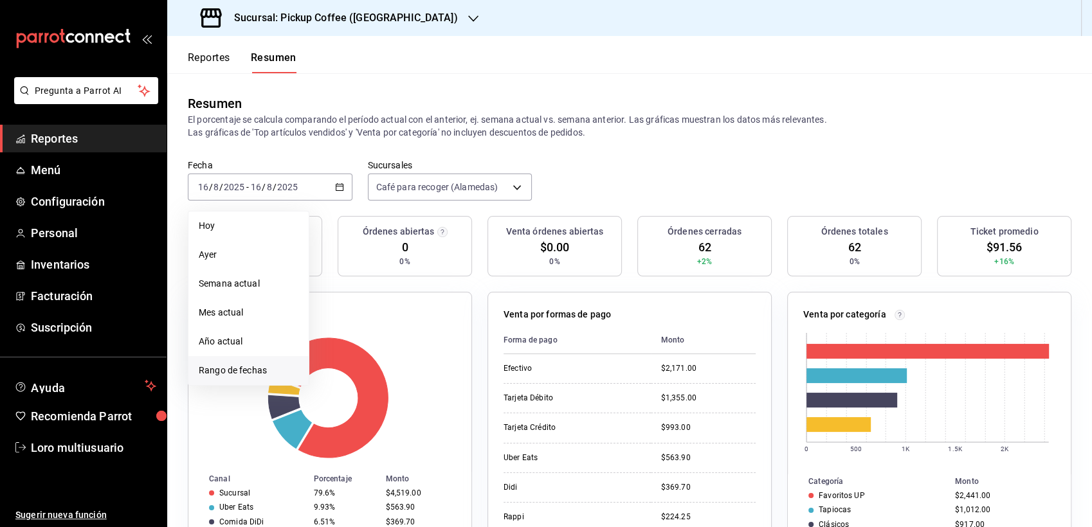
click at [240, 376] on span "Rango de fechas" at bounding box center [249, 371] width 100 height 14
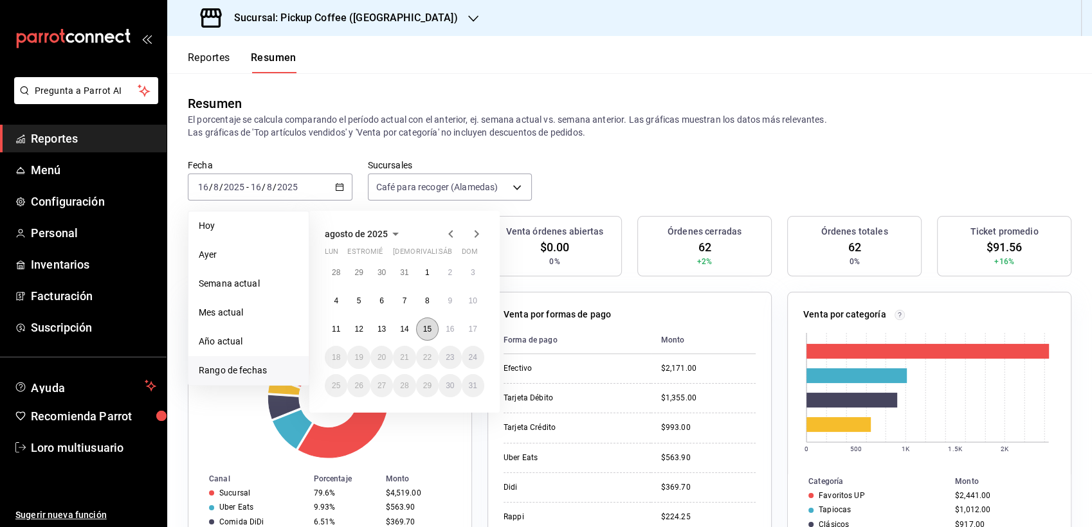
click at [428, 331] on abbr "15" at bounding box center [427, 329] width 8 height 9
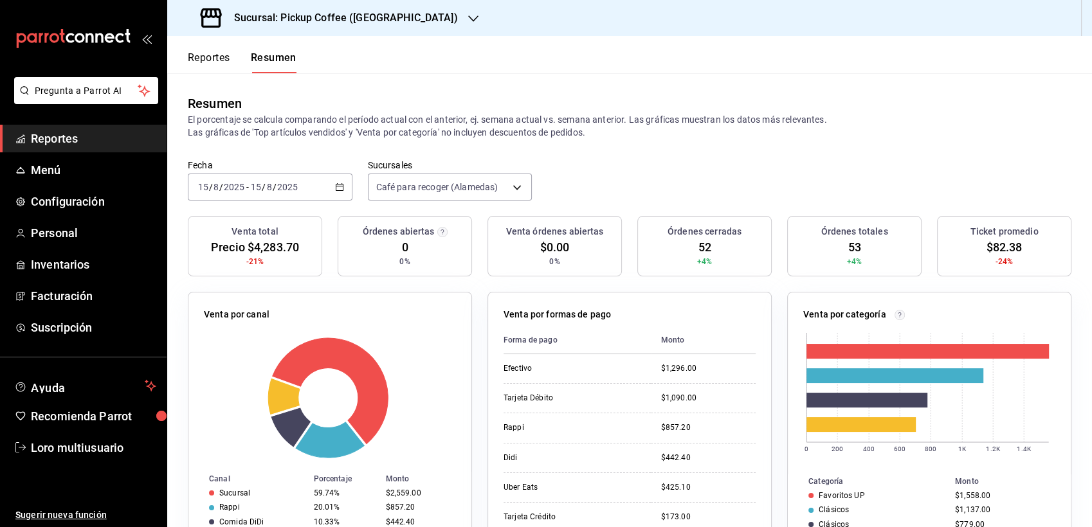
click at [302, 187] on div "[DATE] [DATE] - [DATE] [DATE]" at bounding box center [270, 187] width 165 height 27
click at [271, 193] on div "[DATE] [DATE] - [DATE] [DATE]" at bounding box center [270, 187] width 165 height 27
drag, startPoint x: 291, startPoint y: 198, endPoint x: 237, endPoint y: 186, distance: 54.8
click at [237, 186] on input "2025" at bounding box center [234, 187] width 22 height 10
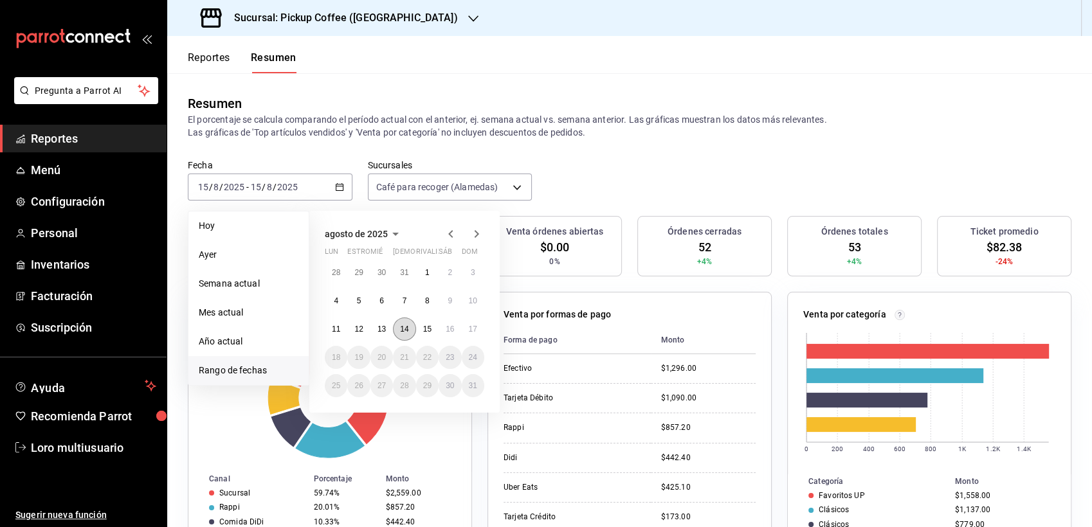
click at [401, 335] on button "14" at bounding box center [404, 329] width 23 height 23
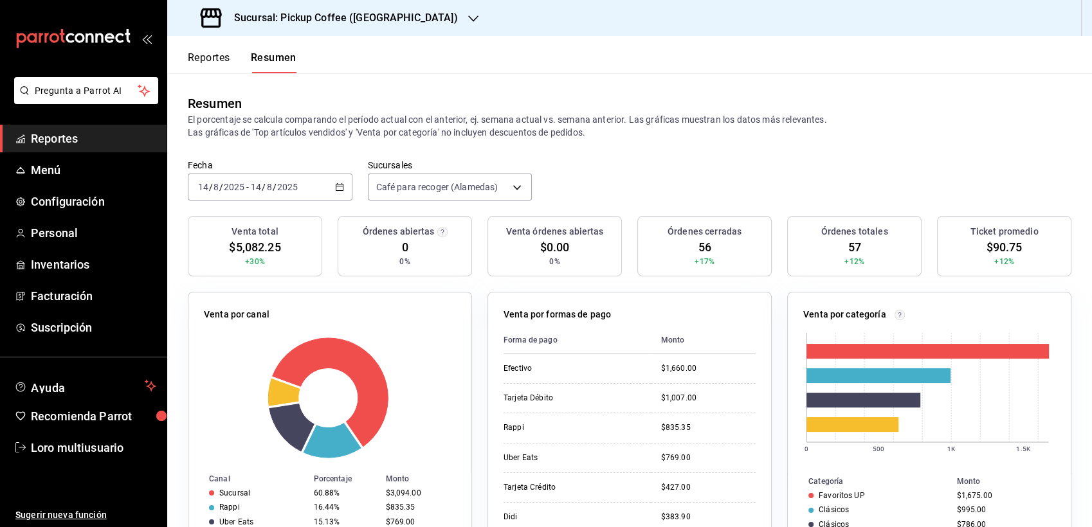
click at [349, 19] on h3 "Sucursal: Pickup Coffee (Alamedas)" at bounding box center [341, 17] width 234 height 15
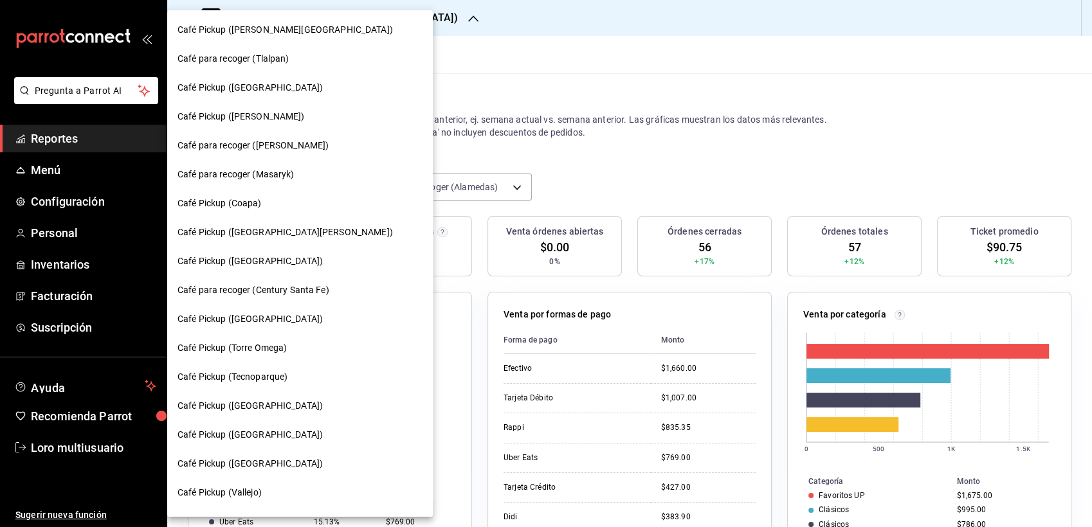
click at [302, 32] on div "Café Pickup ([PERSON_NAME][GEOGRAPHIC_DATA])" at bounding box center [299, 30] width 245 height 14
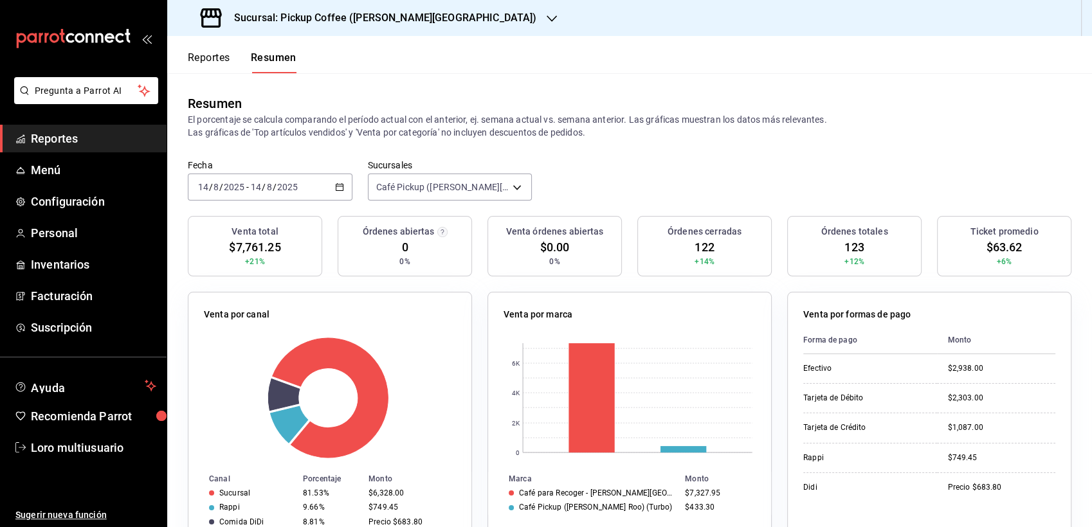
click at [282, 183] on input "2025" at bounding box center [288, 187] width 22 height 10
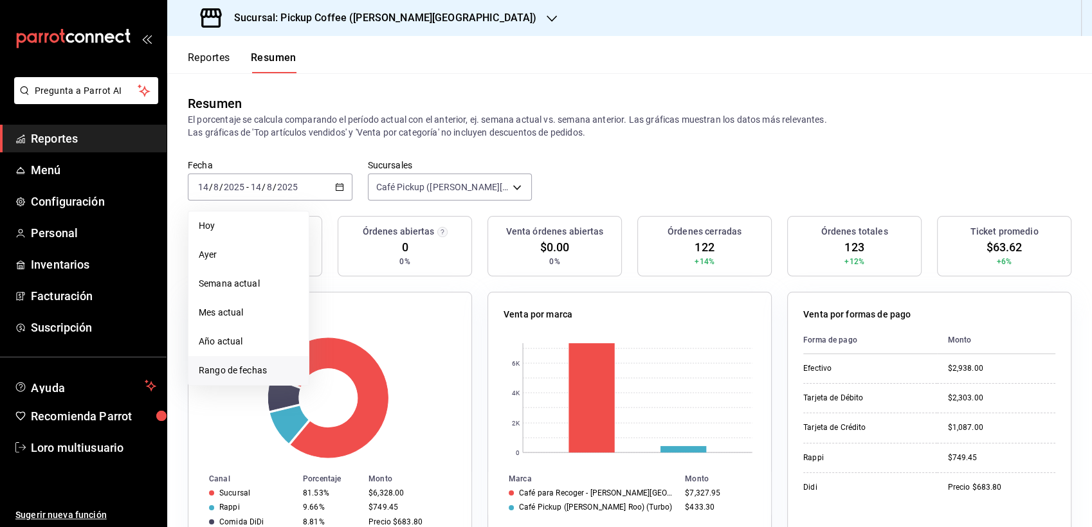
click at [241, 371] on span "Rango de fechas" at bounding box center [249, 371] width 100 height 14
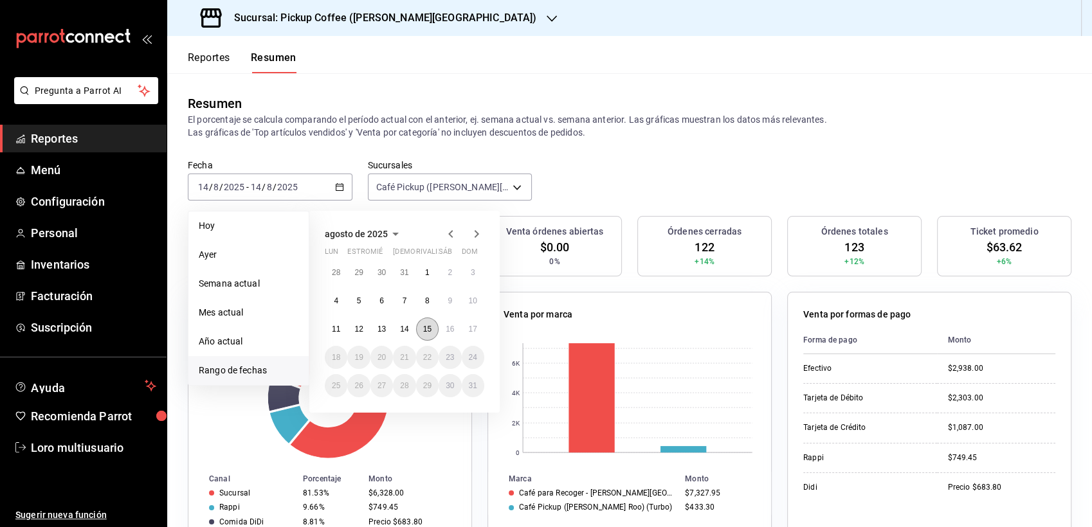
click at [428, 322] on button "15" at bounding box center [427, 329] width 23 height 23
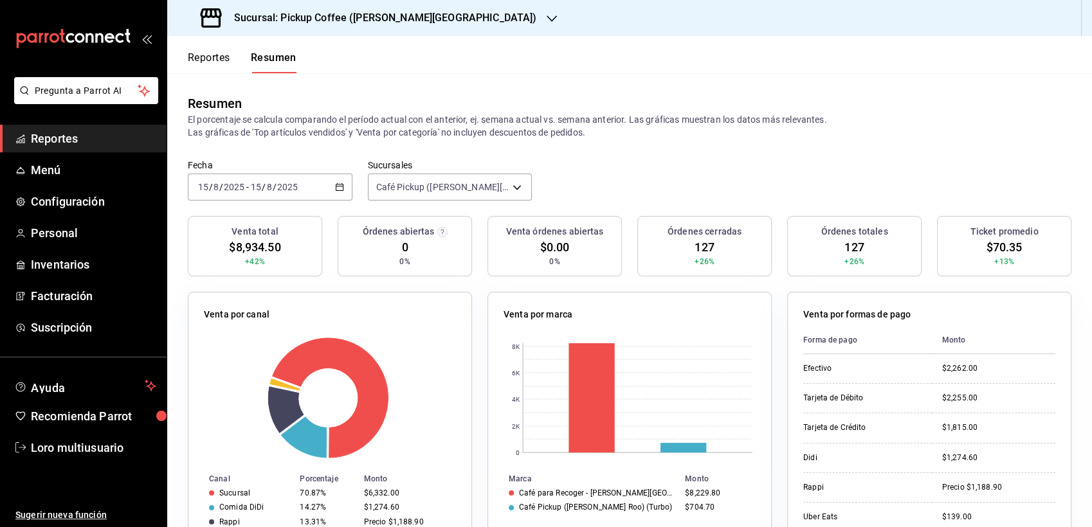
click at [293, 190] on input "2025" at bounding box center [288, 187] width 22 height 10
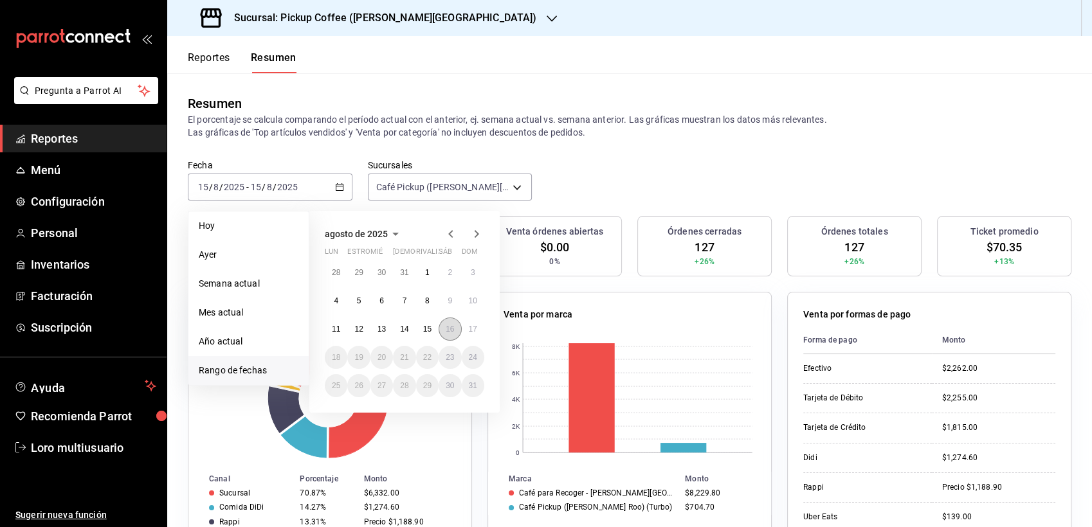
click at [453, 333] on button "16" at bounding box center [450, 329] width 23 height 23
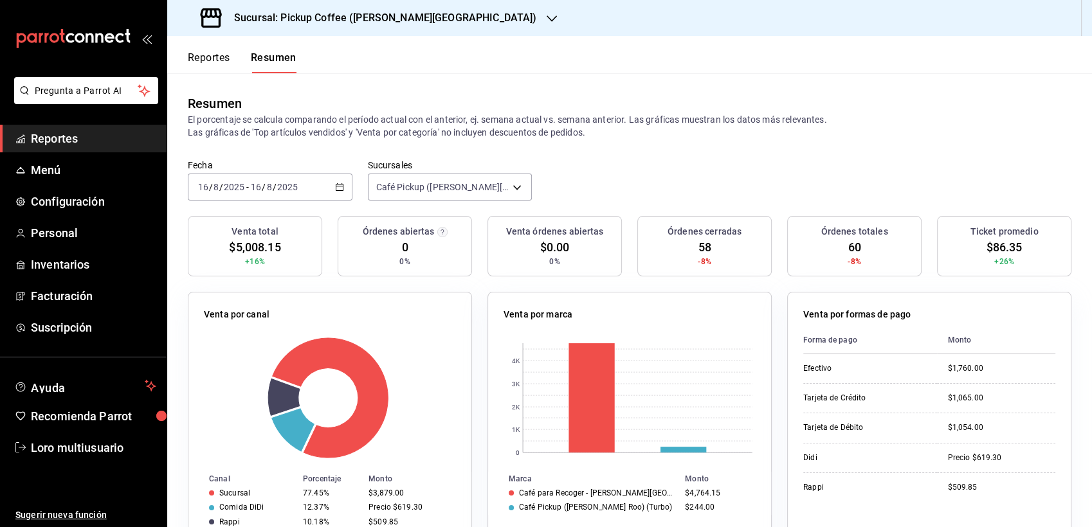
click at [386, 341] on rect at bounding box center [328, 398] width 249 height 122
click at [307, 5] on div "Sucursal: Pickup Coffee ([PERSON_NAME][GEOGRAPHIC_DATA])" at bounding box center [369, 18] width 385 height 36
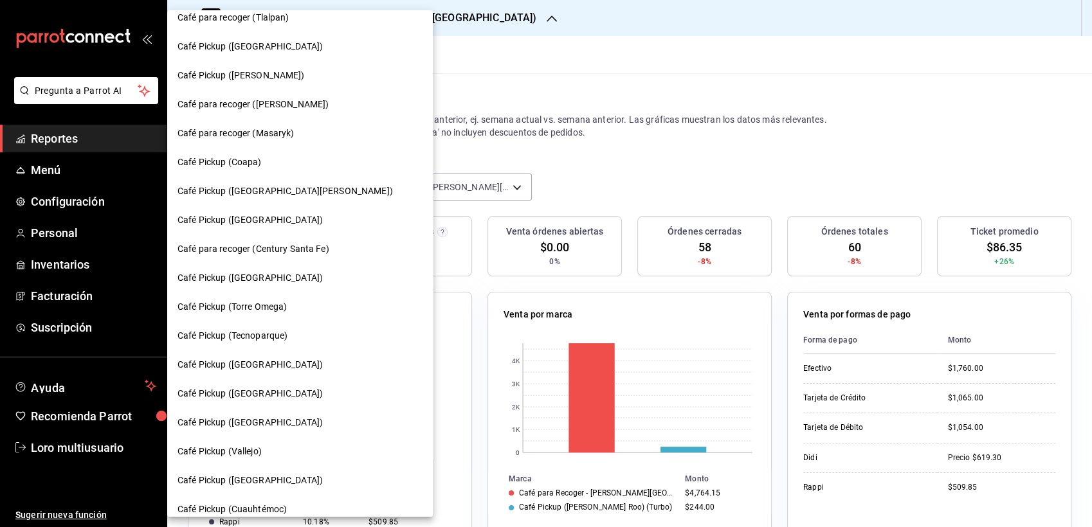
scroll to position [39, 0]
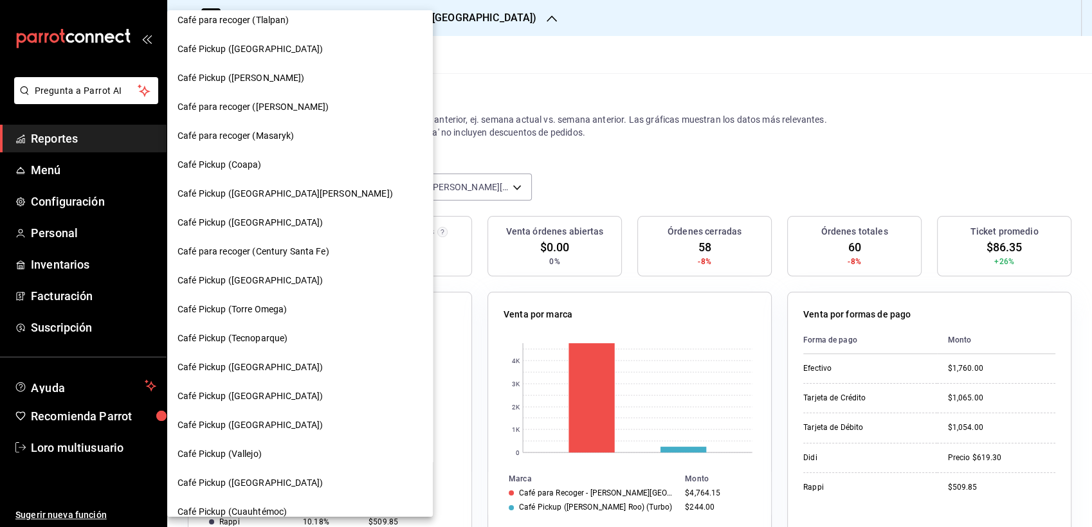
click at [259, 81] on span "Café Pickup ([PERSON_NAME])" at bounding box center [240, 78] width 127 height 14
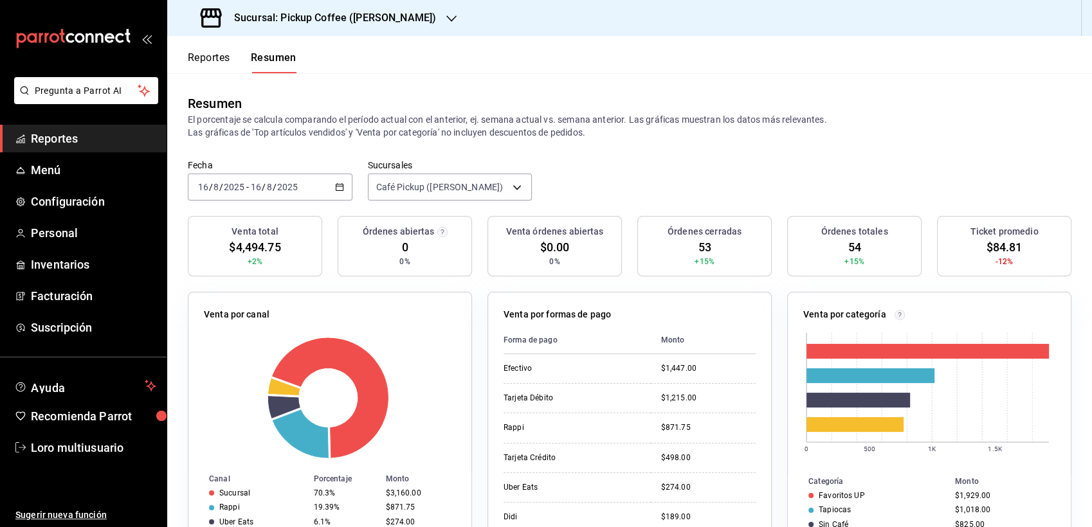
click at [262, 202] on div "Fecha 2025-08-16 16 / 8 / 2025 - 2025-08-16 16 / 8 / 2025 Sucursales Café Picku…" at bounding box center [629, 187] width 925 height 57
click at [262, 196] on div "[DATE] [DATE] - [DATE] [DATE]" at bounding box center [270, 187] width 165 height 27
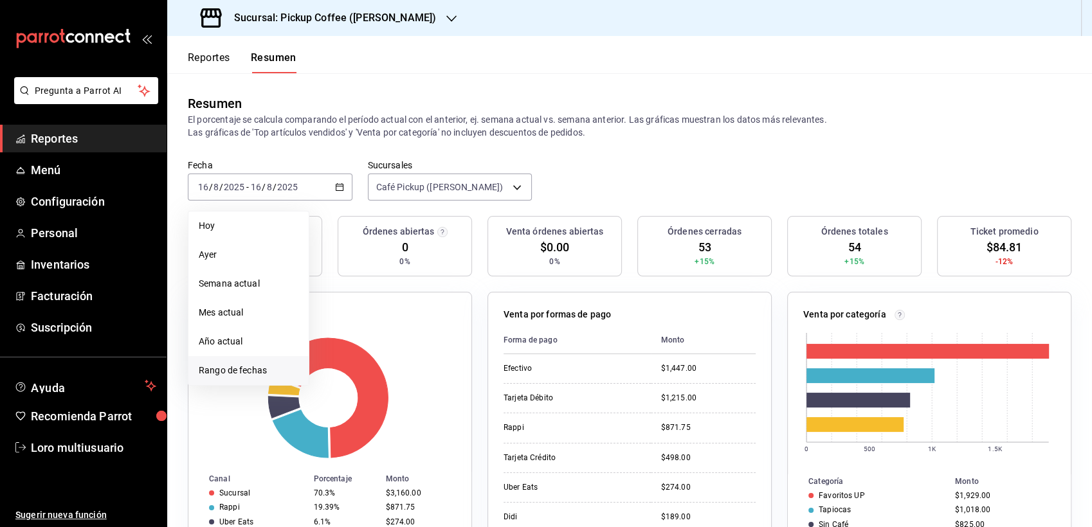
click at [231, 372] on span "Rango de fechas" at bounding box center [249, 371] width 100 height 14
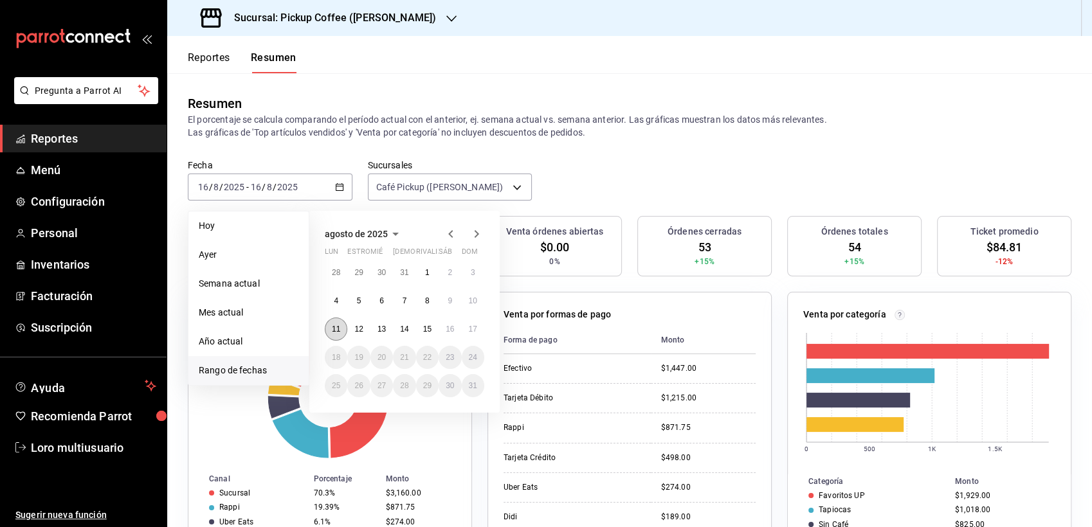
click at [340, 326] on abbr "11" at bounding box center [336, 329] width 8 height 9
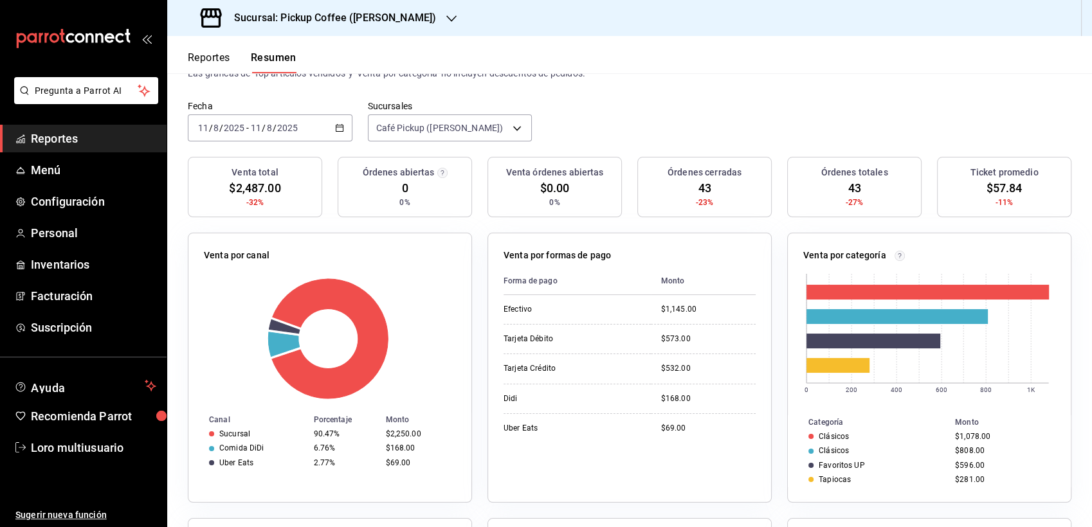
scroll to position [57, 0]
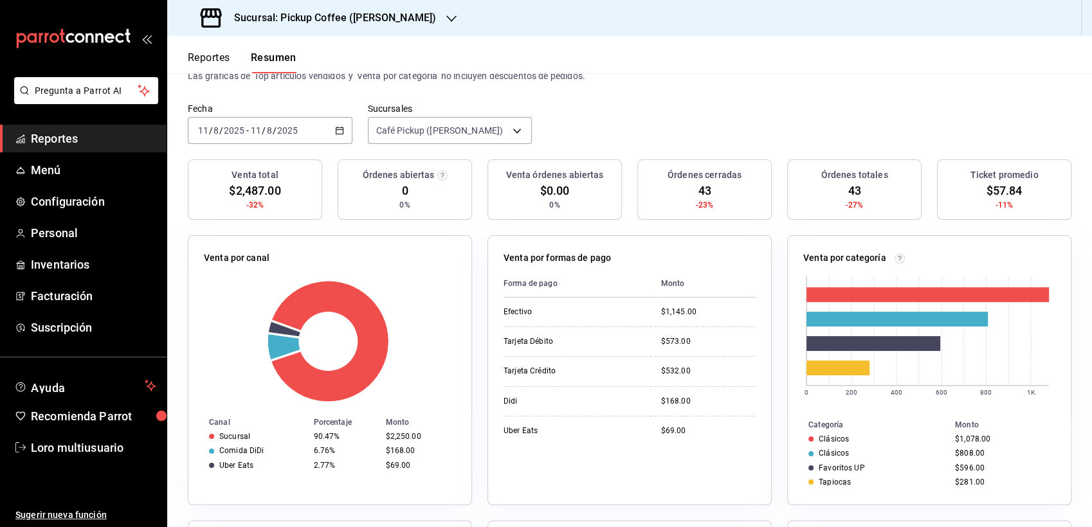
click at [306, 127] on div "2025-08-11 11 / 8 / 2025 - 2025-08-11 11 / 8 / 2025" at bounding box center [270, 130] width 165 height 27
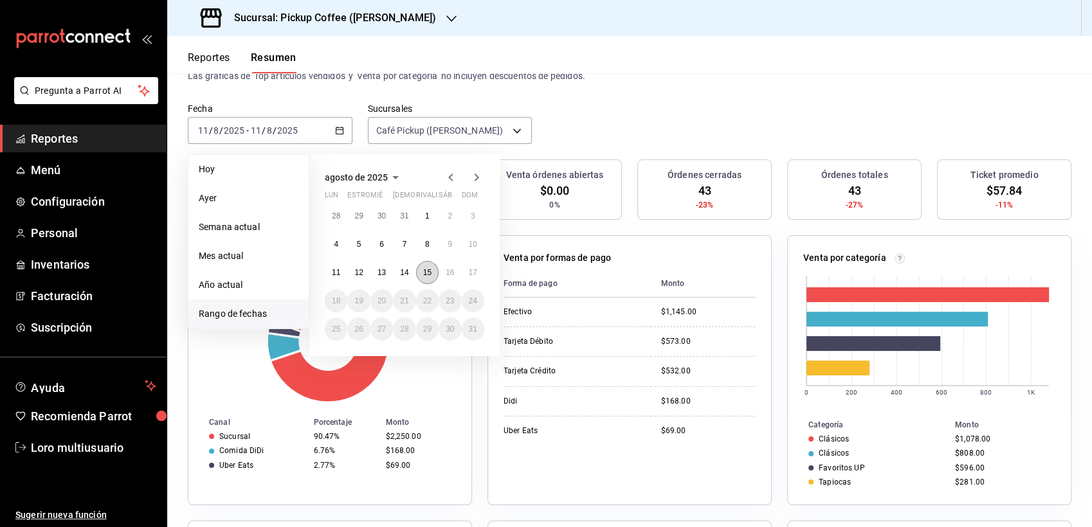
click at [431, 270] on button "15" at bounding box center [427, 272] width 23 height 23
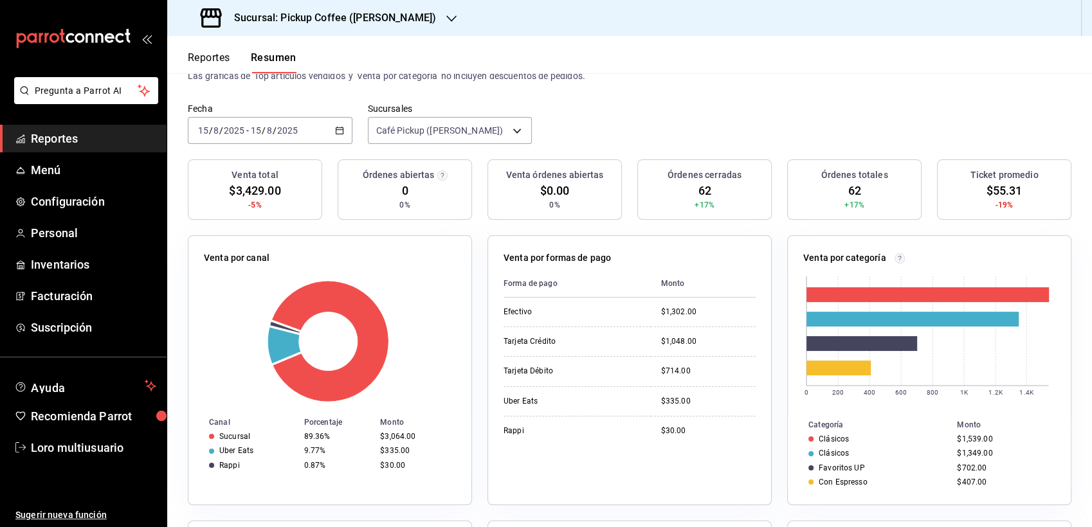
click at [417, 19] on h3 "Sucursal: Pickup Coffee (Miguel Angel)" at bounding box center [330, 17] width 212 height 15
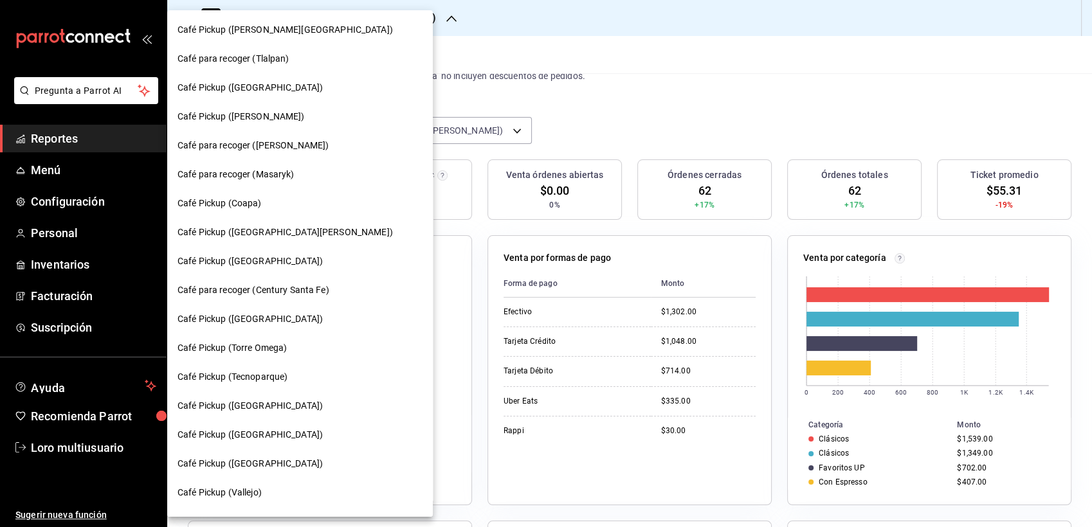
click at [257, 89] on span "Café Pickup ([GEOGRAPHIC_DATA])" at bounding box center [249, 88] width 145 height 14
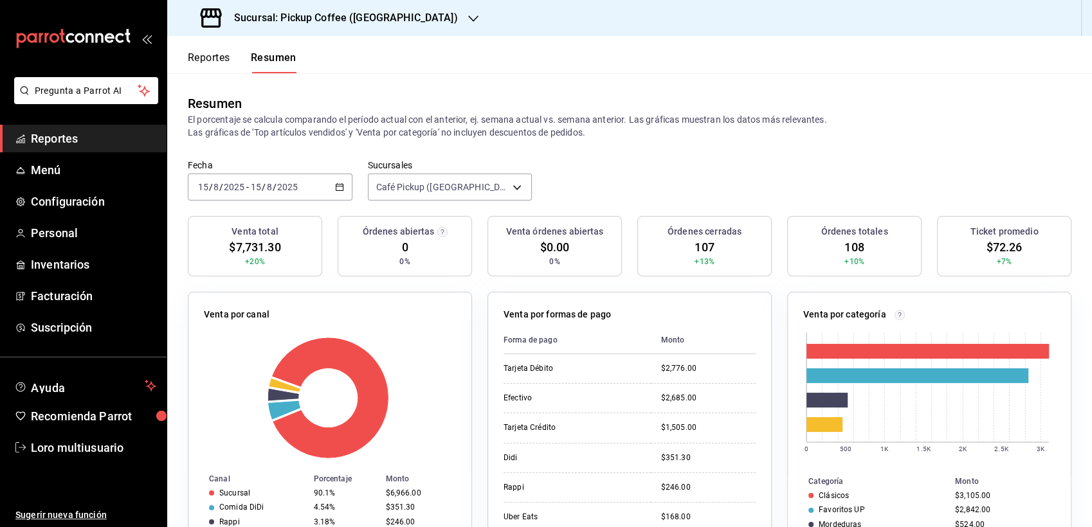
click at [309, 195] on div "[DATE] [DATE] - [DATE] [DATE]" at bounding box center [270, 187] width 165 height 27
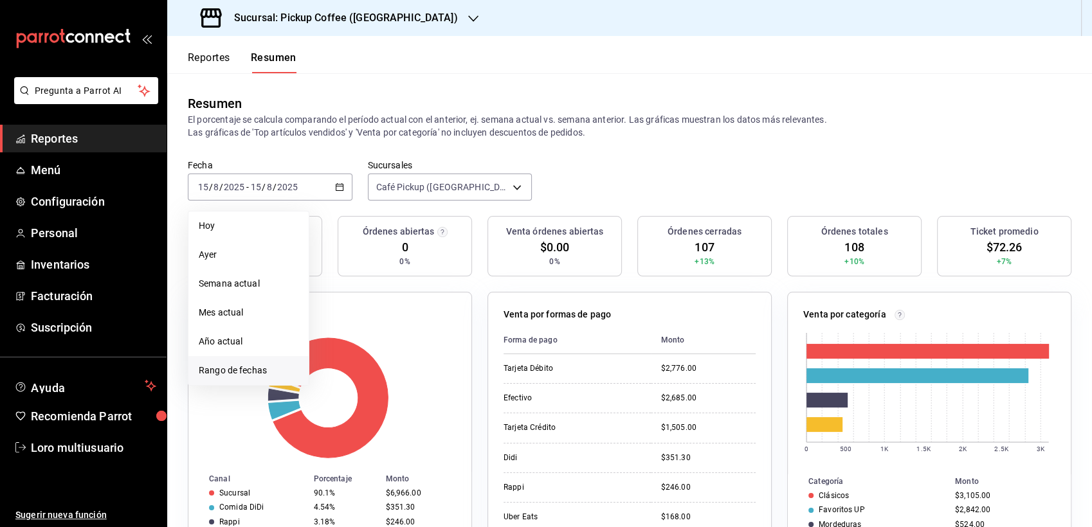
click at [249, 364] on span "Rango de fechas" at bounding box center [249, 371] width 100 height 14
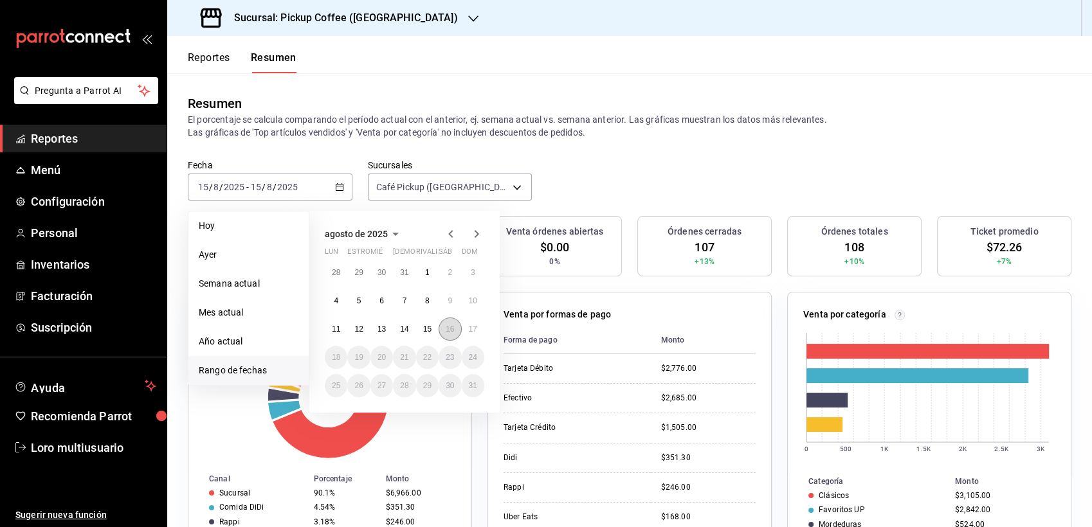
click at [451, 325] on abbr "16" at bounding box center [450, 329] width 8 height 9
